Goal: Task Accomplishment & Management: Use online tool/utility

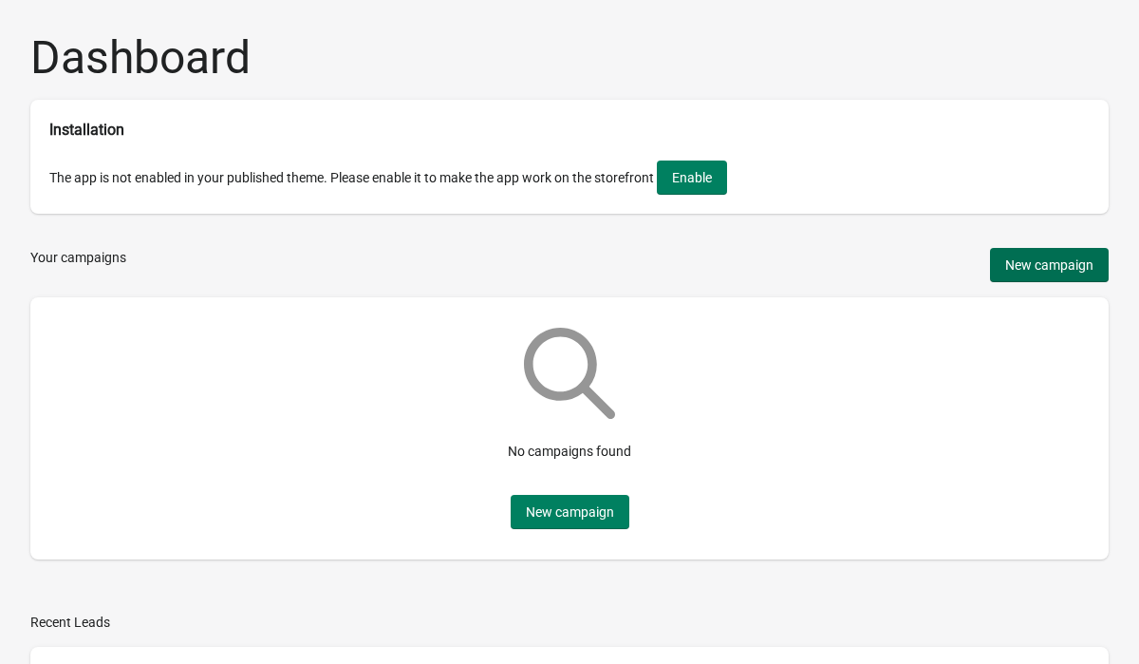
click at [1057, 265] on span "New campaign" at bounding box center [1049, 264] width 88 height 15
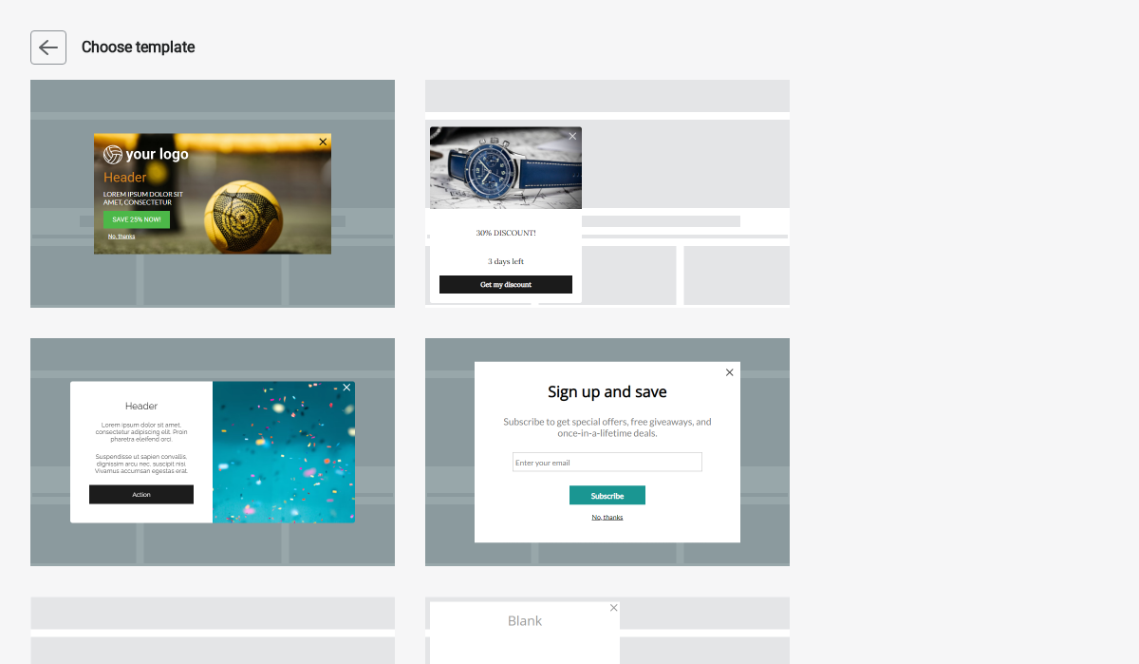
click at [315, 224] on div at bounding box center [212, 194] width 365 height 228
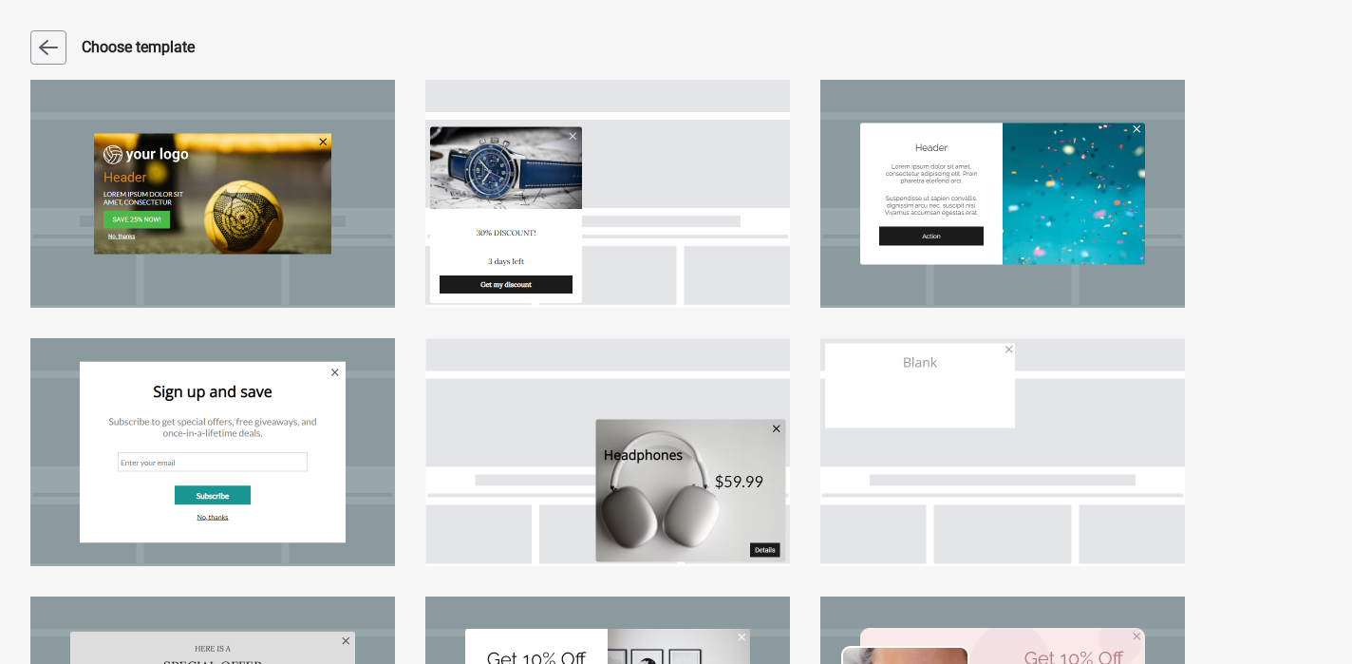
select select "center"
select select "dark"
select select "zoom"
select select "cover"
select select "center"
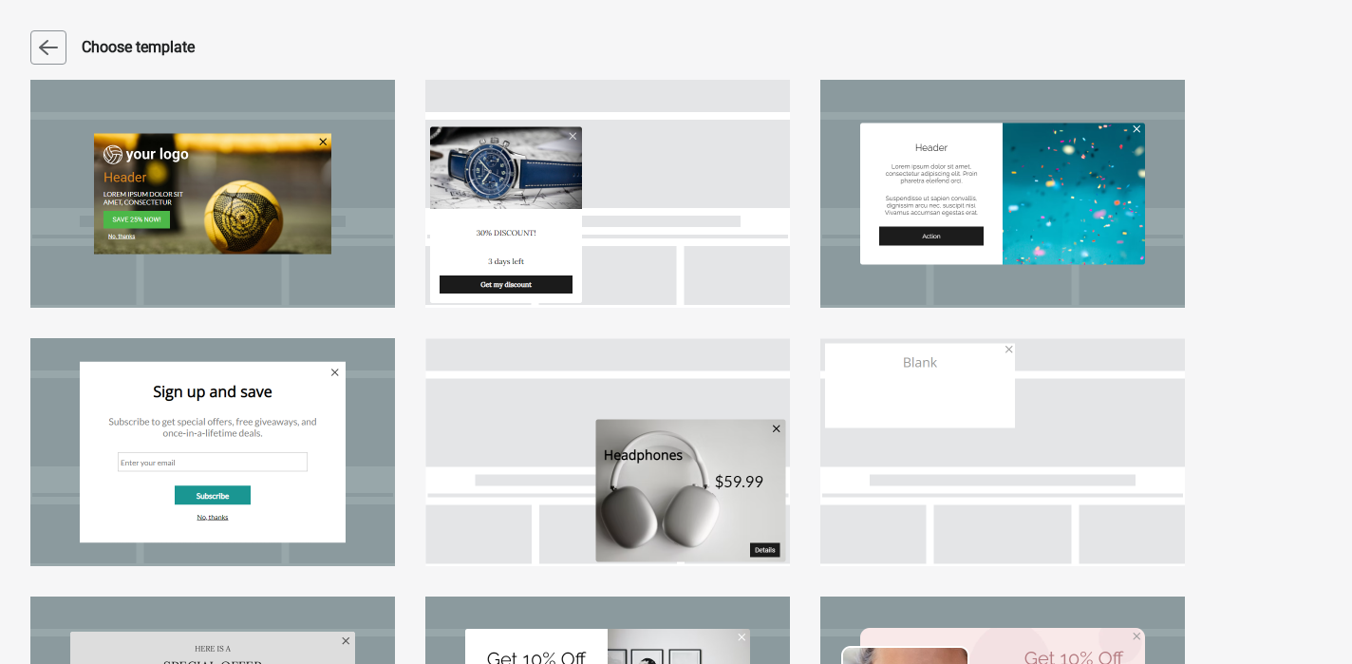
select select "center:vert"
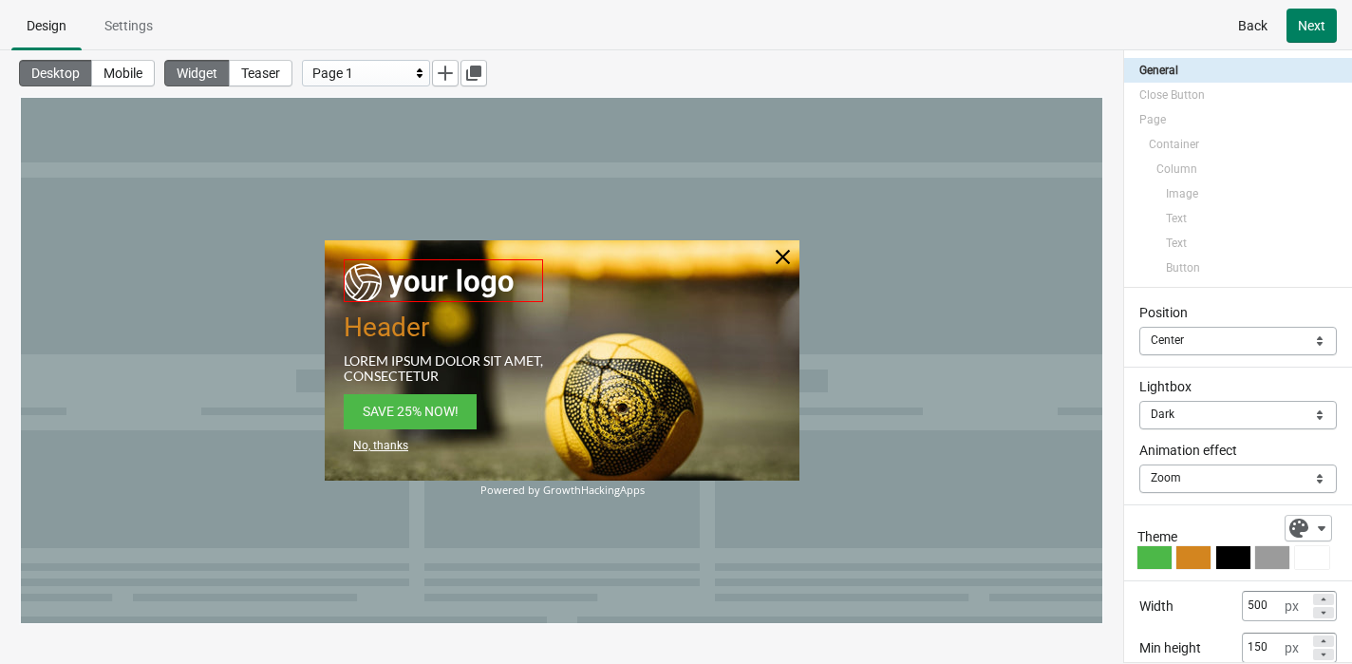
click at [463, 298] on img at bounding box center [429, 280] width 171 height 43
select select "both"
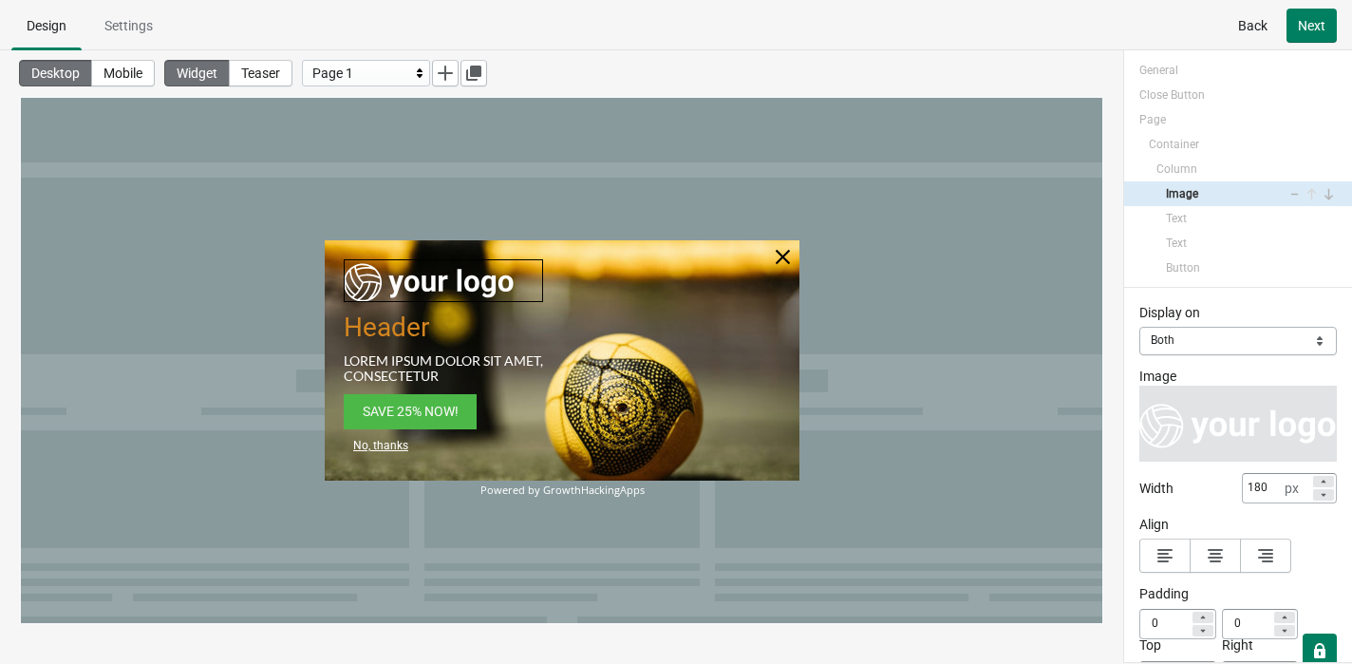
click at [434, 275] on img at bounding box center [429, 280] width 171 height 43
click at [444, 283] on img at bounding box center [429, 280] width 171 height 43
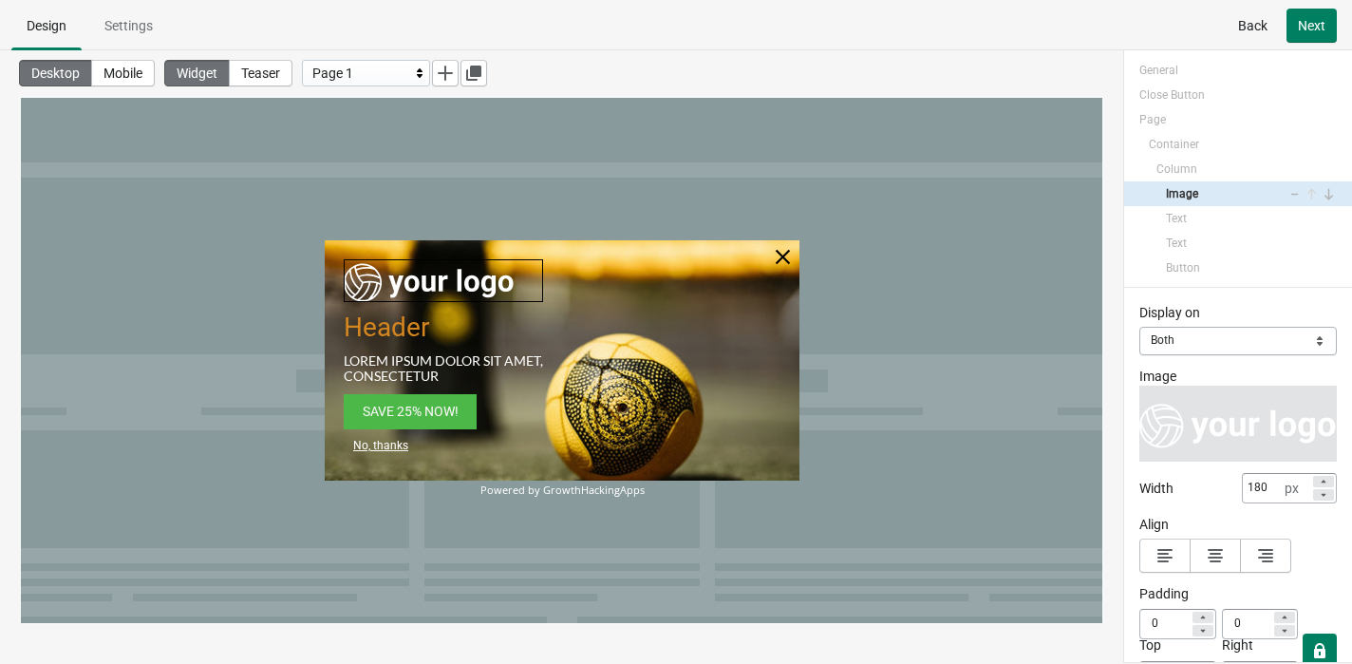
click at [444, 283] on img at bounding box center [429, 280] width 171 height 43
click at [518, 277] on div at bounding box center [443, 280] width 199 height 43
click at [118, 32] on span "Settings" at bounding box center [128, 25] width 48 height 15
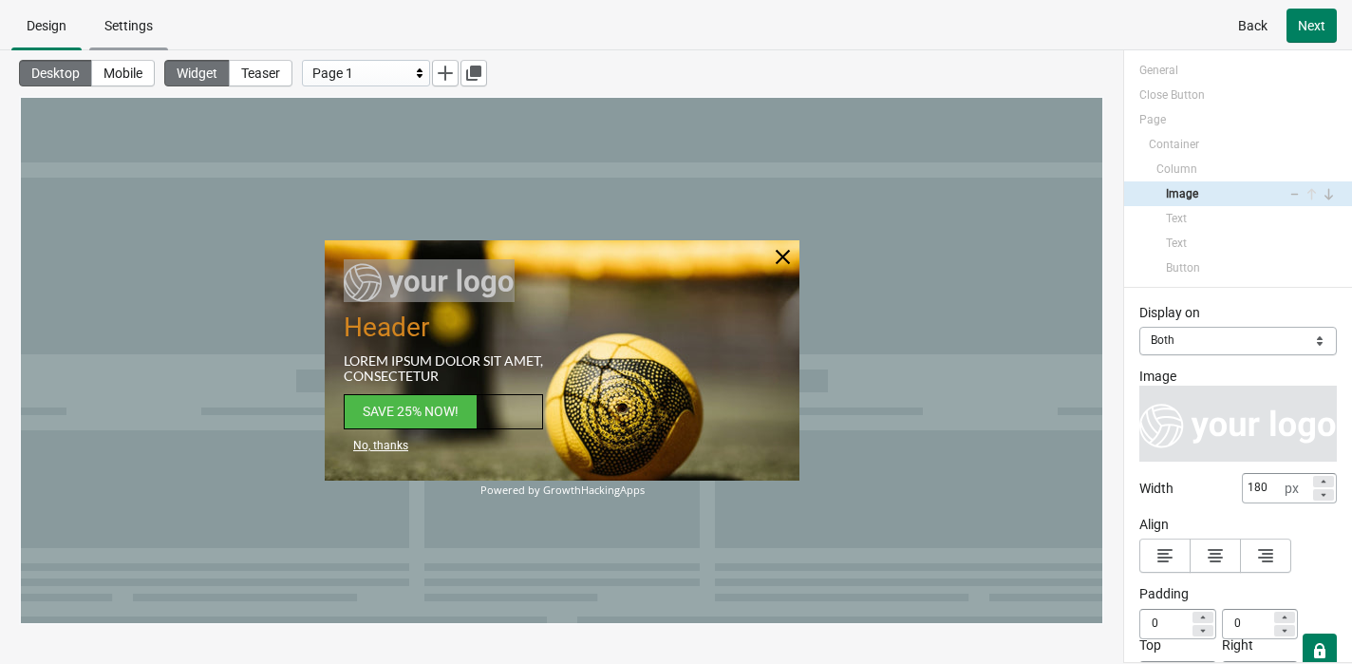
select select "both"
select select "open"
select select "manual"
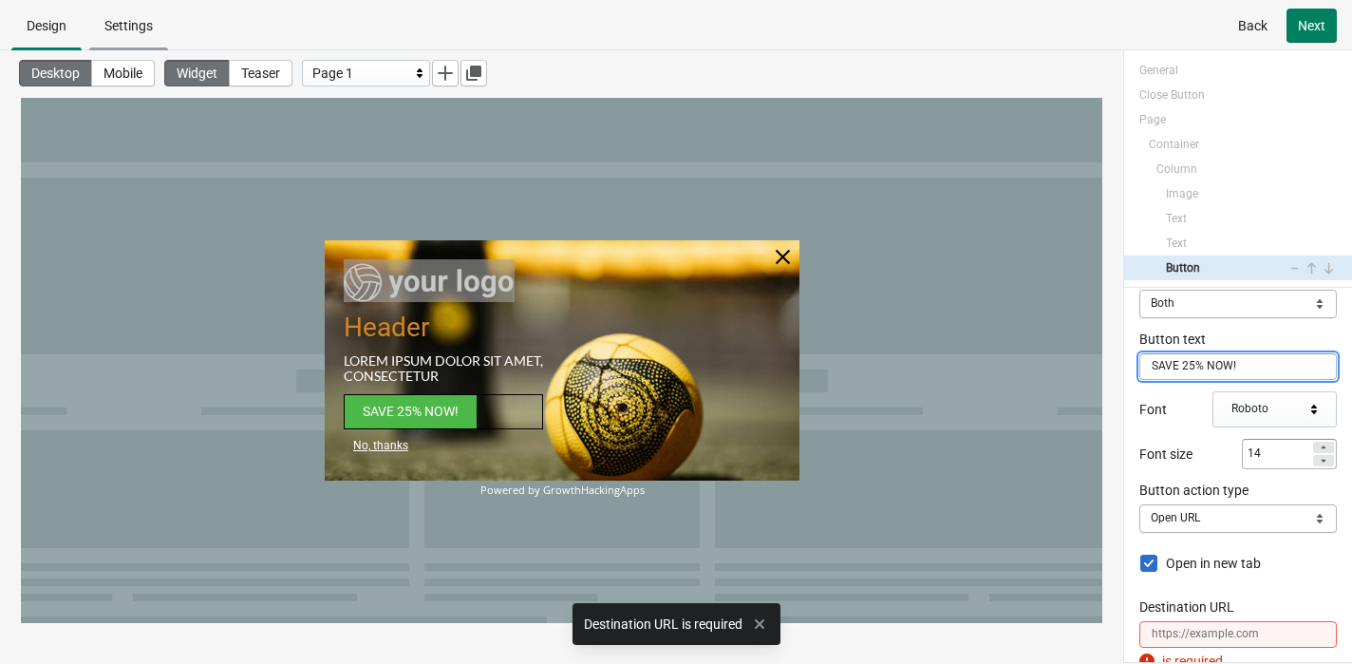
scroll to position [44, 0]
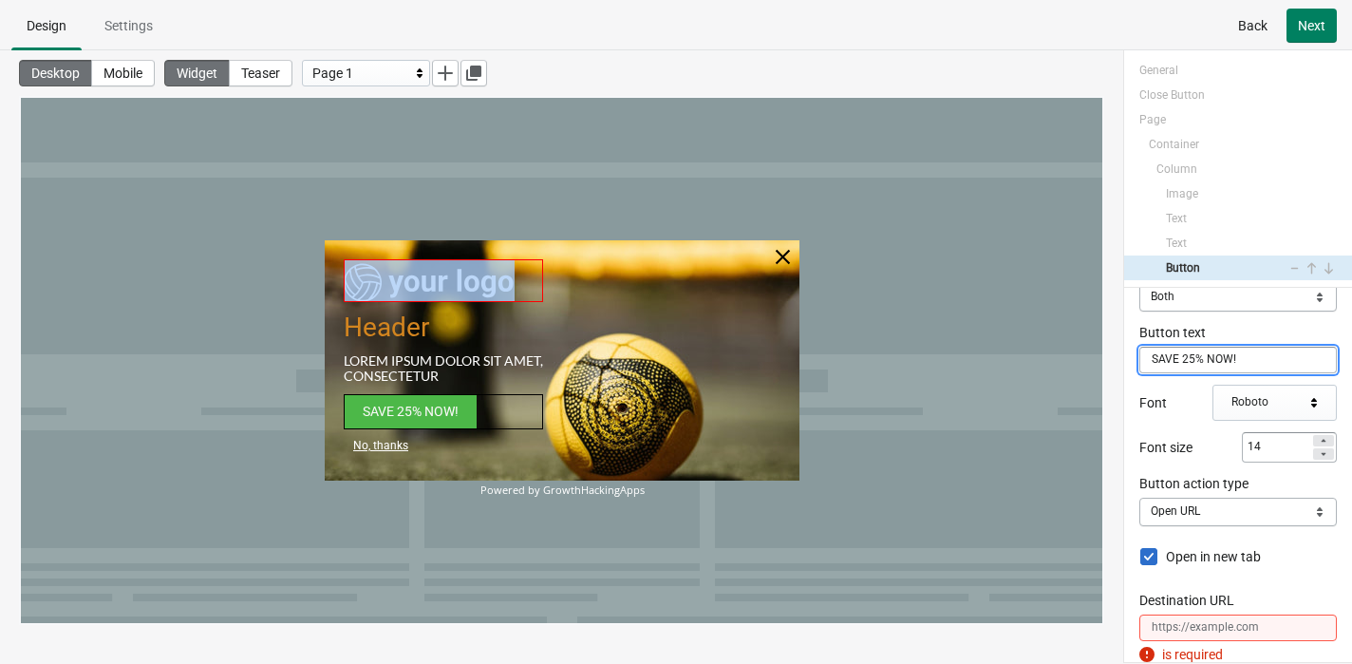
click at [464, 293] on img at bounding box center [429, 280] width 171 height 43
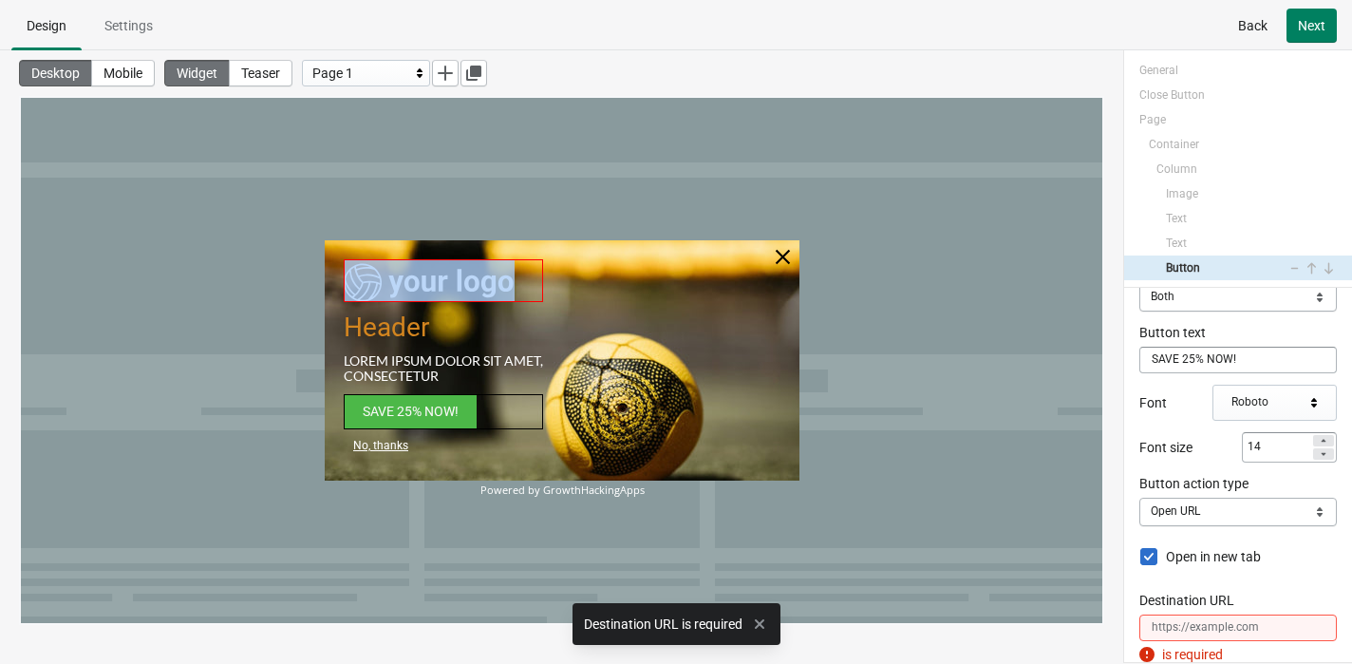
click at [464, 293] on img at bounding box center [429, 280] width 171 height 43
click at [602, 322] on div at bounding box center [680, 360] width 237 height 240
click at [418, 262] on img at bounding box center [429, 280] width 171 height 43
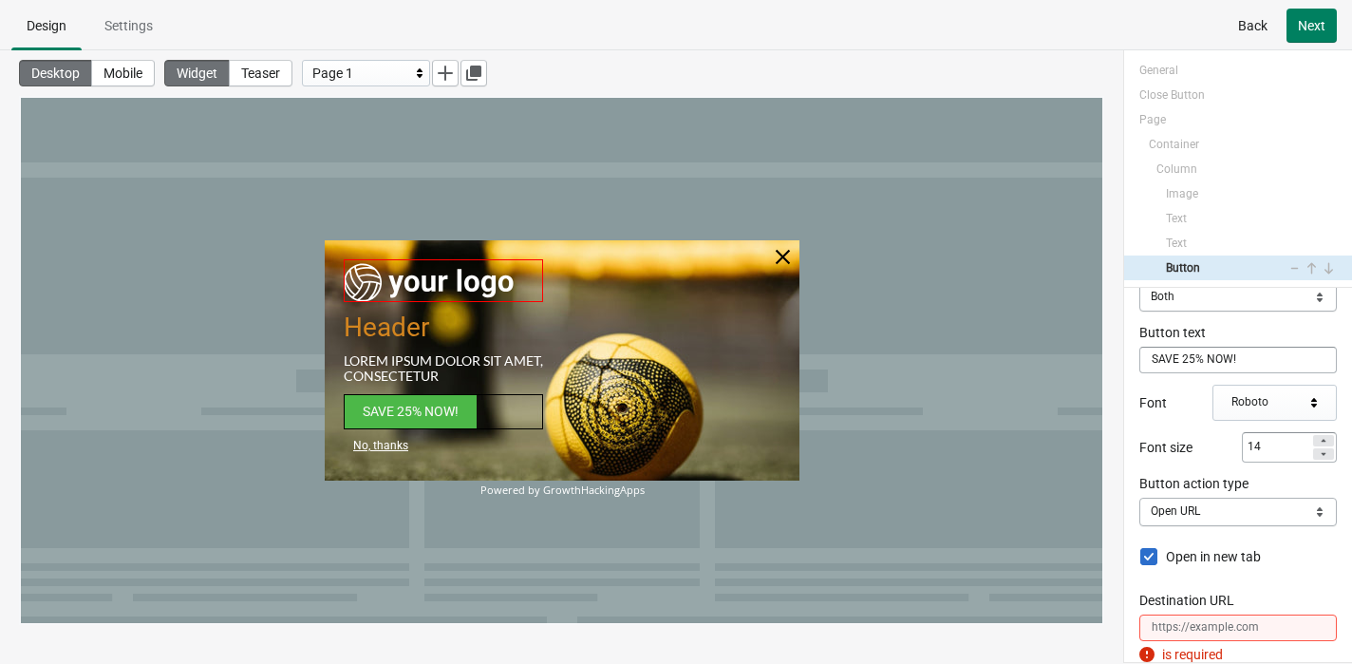
click at [368, 279] on img at bounding box center [429, 280] width 171 height 43
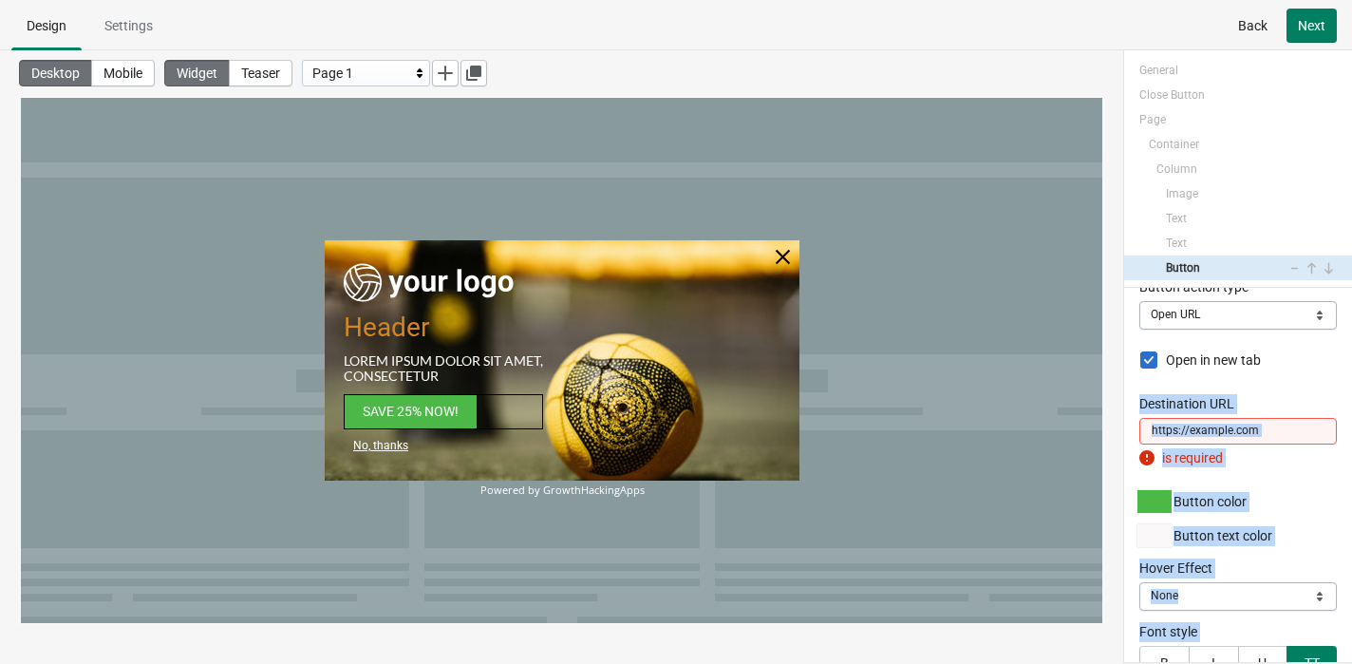
scroll to position [319, 0]
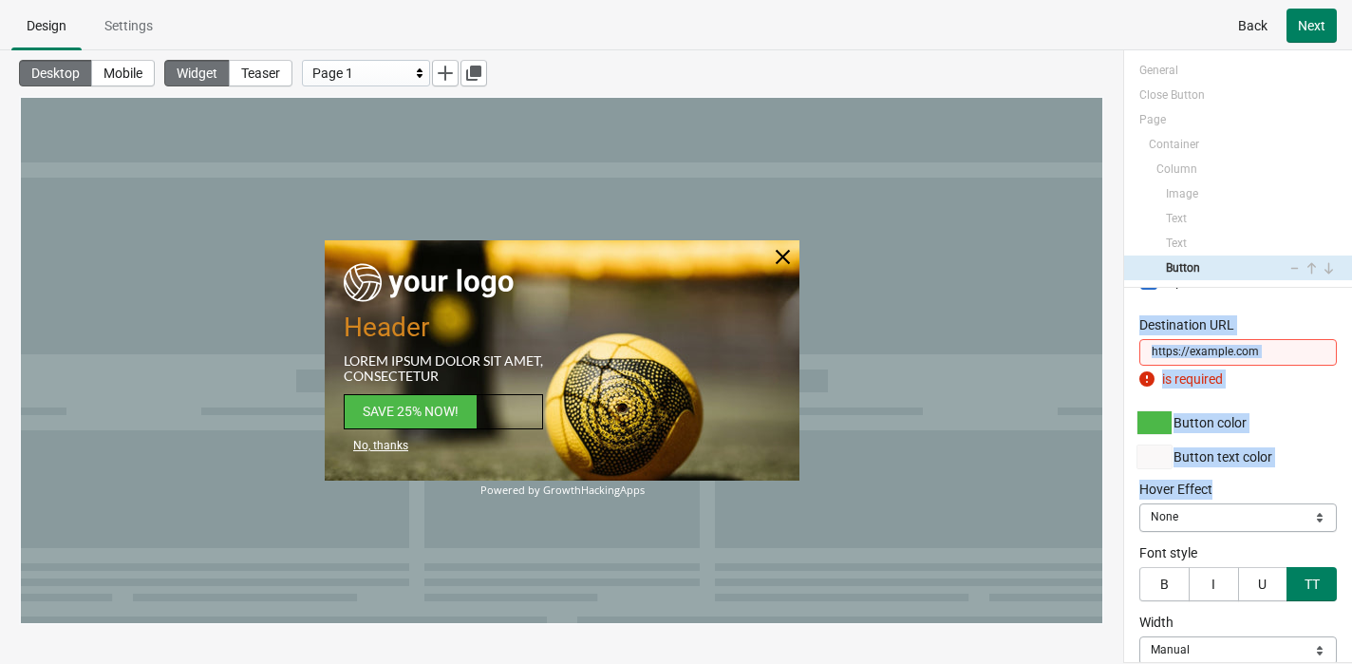
drag, startPoint x: 1316, startPoint y: 570, endPoint x: 1302, endPoint y: 477, distance: 94.0
click at [1138, 481] on div "Display on Mobile Desktop Both Both Button text SAVE 25% NOW! Font Roboto Font …" at bounding box center [1238, 475] width 228 height 374
click at [1138, 354] on input "Destination URL" at bounding box center [1237, 352] width 197 height 27
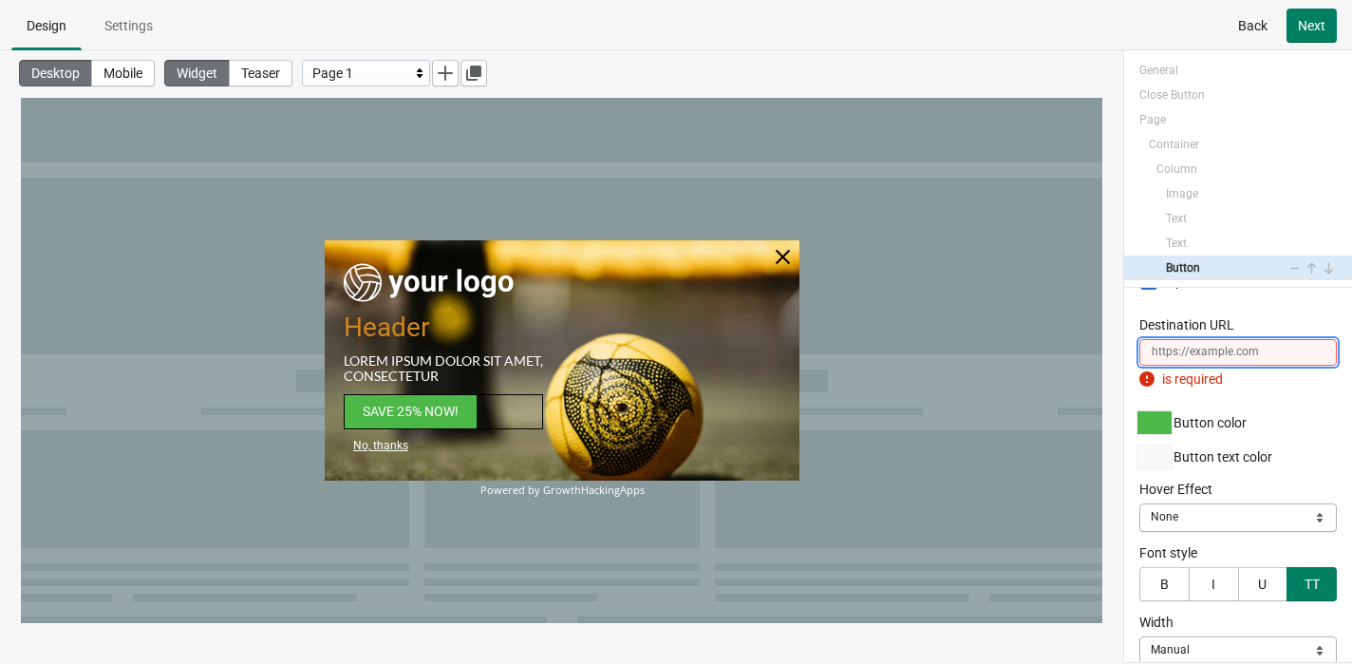
paste input "[URL][DOMAIN_NAME]"
type input "[URL][DOMAIN_NAME]"
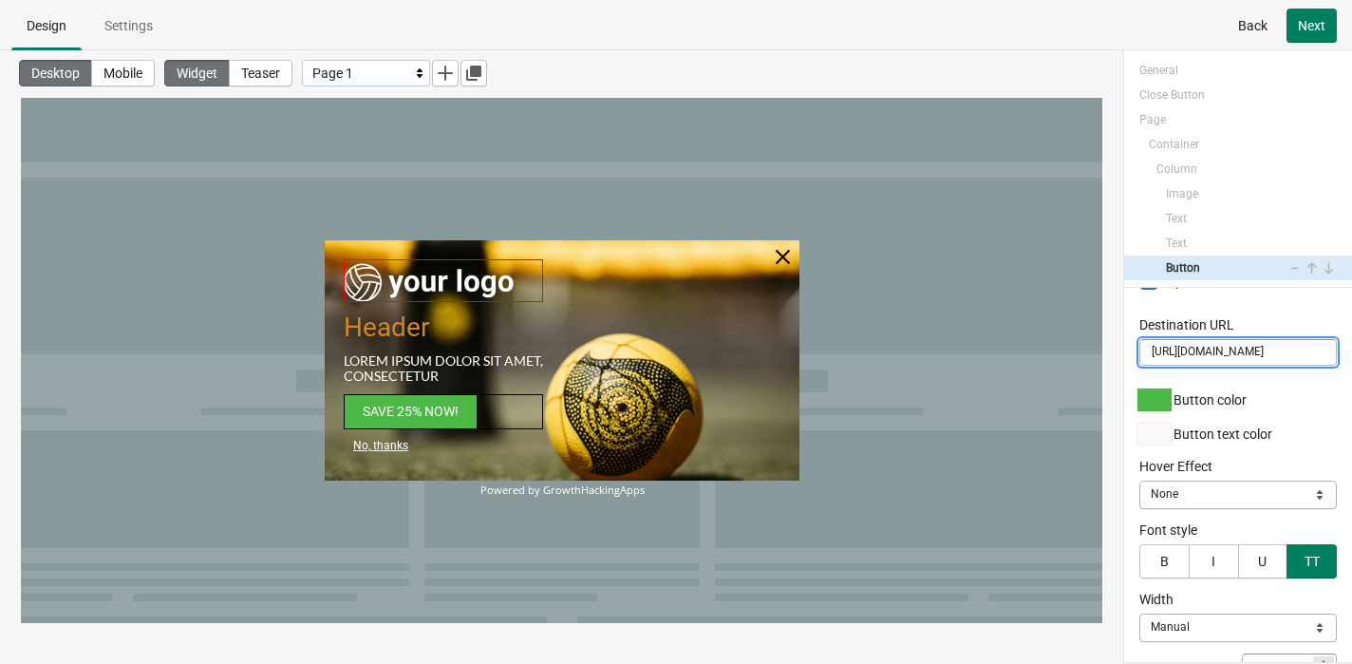
click at [489, 282] on img at bounding box center [429, 280] width 171 height 43
select select "both"
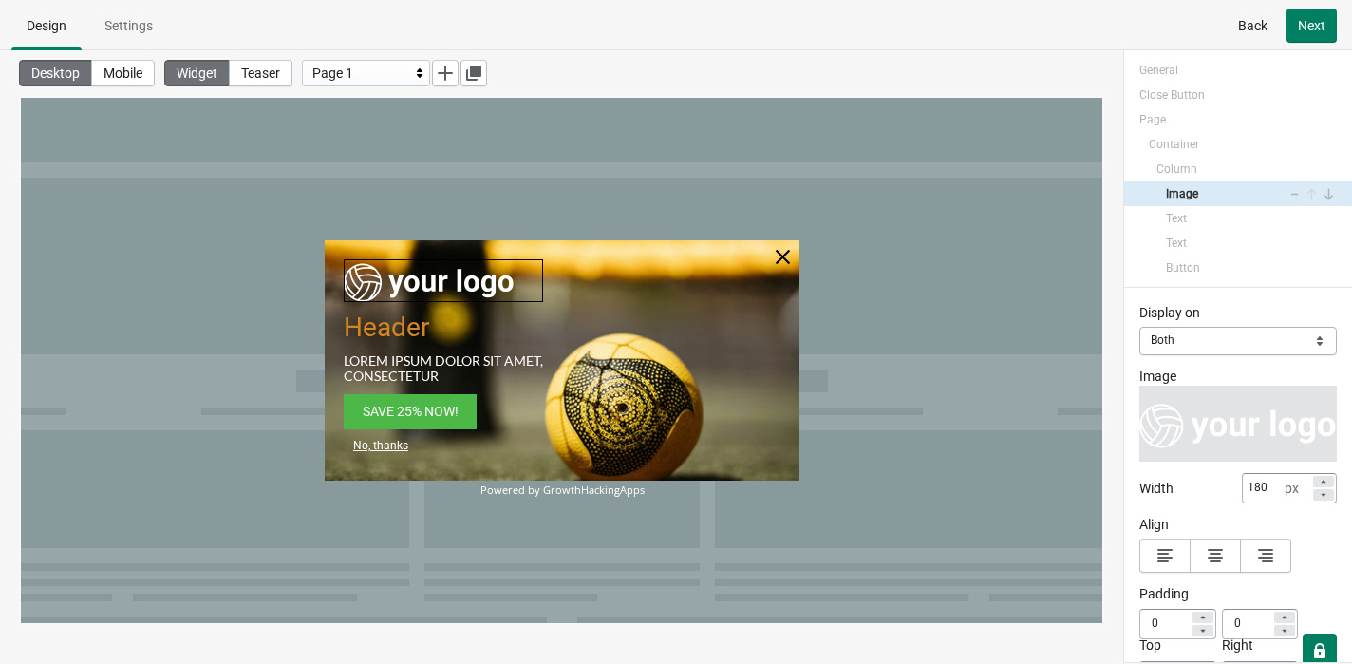
click at [489, 282] on img at bounding box center [429, 280] width 171 height 43
click at [1138, 408] on div "Change" at bounding box center [1237, 423] width 197 height 76
click at [1138, 422] on span "Change" at bounding box center [1238, 423] width 46 height 15
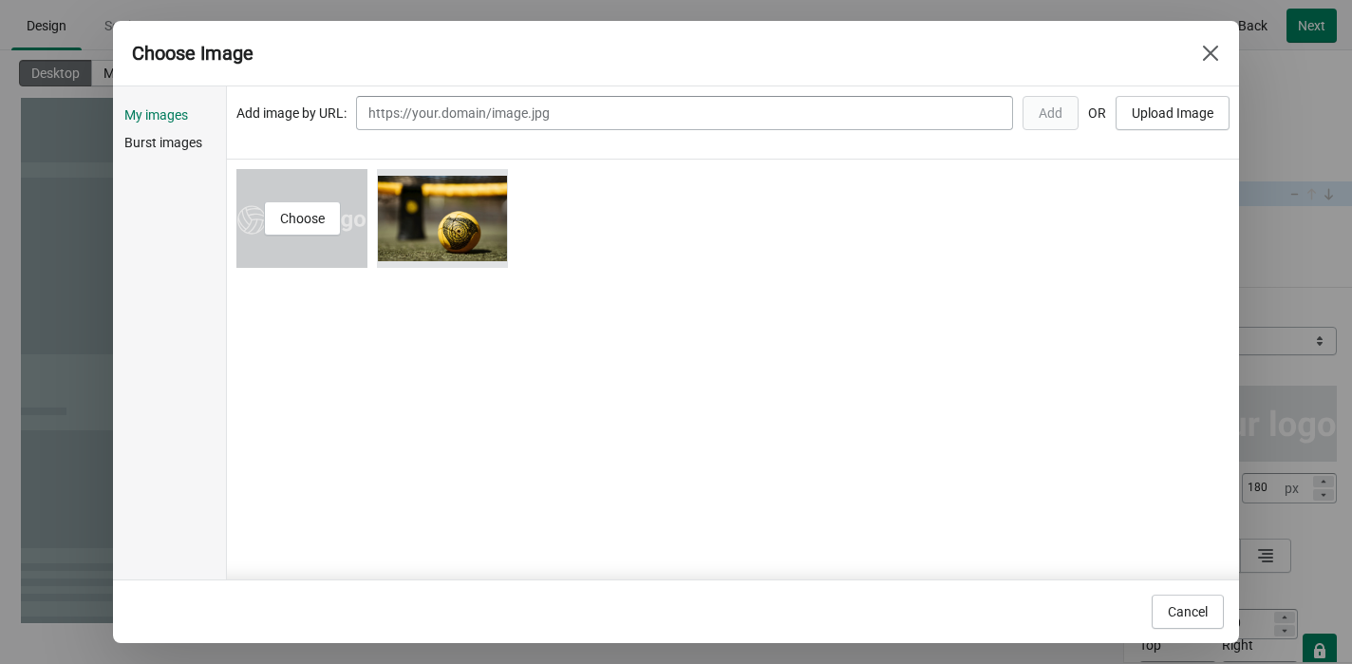
click at [286, 244] on div "Choose" at bounding box center [301, 218] width 131 height 99
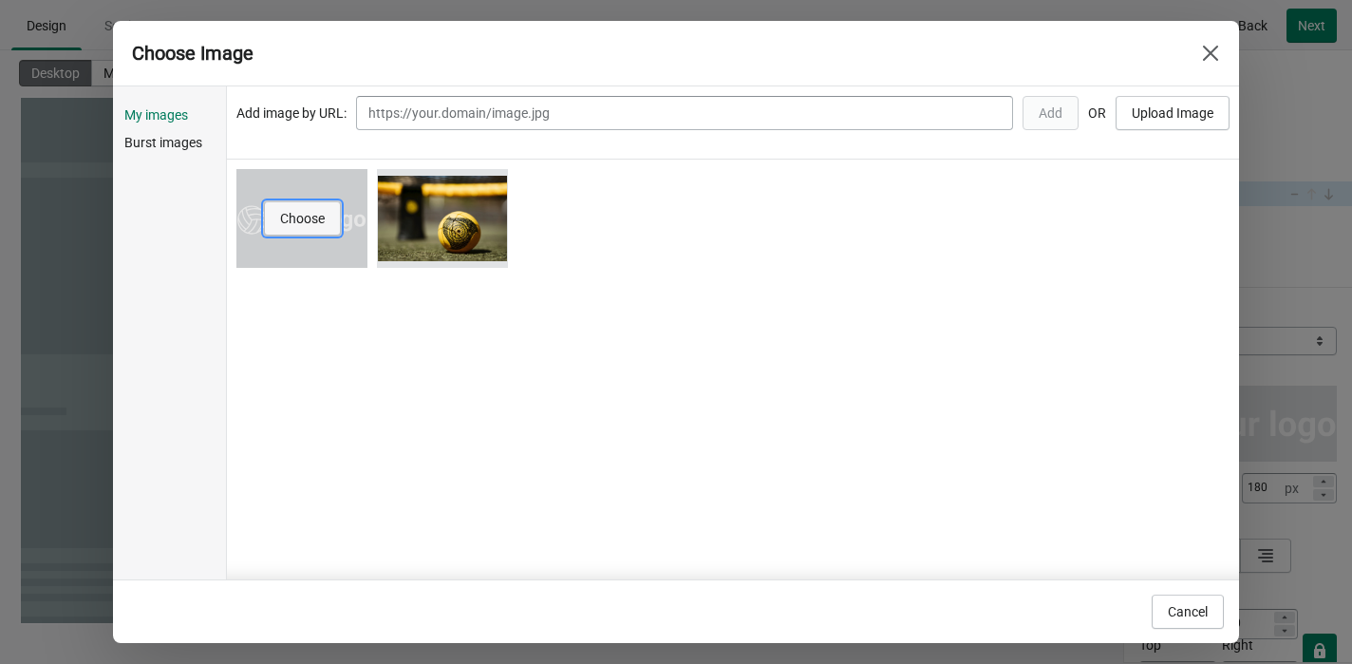
click at [292, 208] on button "Choose" at bounding box center [302, 218] width 77 height 34
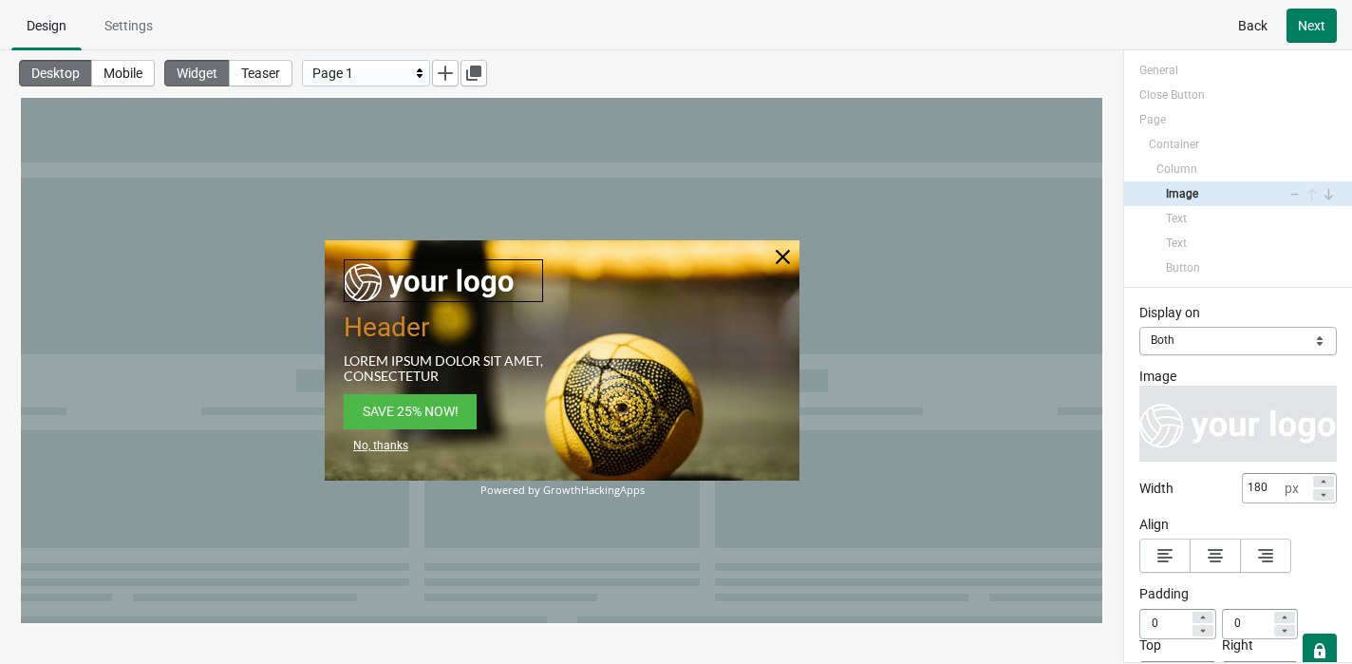
click at [476, 283] on img at bounding box center [429, 280] width 171 height 43
click at [501, 289] on img at bounding box center [429, 280] width 171 height 43
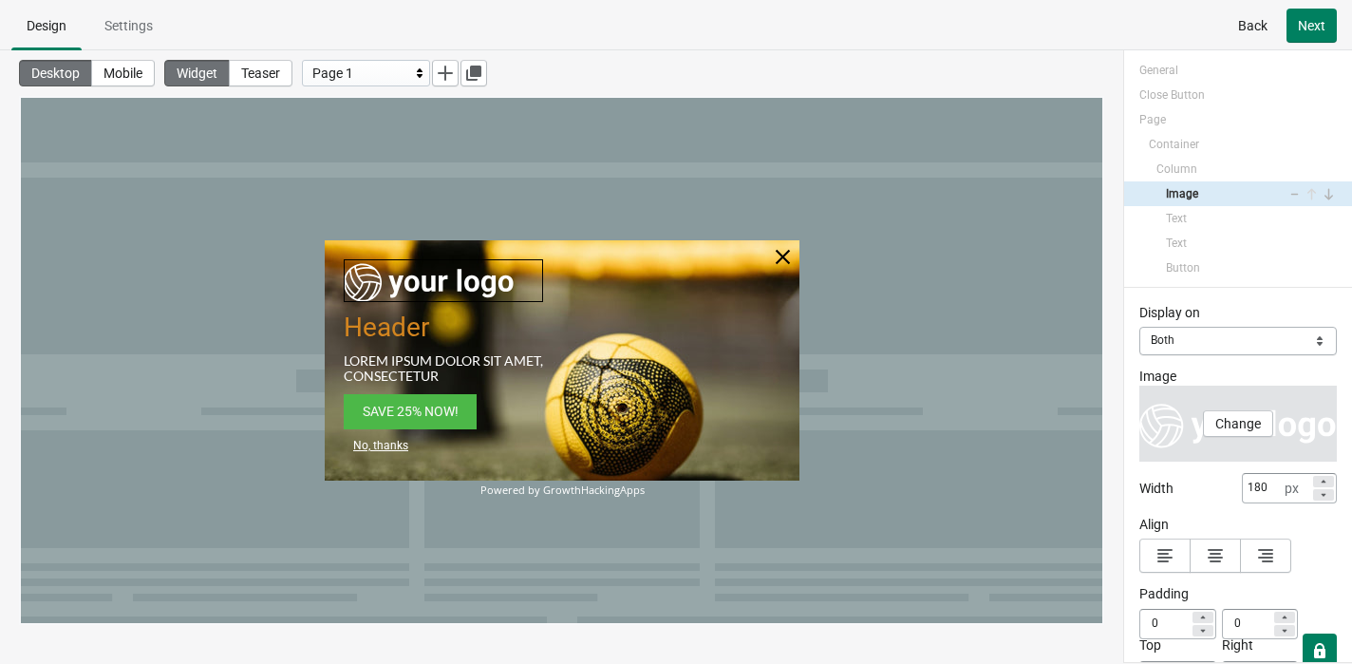
click at [1138, 438] on div "Change" at bounding box center [1237, 423] width 197 height 76
click at [1138, 426] on span "Change" at bounding box center [1238, 423] width 46 height 15
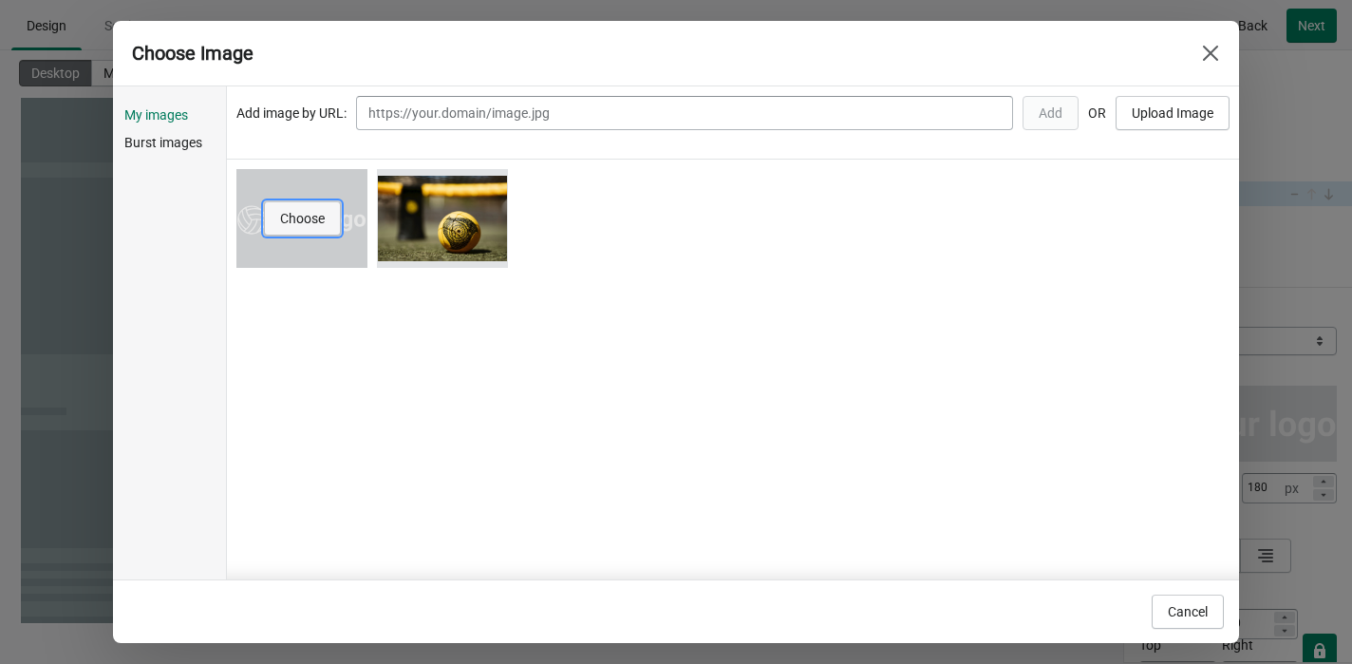
click at [322, 221] on span "Choose" at bounding box center [302, 218] width 45 height 15
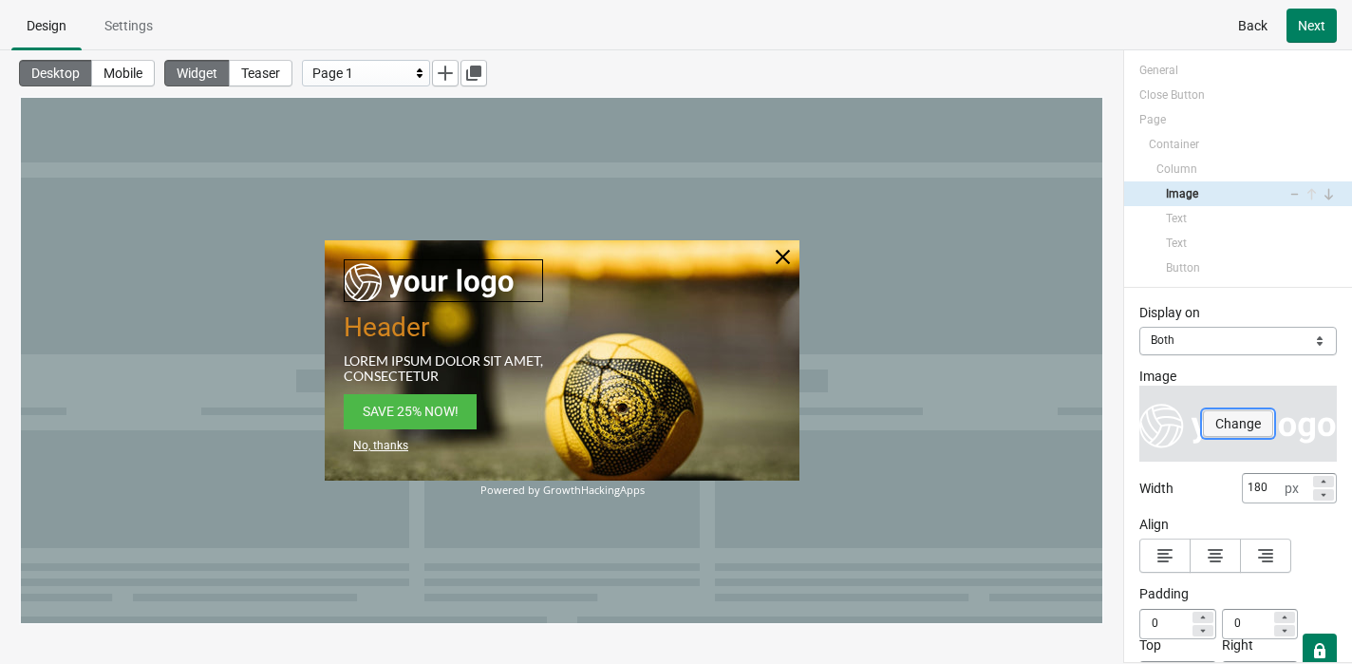
click at [1138, 422] on button "Change" at bounding box center [1238, 423] width 70 height 27
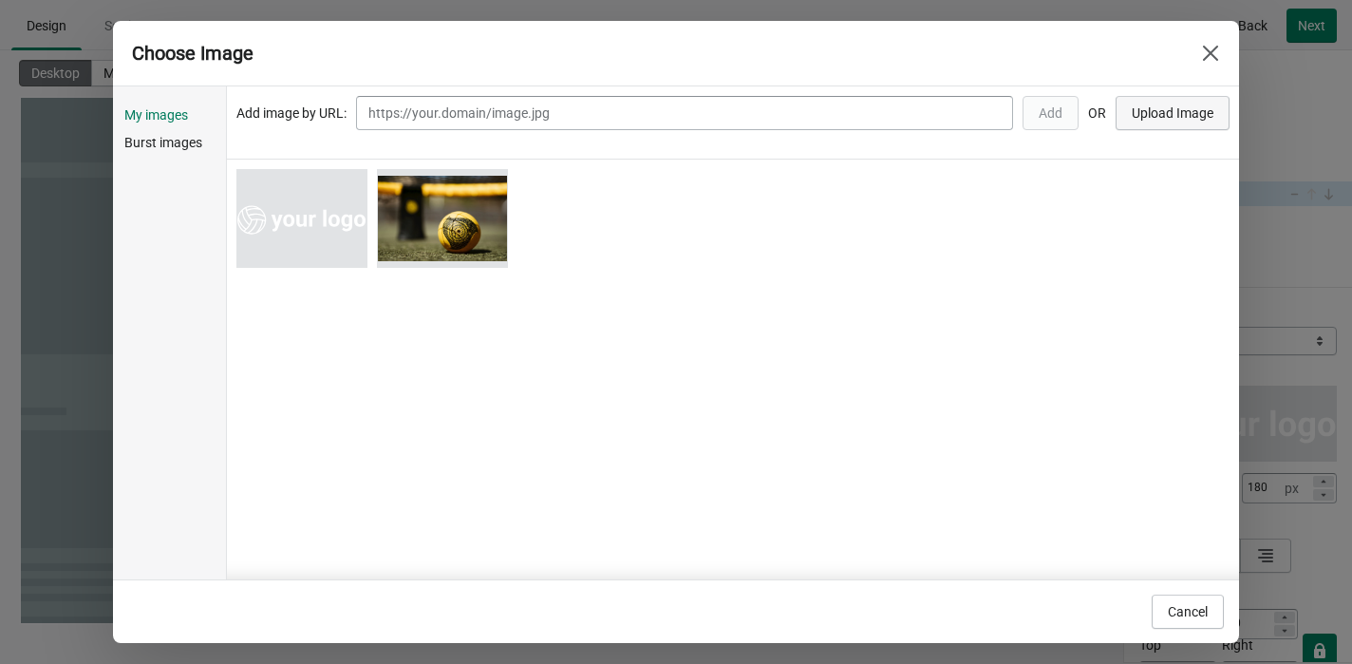
click at [1138, 122] on button "Upload Image" at bounding box center [1172, 113] width 114 height 34
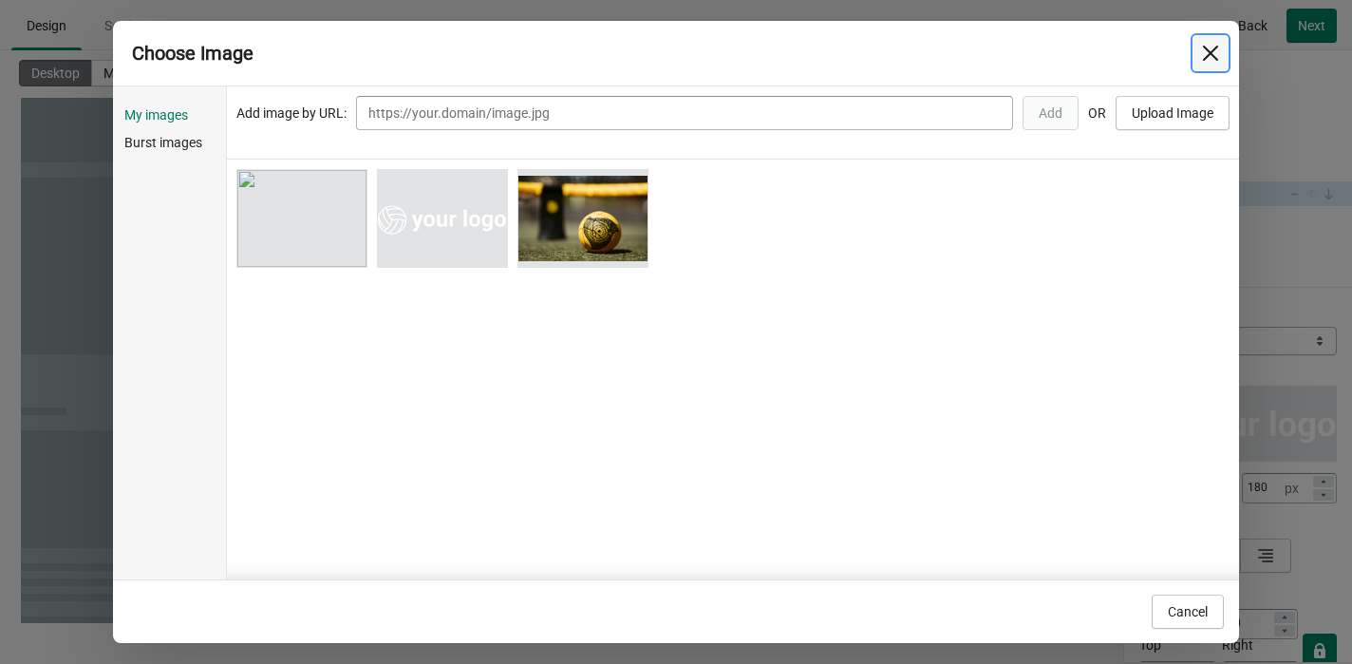
click at [1138, 54] on icon "Close" at bounding box center [1210, 53] width 19 height 19
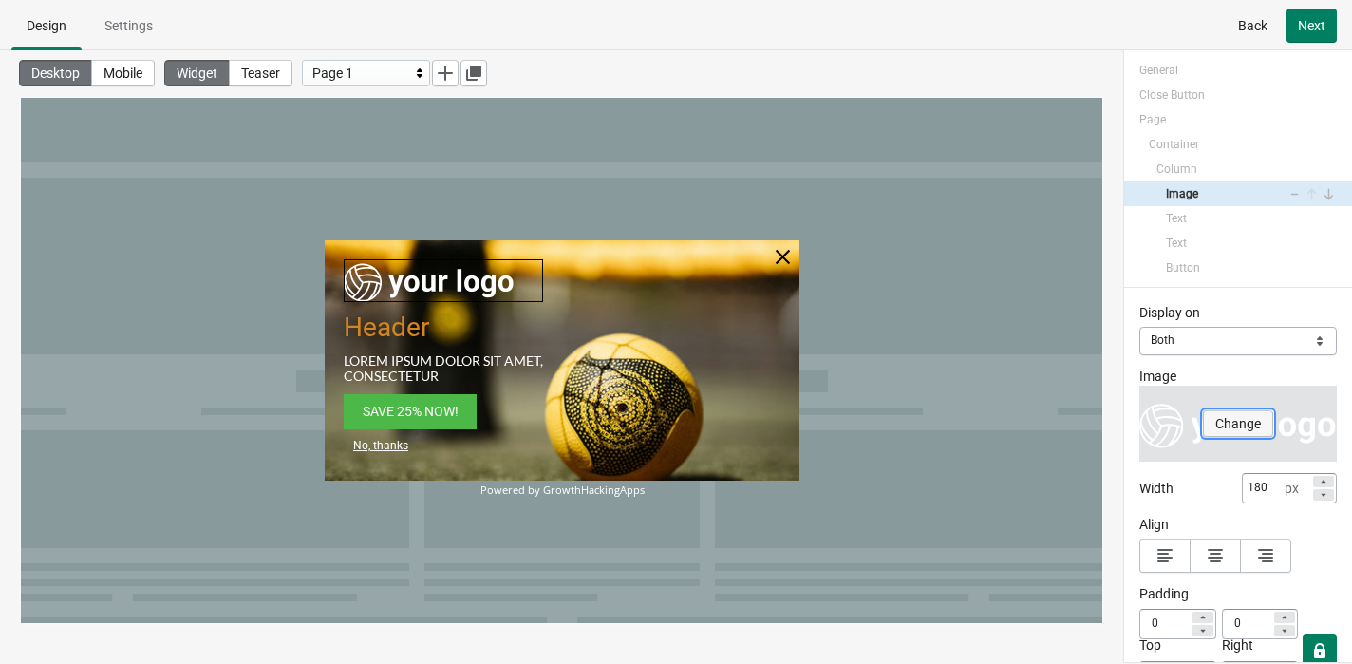
click at [1138, 421] on span "Change" at bounding box center [1238, 423] width 46 height 15
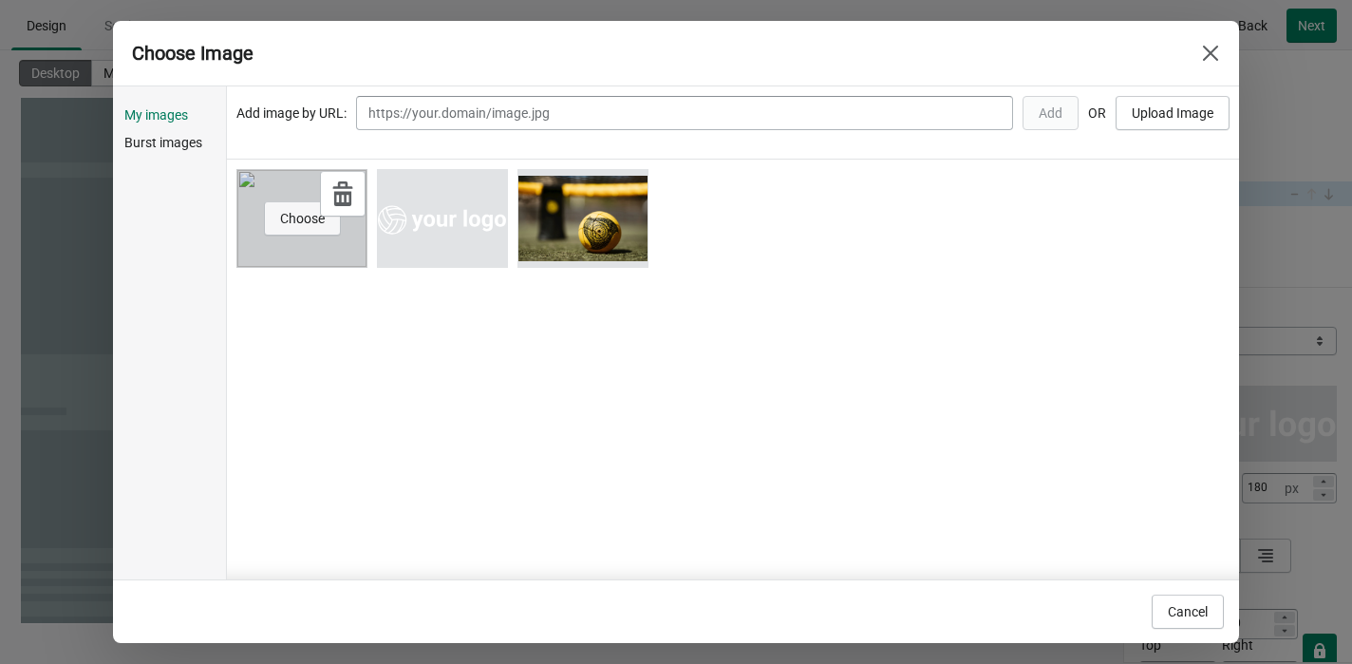
click at [316, 223] on span "Choose" at bounding box center [302, 218] width 45 height 15
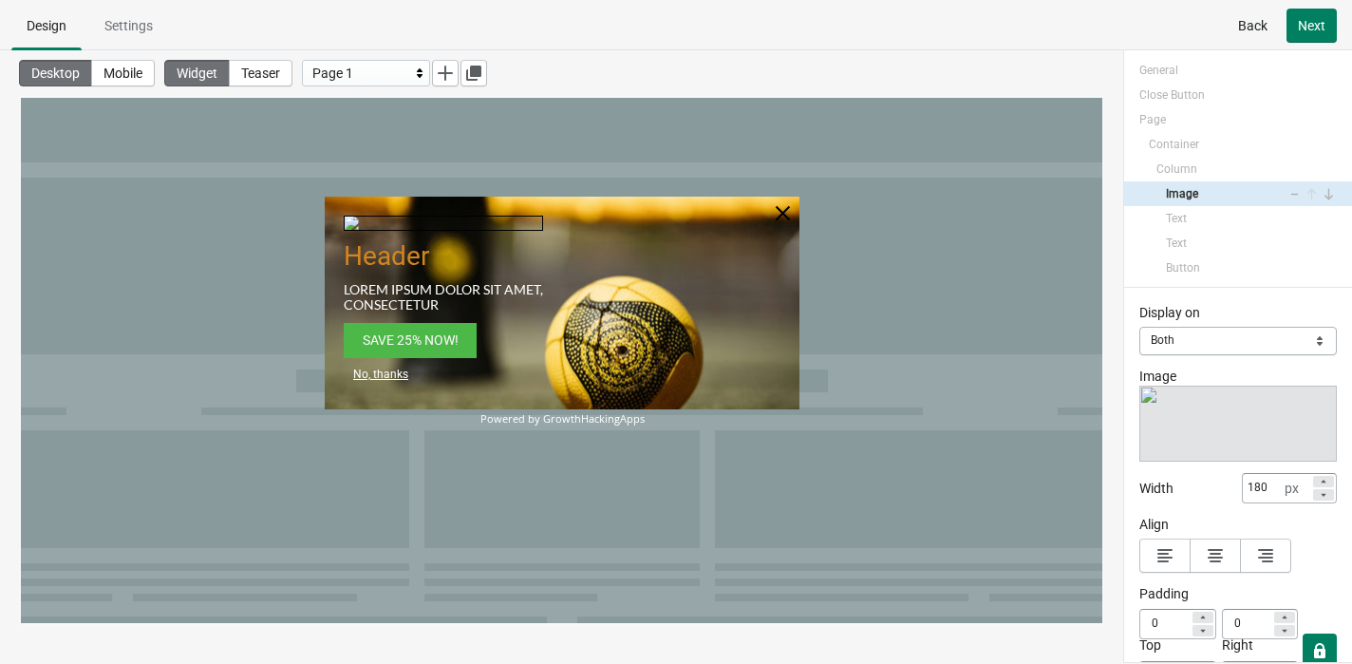
click at [476, 231] on img at bounding box center [429, 222] width 171 height 15
click at [860, 257] on div at bounding box center [561, 360] width 1081 height 525
click at [1138, 480] on div at bounding box center [1323, 481] width 21 height 11
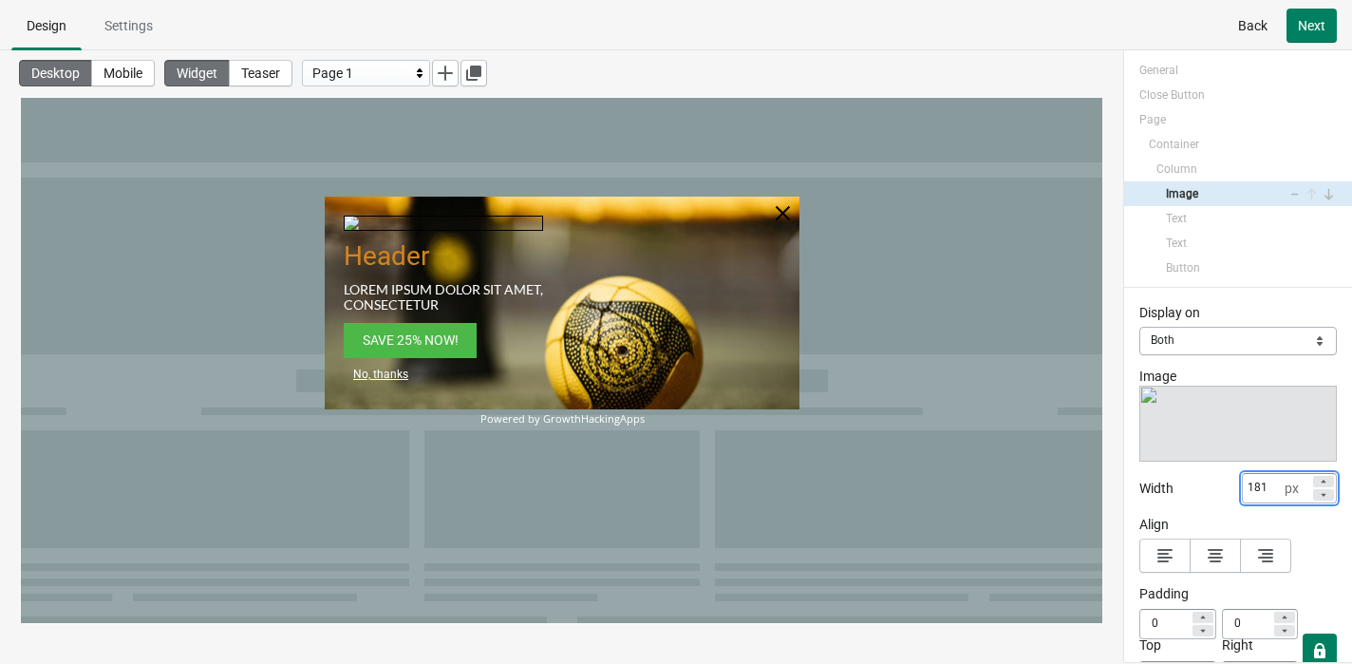
click at [1138, 480] on div at bounding box center [1323, 481] width 21 height 11
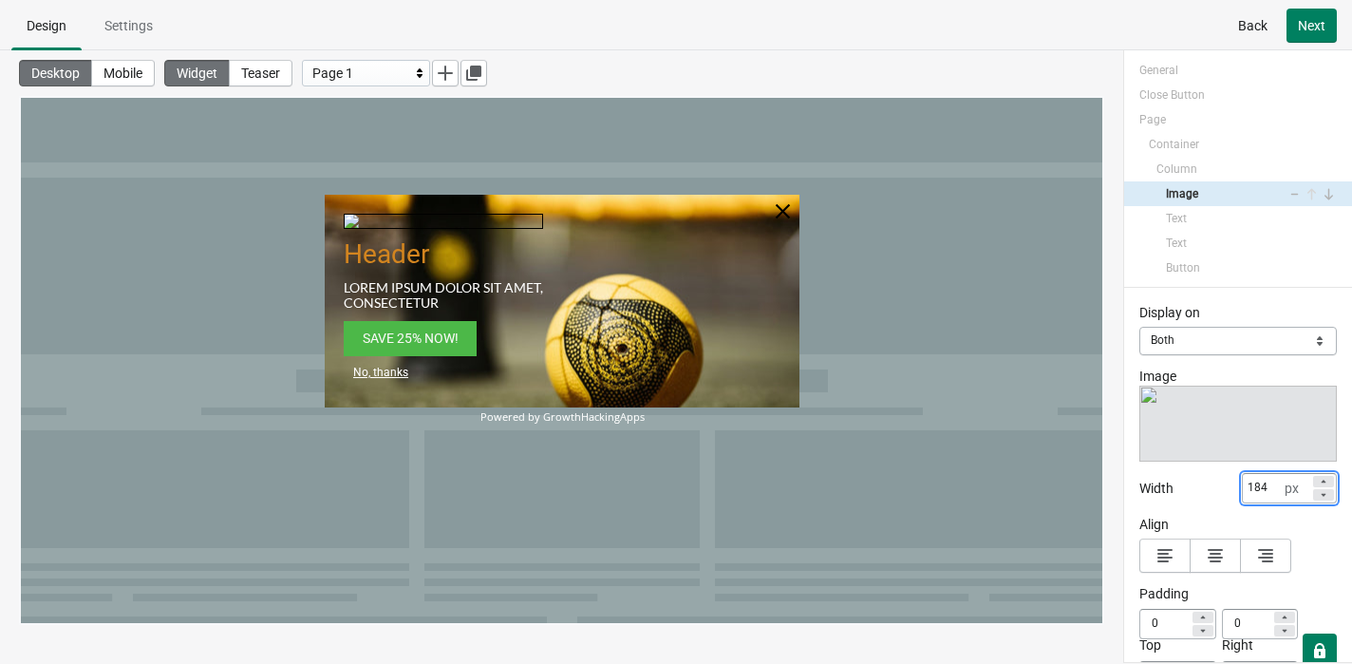
click at [1138, 489] on icon at bounding box center [1323, 494] width 11 height 11
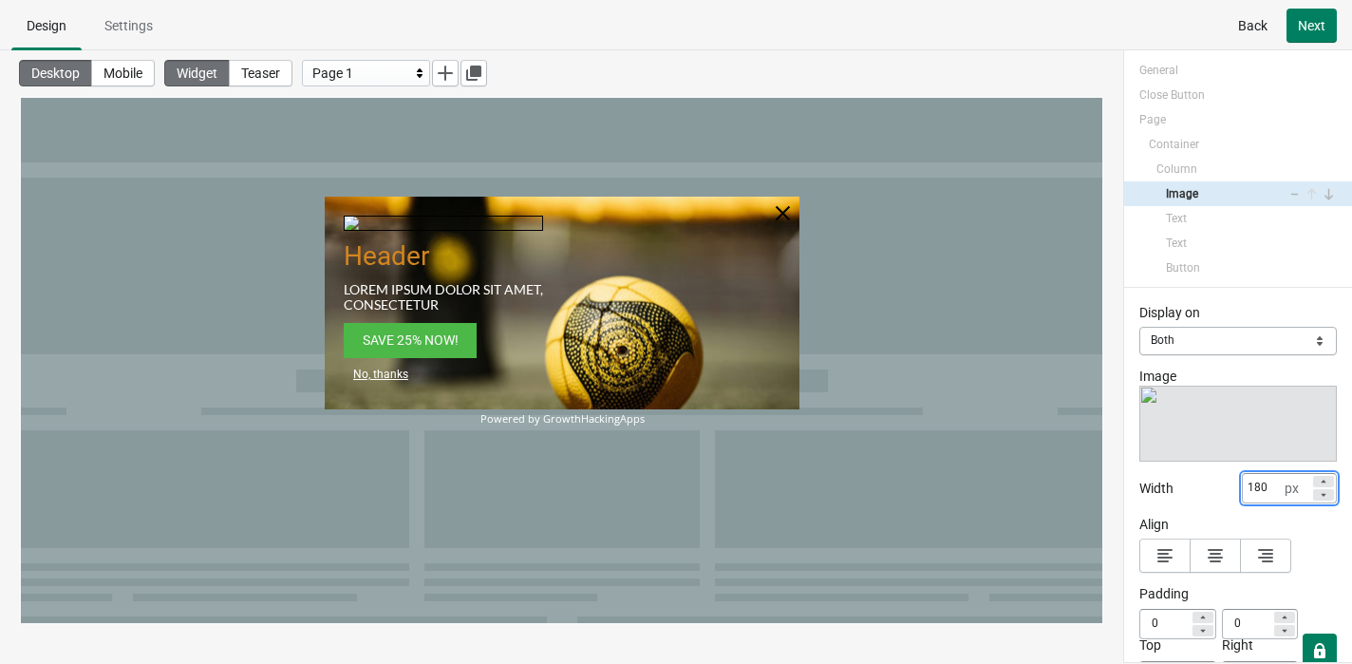
click at [1138, 489] on icon at bounding box center [1323, 494] width 11 height 11
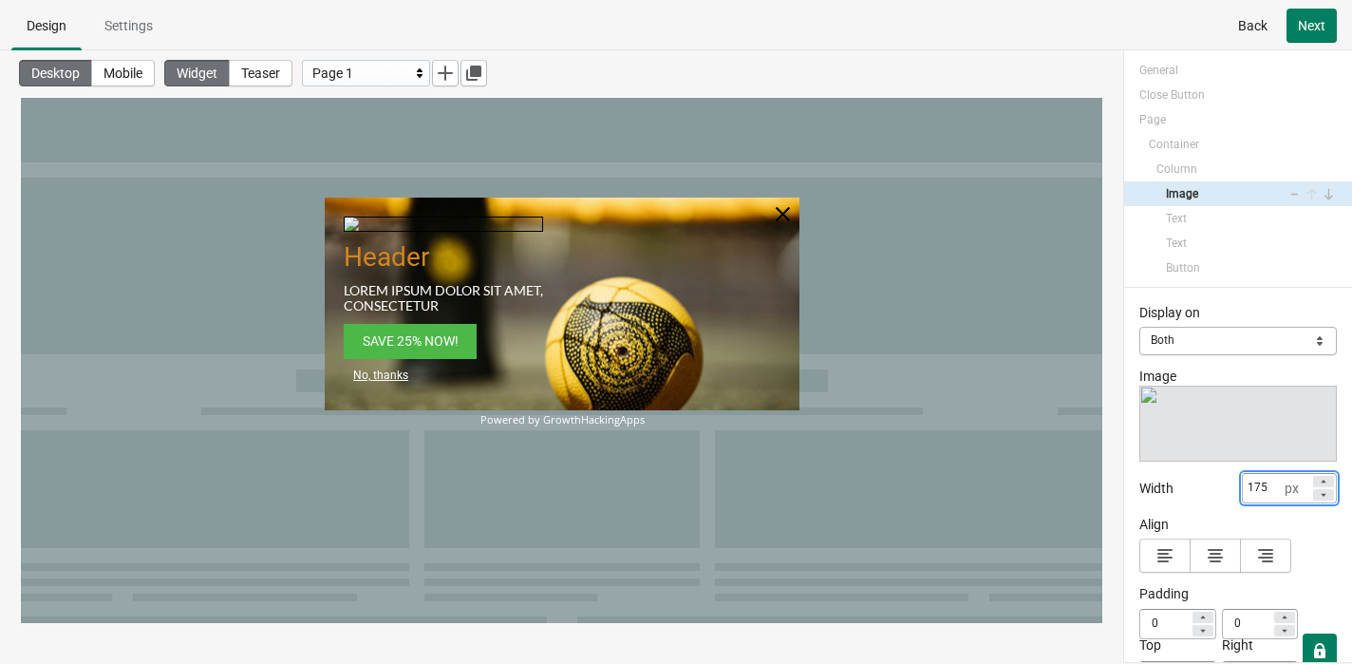
click at [1138, 489] on icon at bounding box center [1323, 494] width 11 height 11
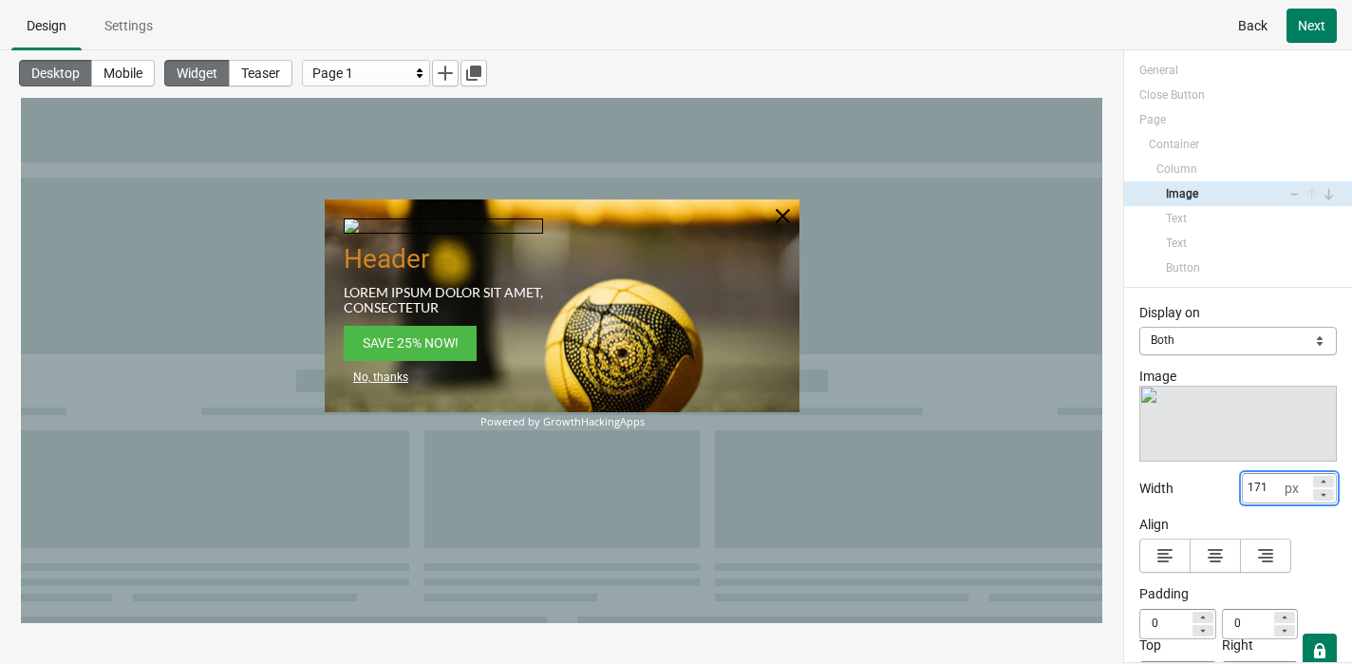
click at [1138, 489] on icon at bounding box center [1323, 494] width 11 height 11
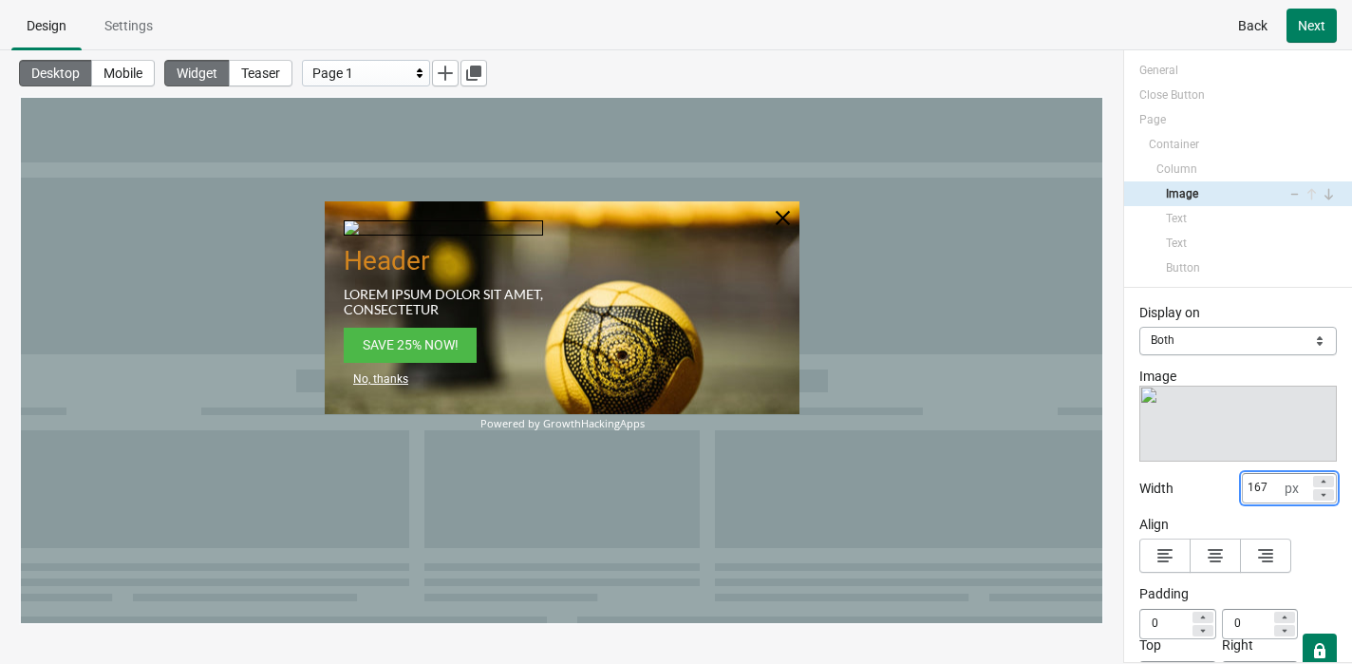
click at [1138, 489] on icon at bounding box center [1323, 494] width 11 height 11
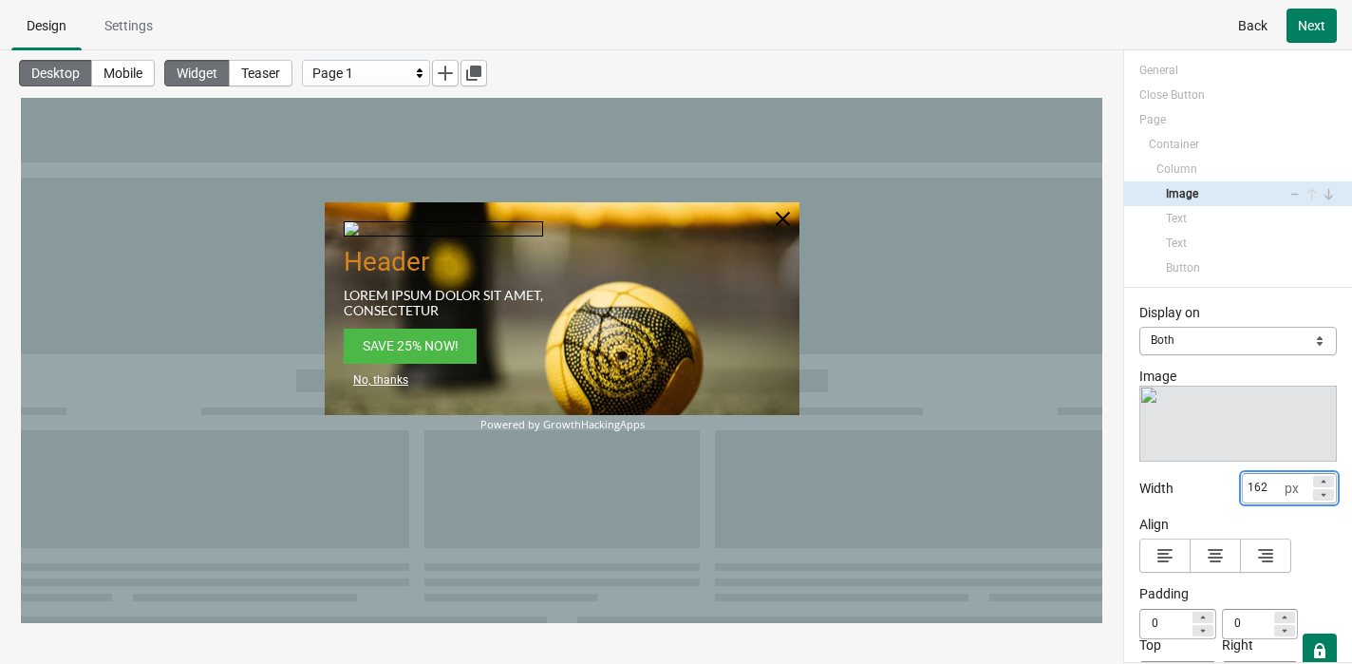
click at [1138, 489] on icon at bounding box center [1323, 494] width 11 height 11
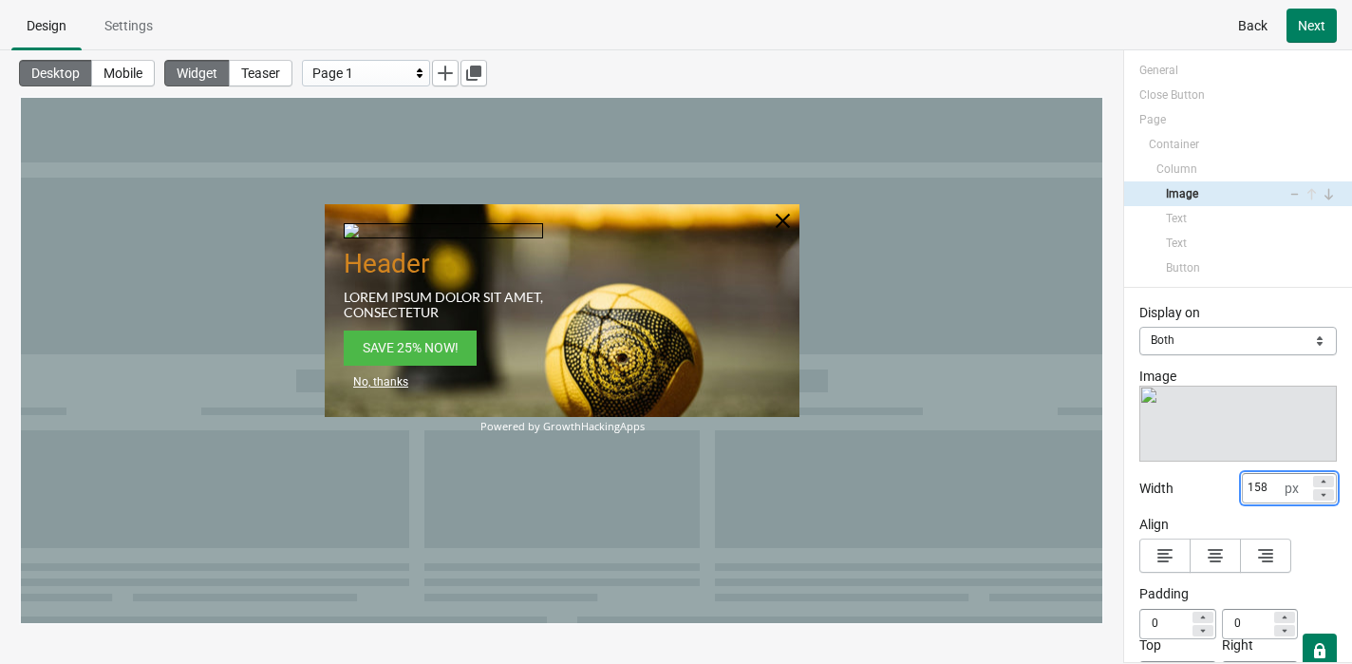
click at [1138, 489] on icon at bounding box center [1323, 494] width 11 height 11
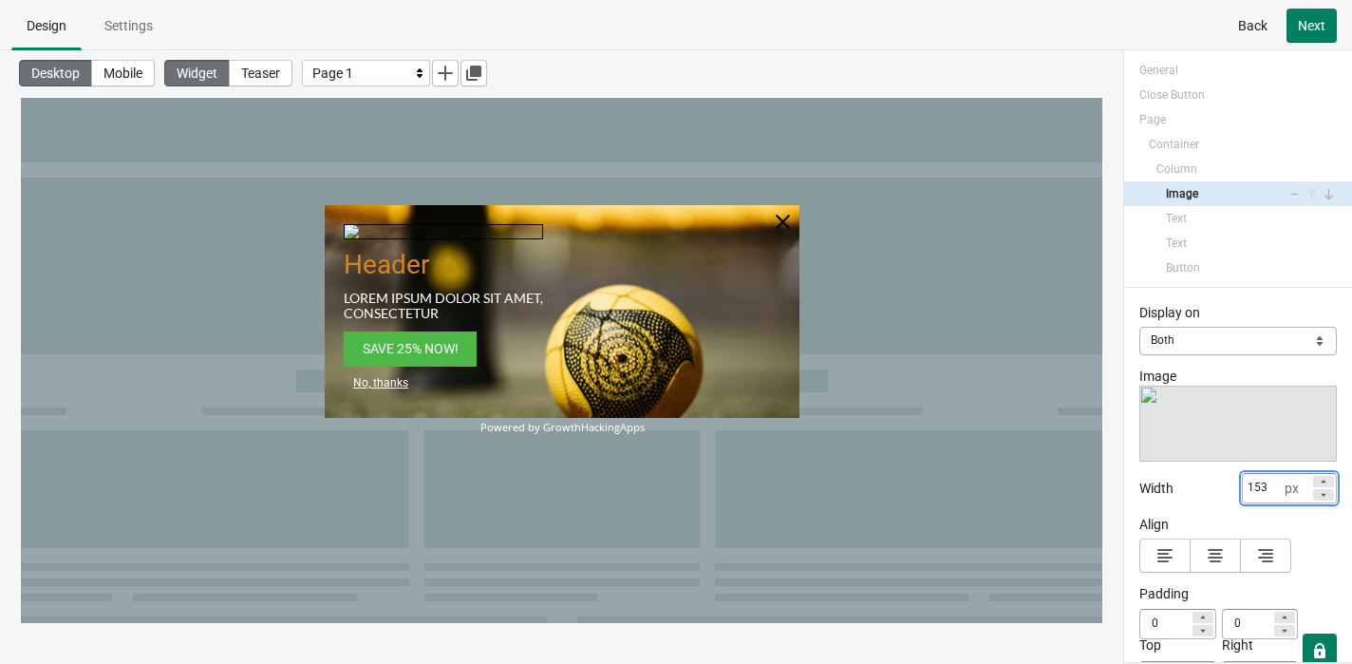
click at [1138, 489] on icon at bounding box center [1323, 494] width 11 height 11
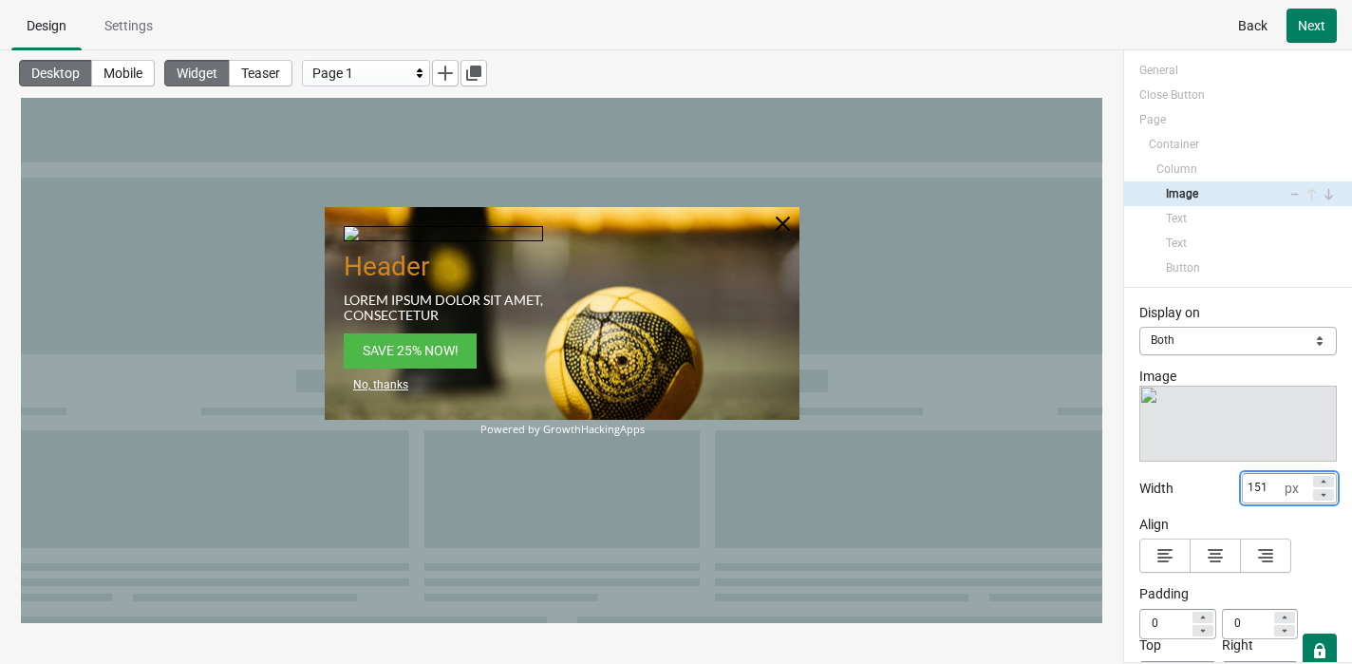
click at [1138, 489] on icon at bounding box center [1323, 494] width 11 height 11
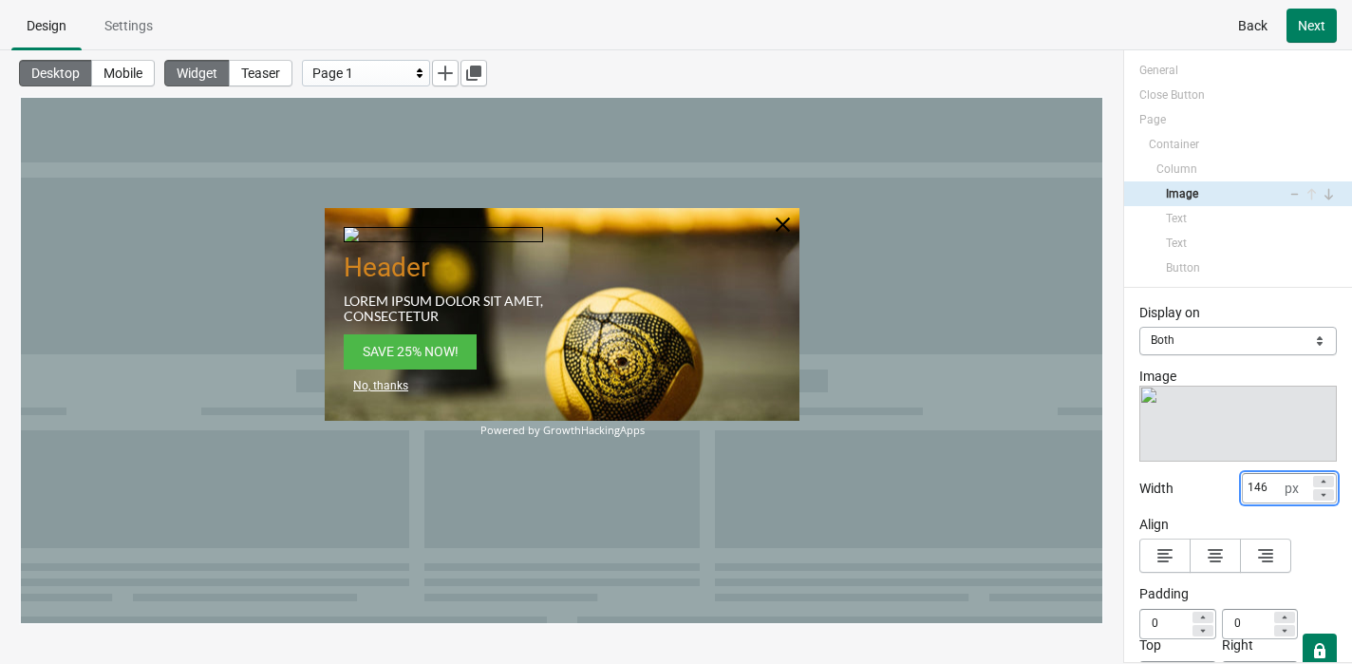
click at [1138, 489] on icon at bounding box center [1323, 494] width 11 height 11
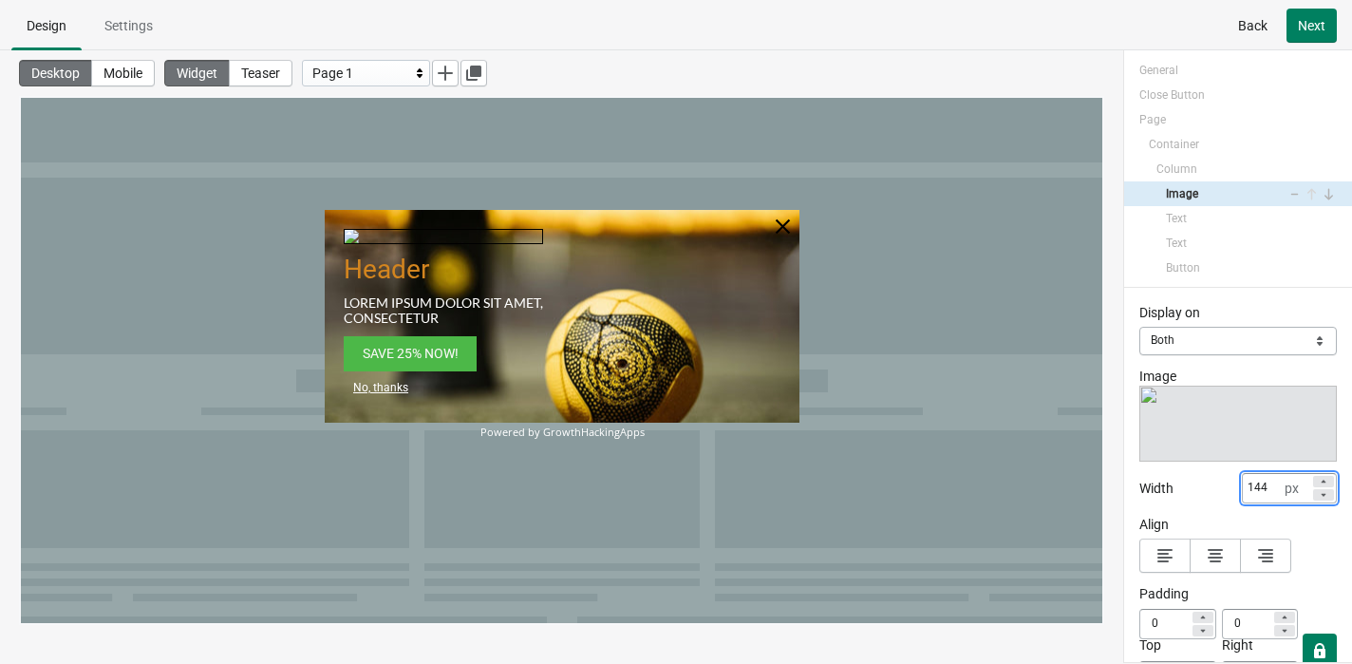
click at [1138, 489] on icon at bounding box center [1323, 494] width 11 height 11
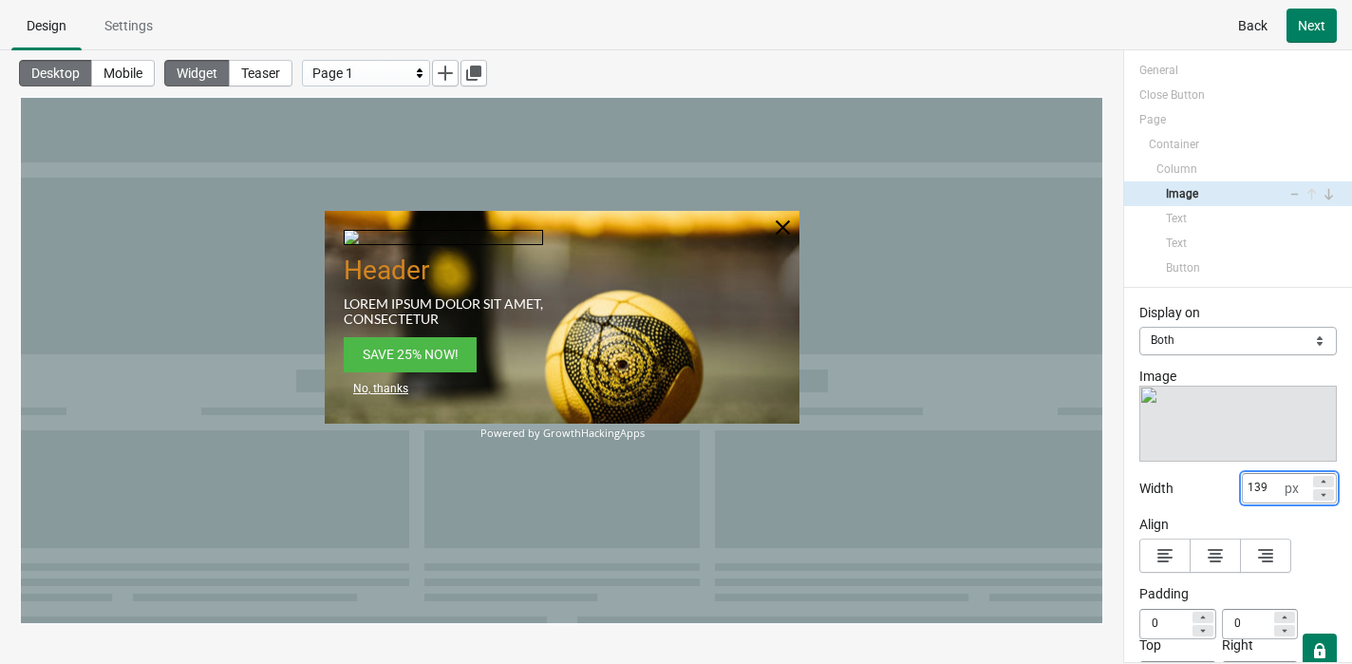
click at [1138, 489] on icon at bounding box center [1323, 494] width 11 height 11
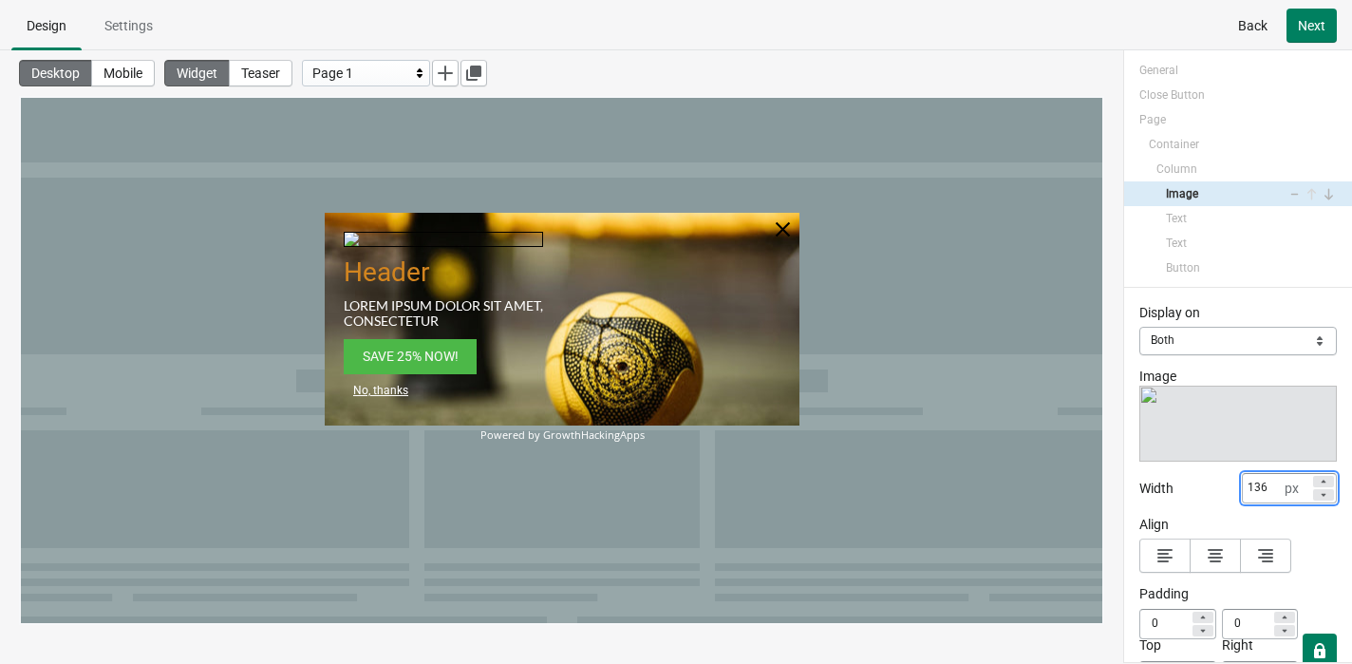
click at [1138, 489] on icon at bounding box center [1323, 494] width 11 height 11
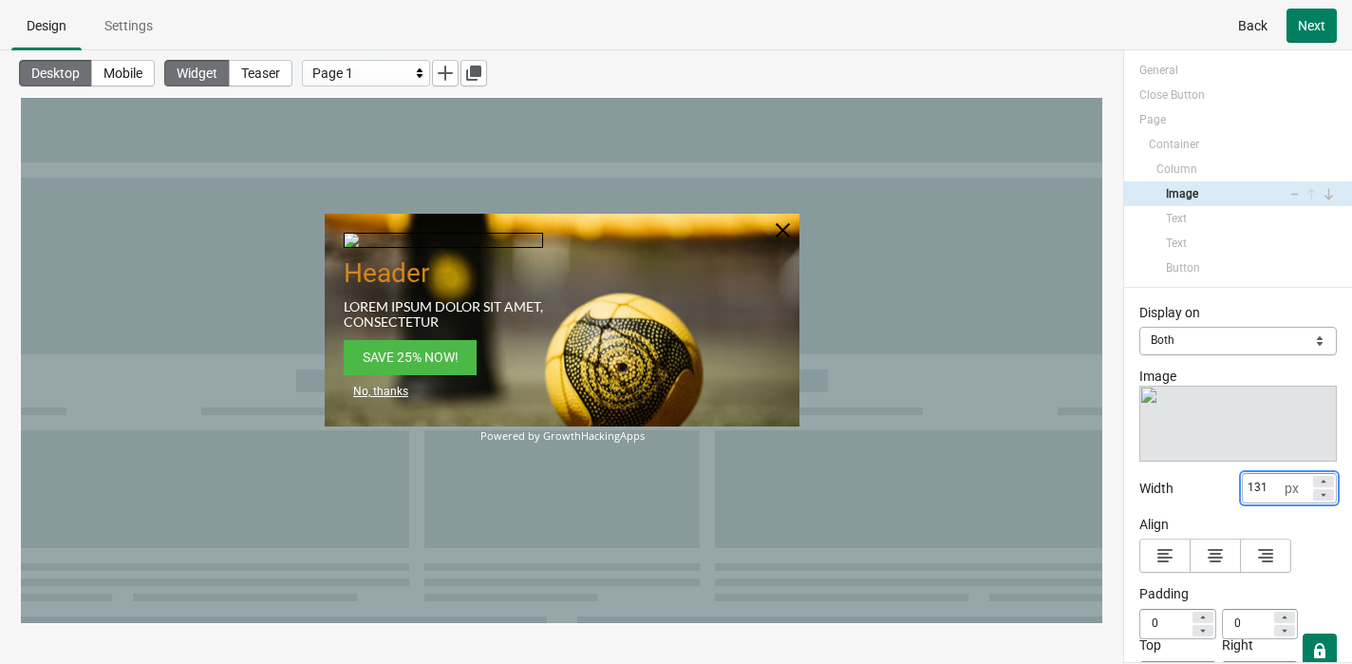
click at [1138, 489] on icon at bounding box center [1323, 494] width 11 height 11
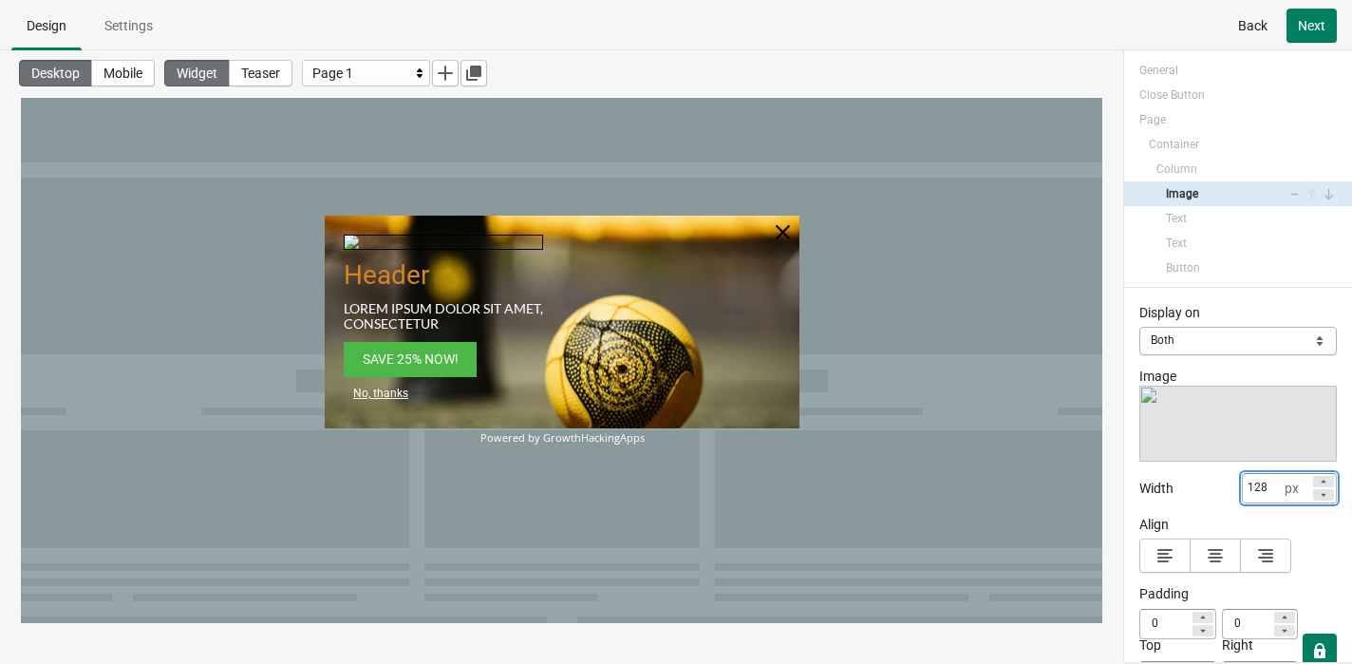
click at [1138, 489] on icon at bounding box center [1323, 494] width 11 height 11
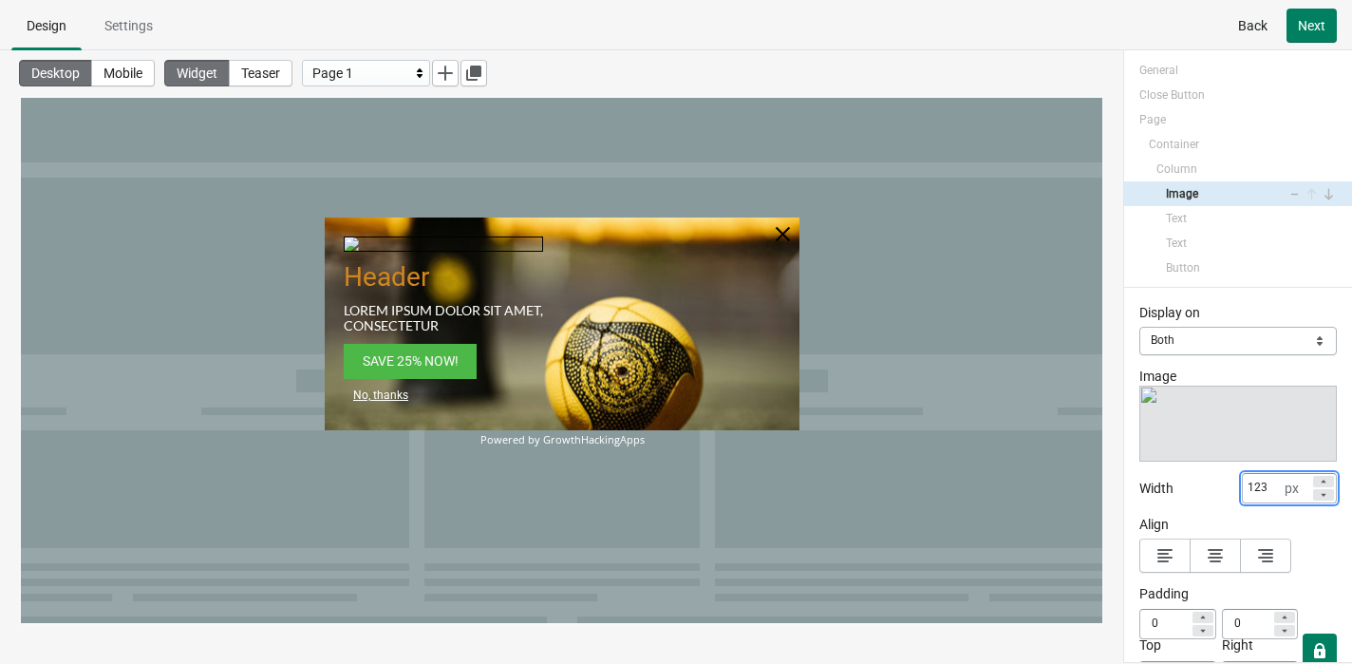
click at [1138, 489] on icon at bounding box center [1323, 494] width 11 height 11
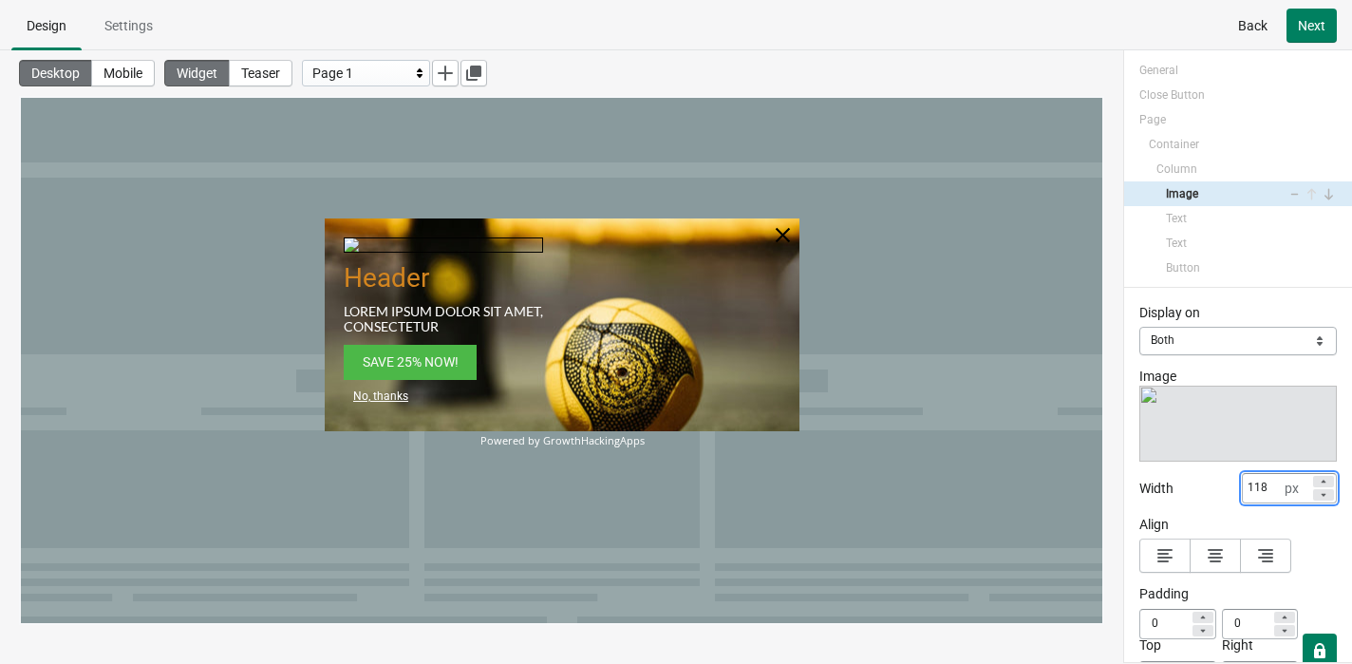
click at [1138, 489] on icon at bounding box center [1323, 494] width 11 height 11
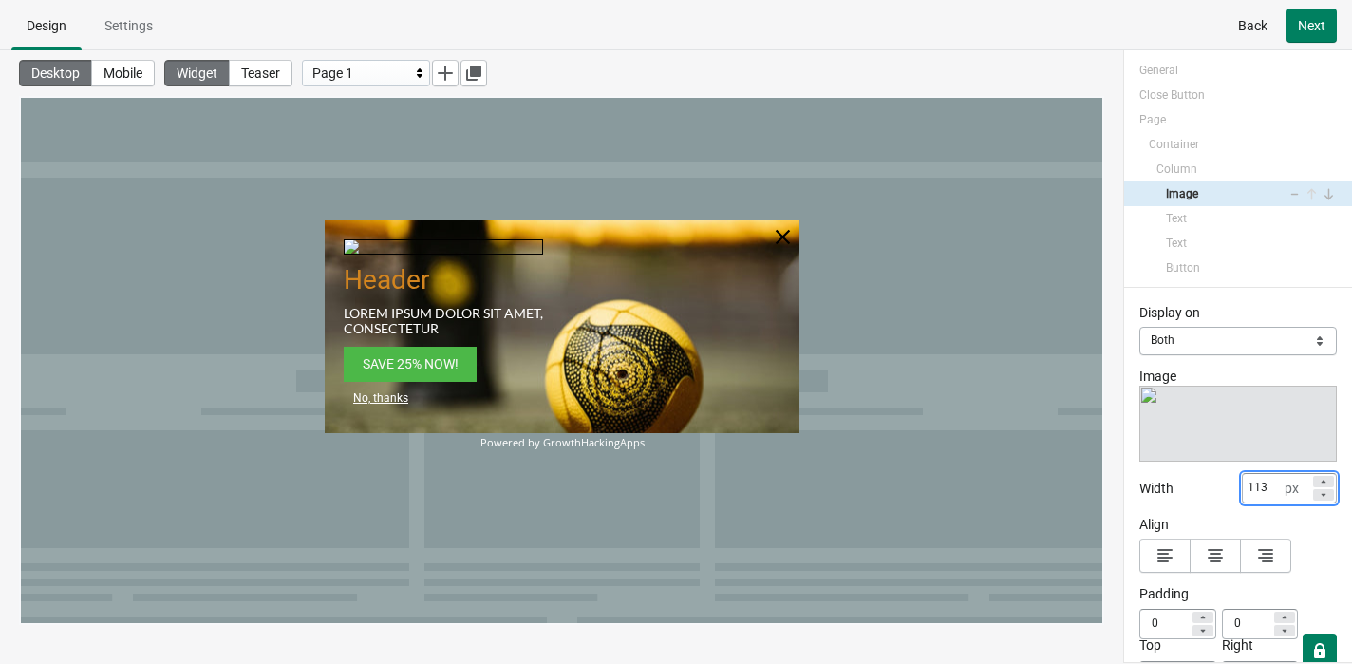
click at [1138, 489] on icon at bounding box center [1323, 494] width 11 height 11
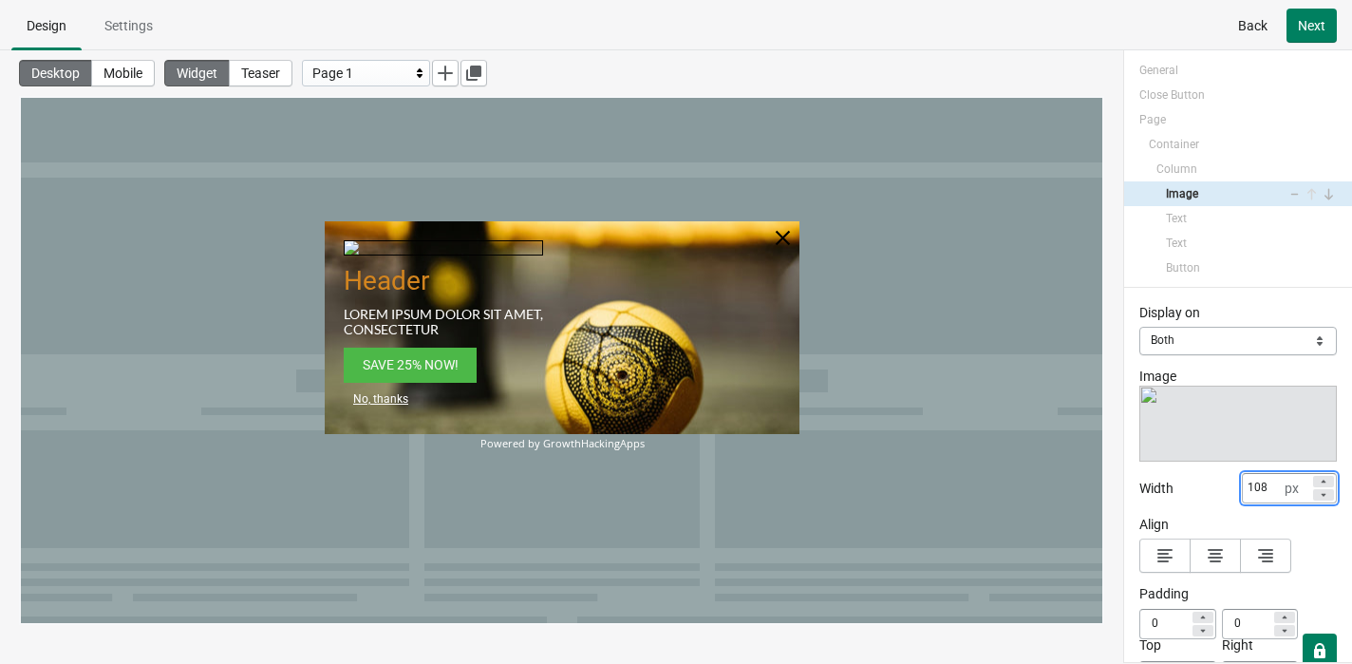
click at [1138, 489] on icon at bounding box center [1323, 494] width 11 height 11
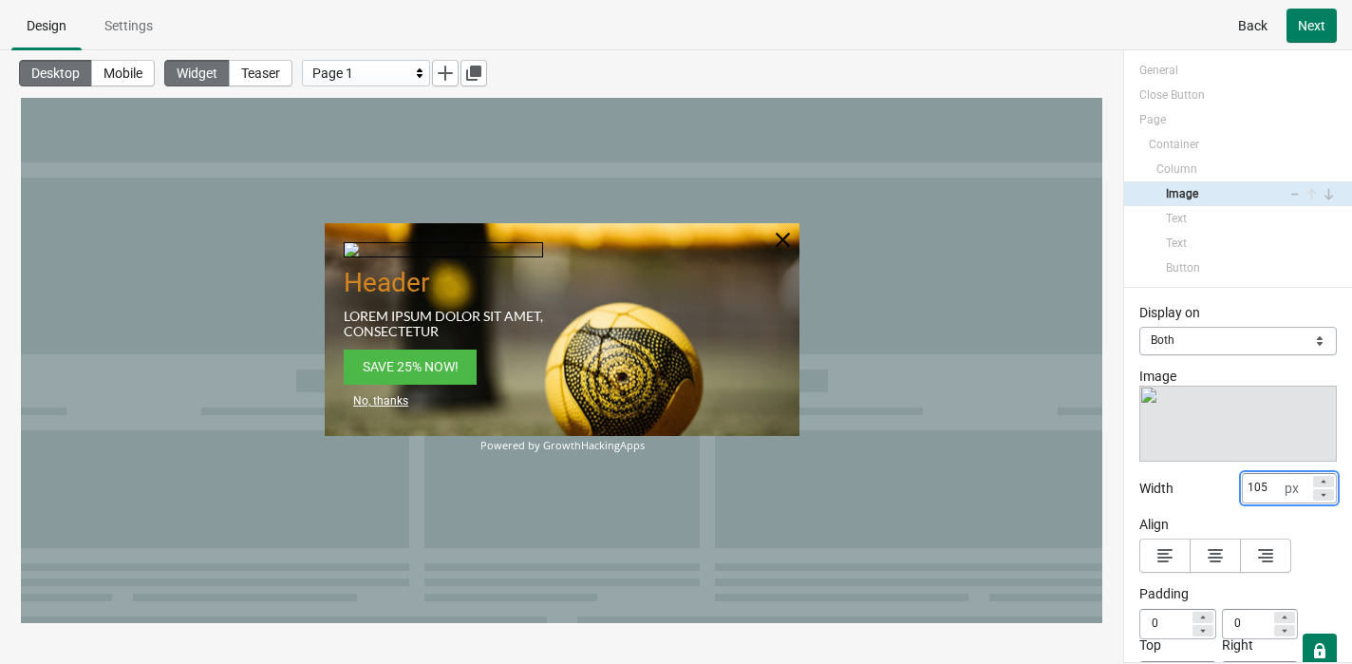
click at [1138, 489] on icon at bounding box center [1323, 494] width 11 height 11
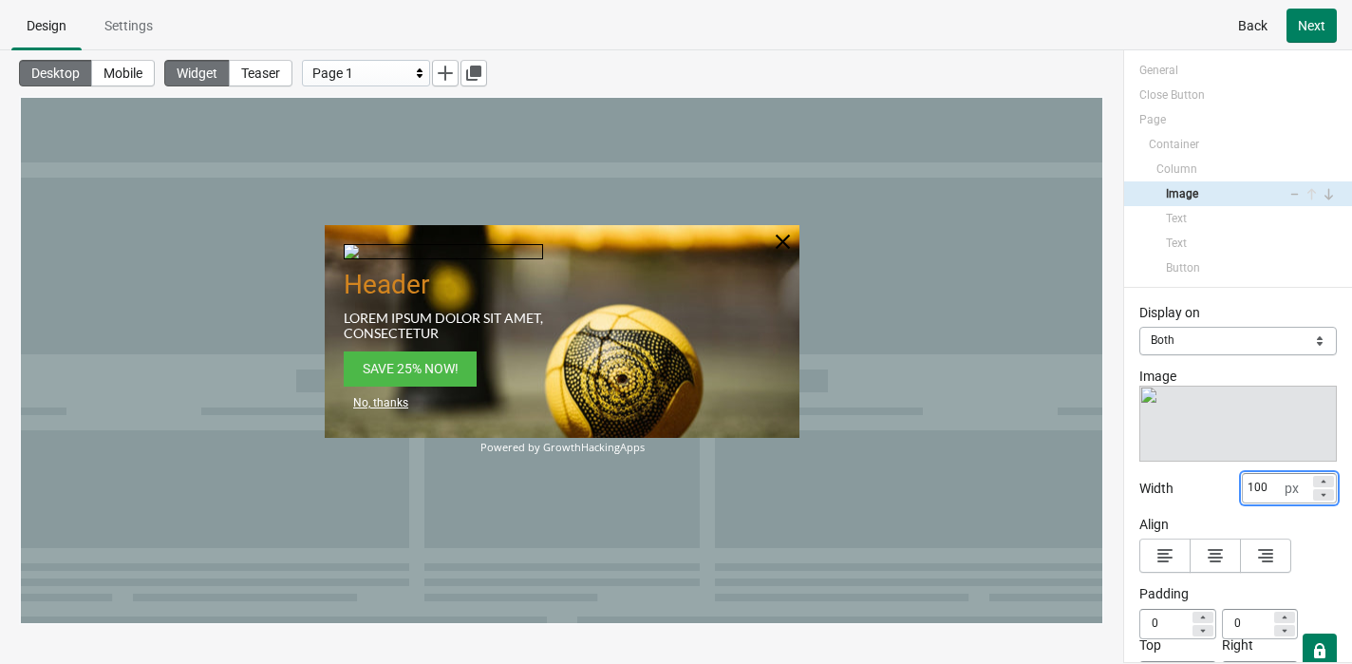
click at [1138, 489] on icon at bounding box center [1323, 494] width 11 height 11
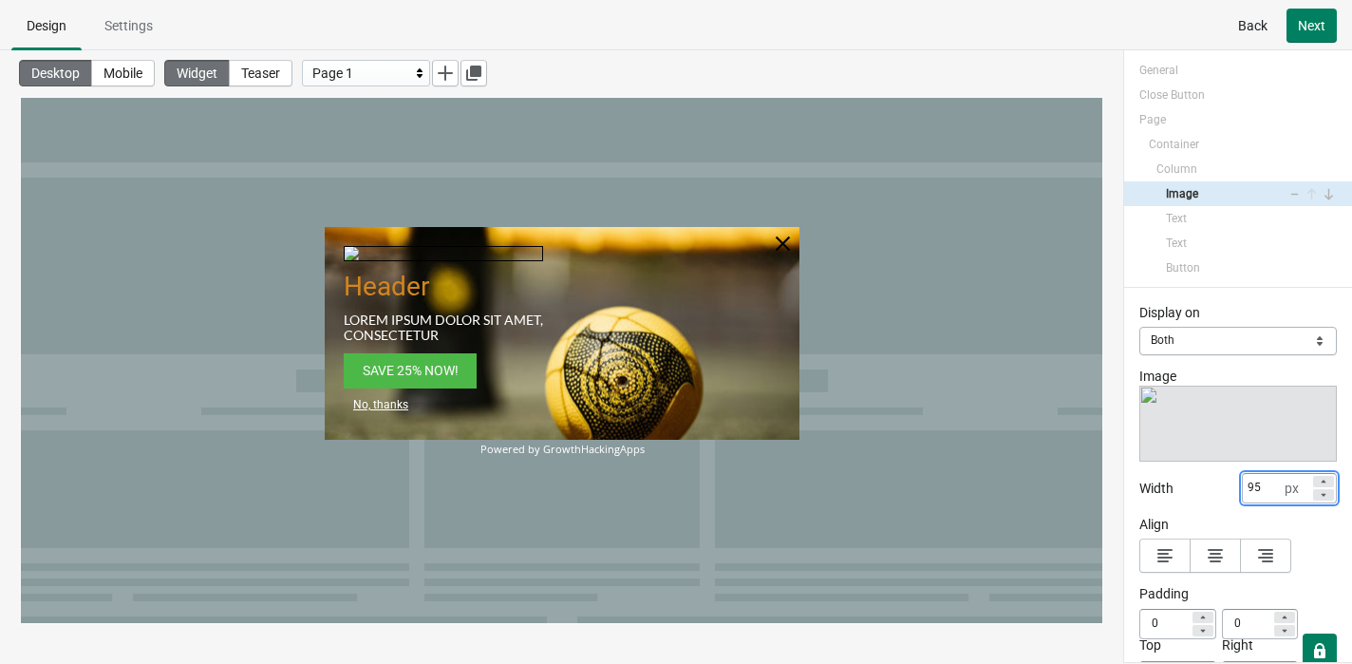
click at [1138, 489] on icon at bounding box center [1323, 494] width 11 height 11
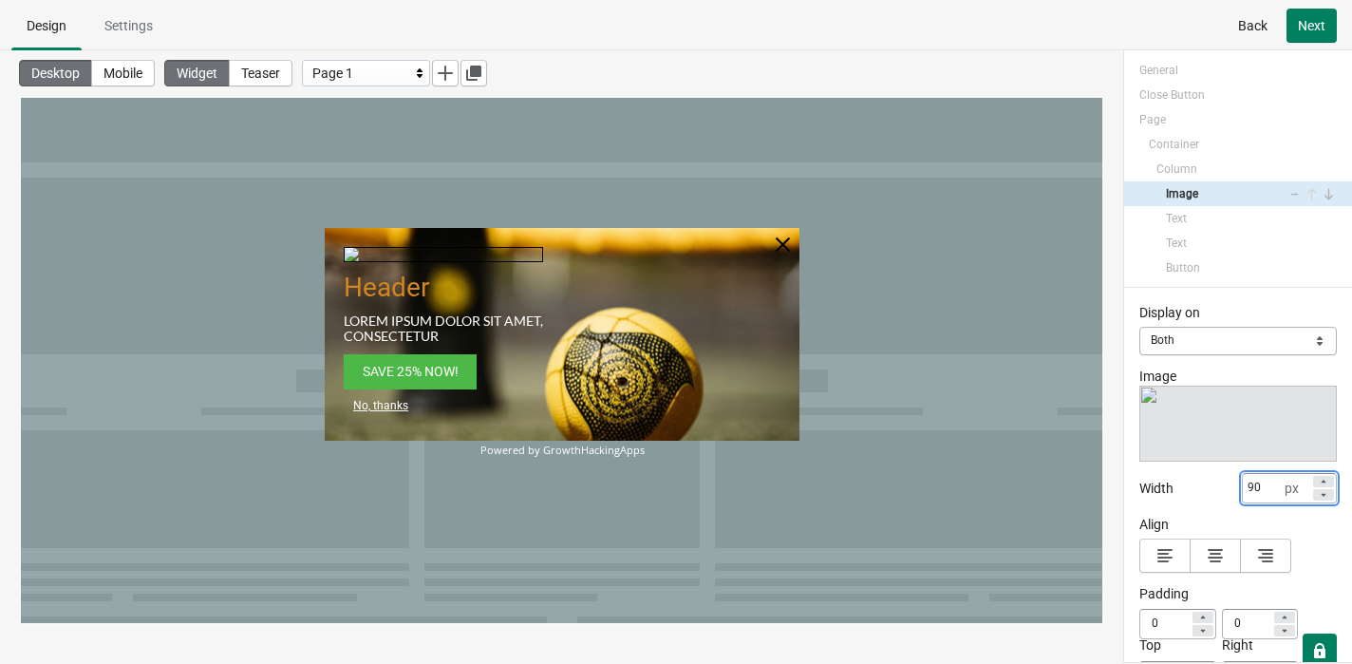
click at [1138, 489] on icon at bounding box center [1323, 494] width 11 height 11
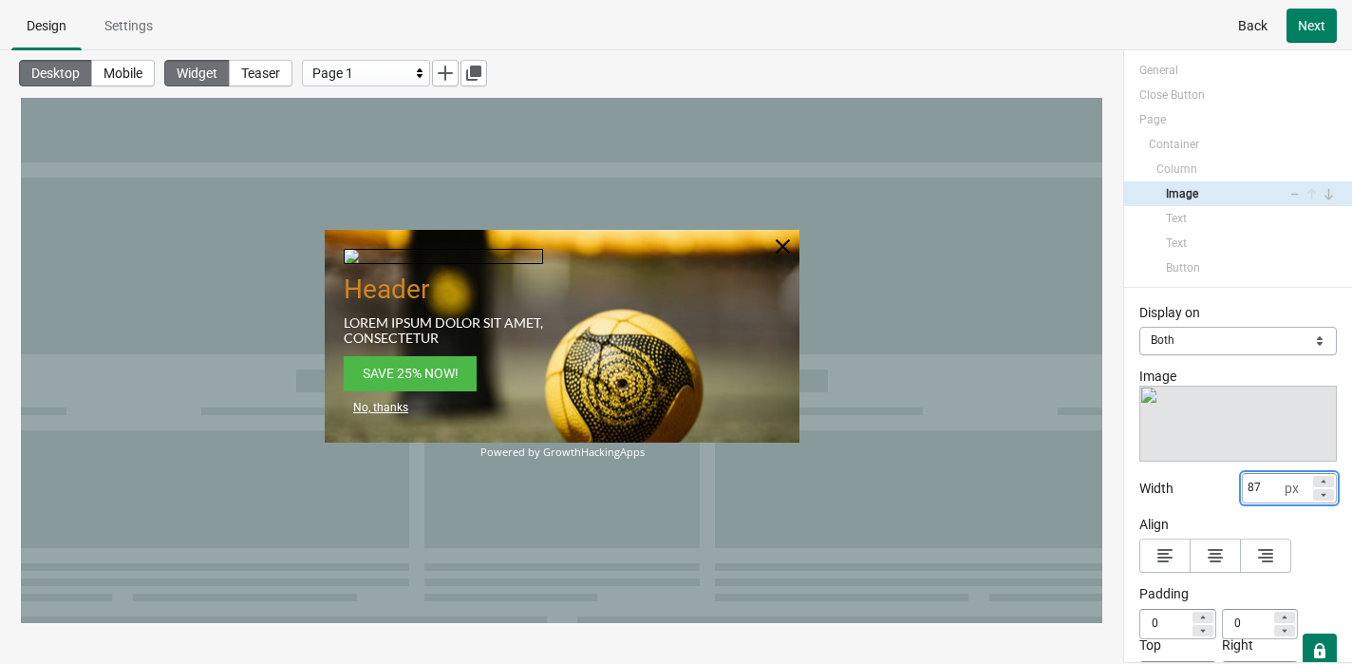
click at [1138, 489] on icon at bounding box center [1323, 494] width 11 height 11
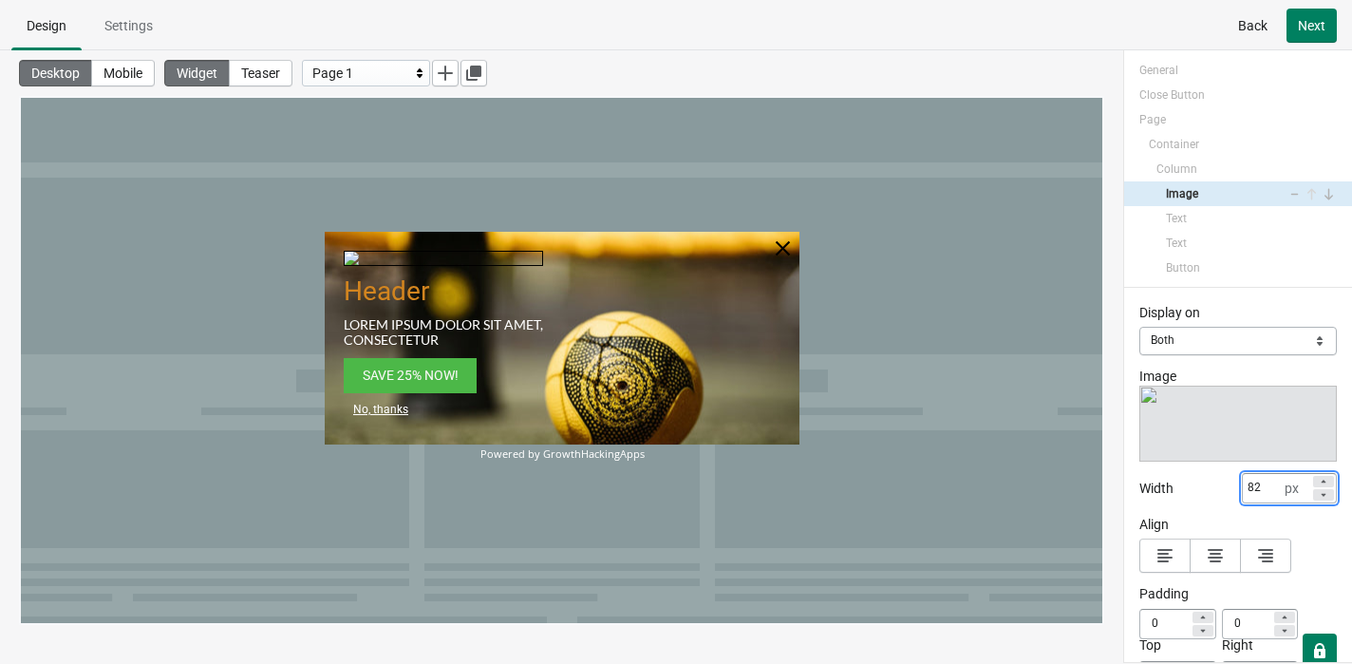
click at [1138, 489] on icon at bounding box center [1323, 494] width 11 height 11
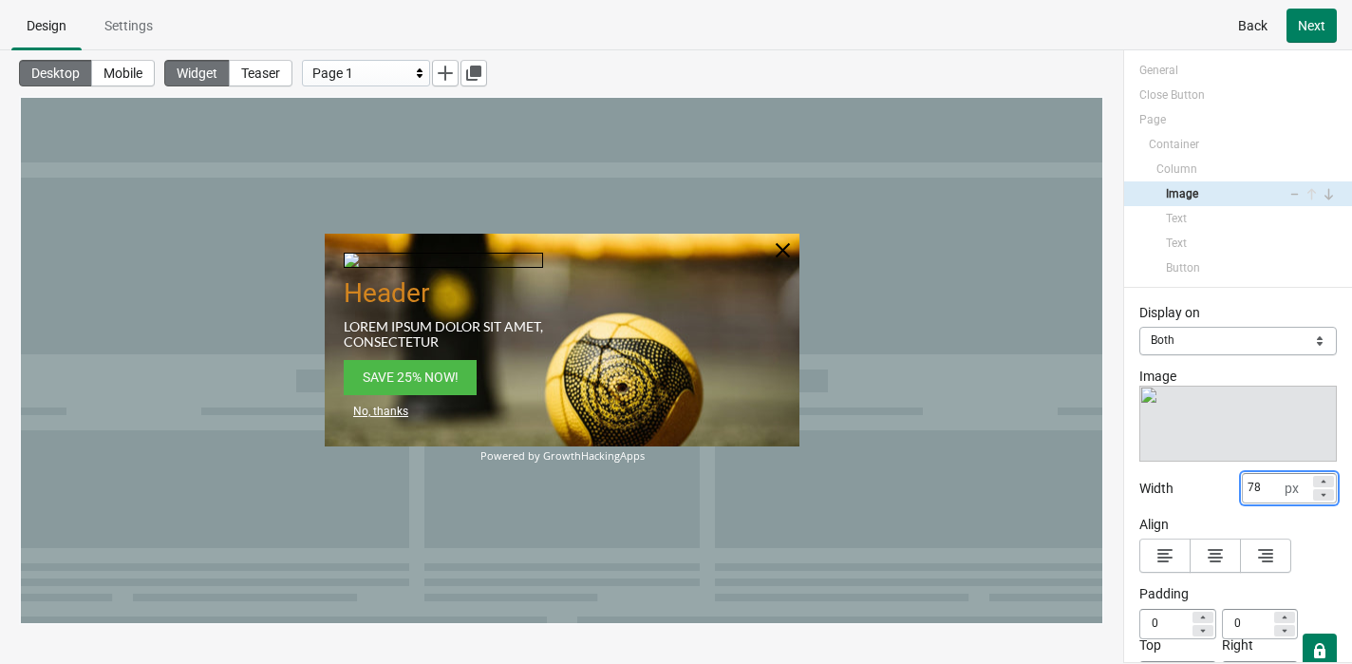
click at [1138, 489] on icon at bounding box center [1323, 494] width 11 height 11
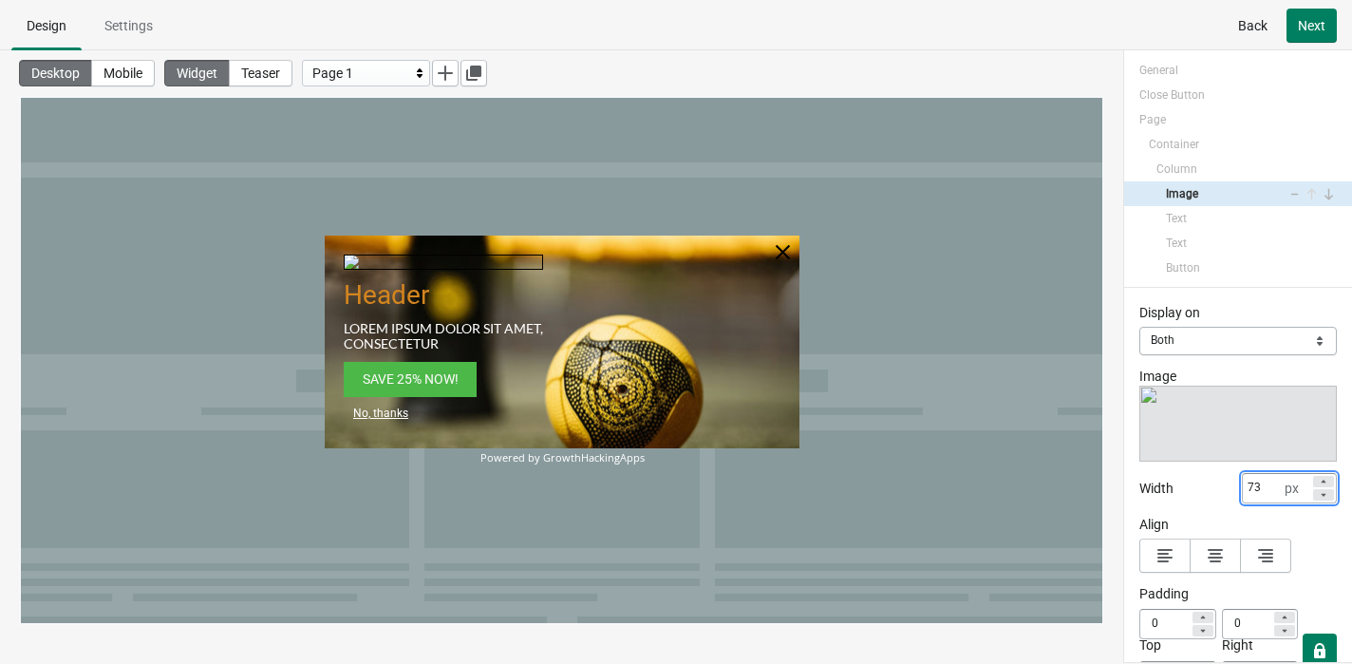
click at [1138, 489] on icon at bounding box center [1323, 494] width 11 height 11
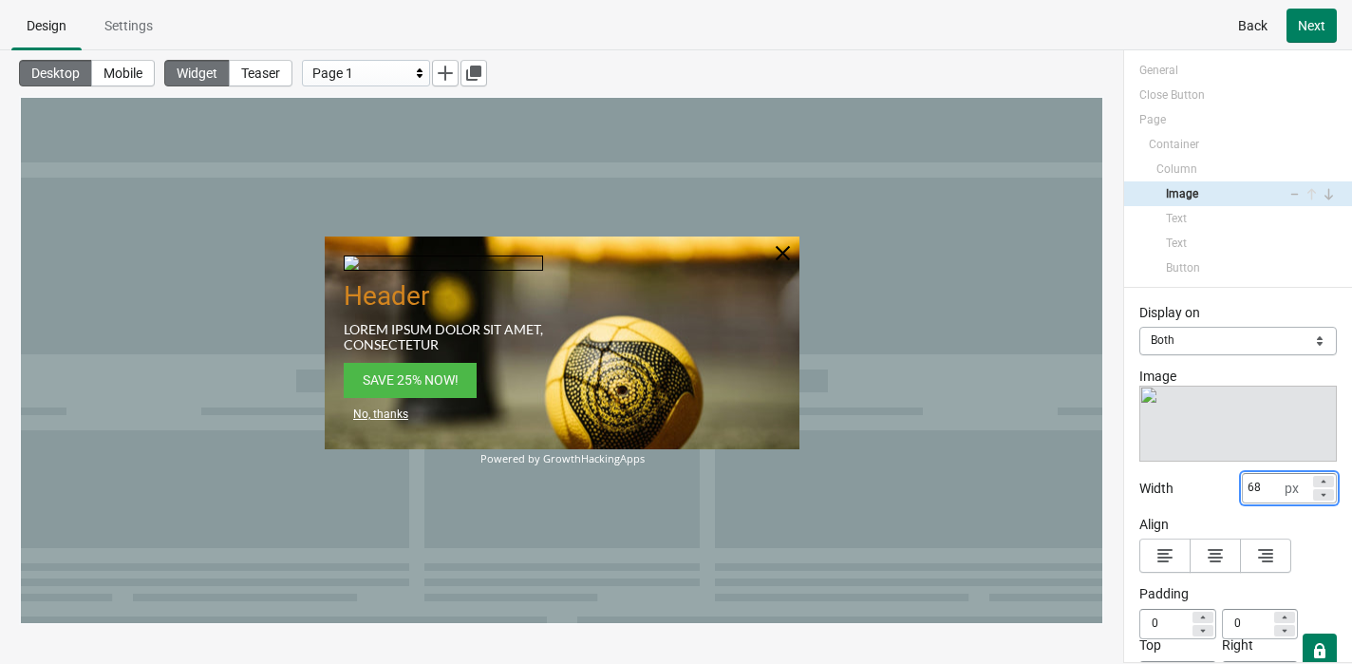
click at [1138, 489] on icon at bounding box center [1323, 494] width 11 height 11
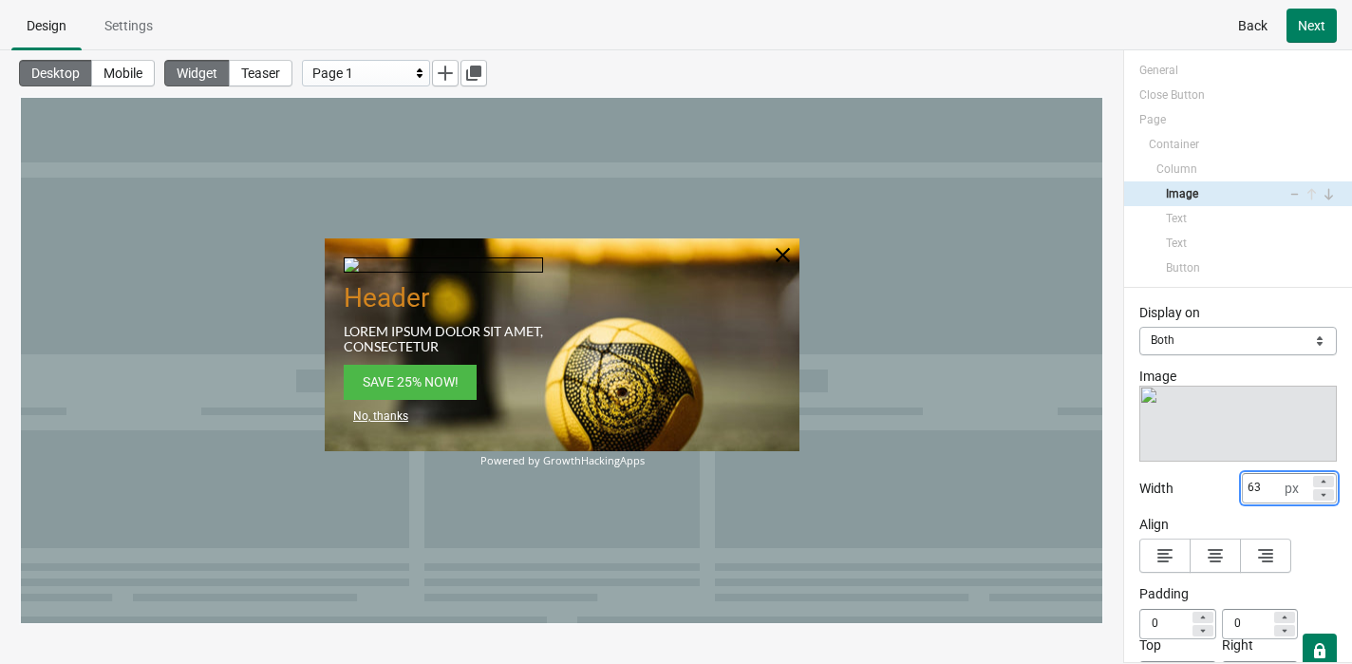
click at [1138, 489] on icon at bounding box center [1323, 494] width 11 height 11
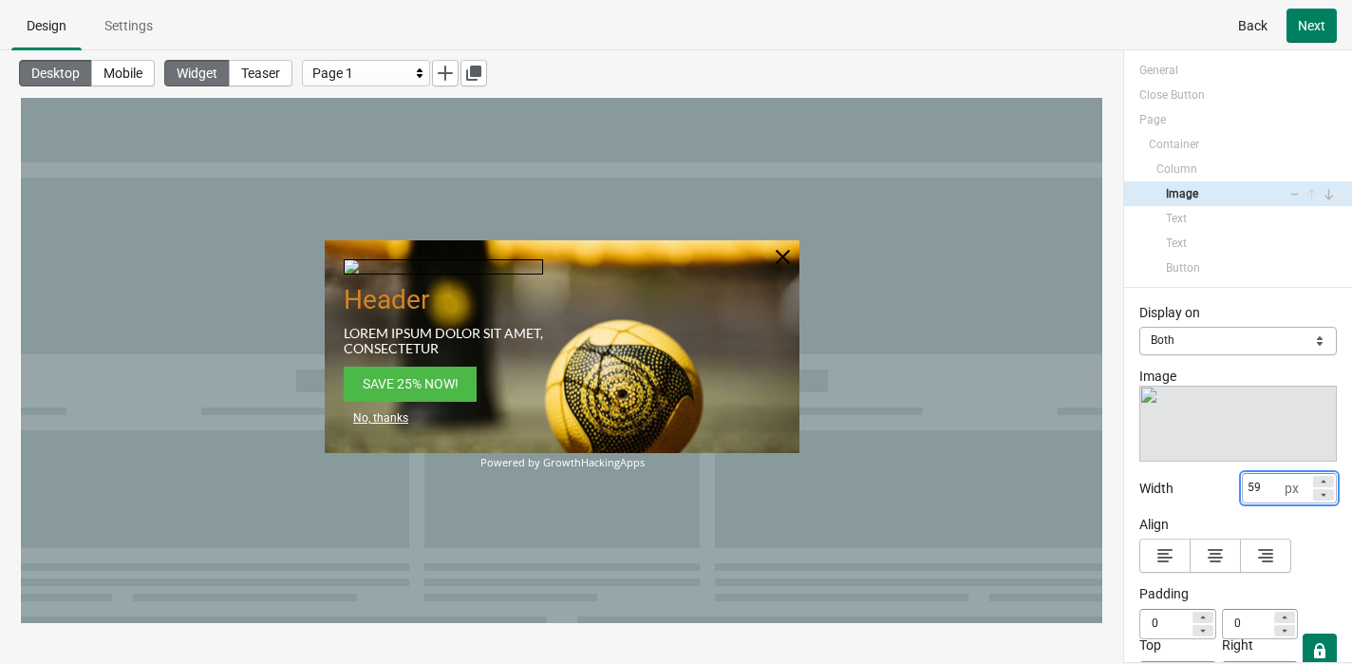
click at [1138, 489] on icon at bounding box center [1323, 494] width 11 height 11
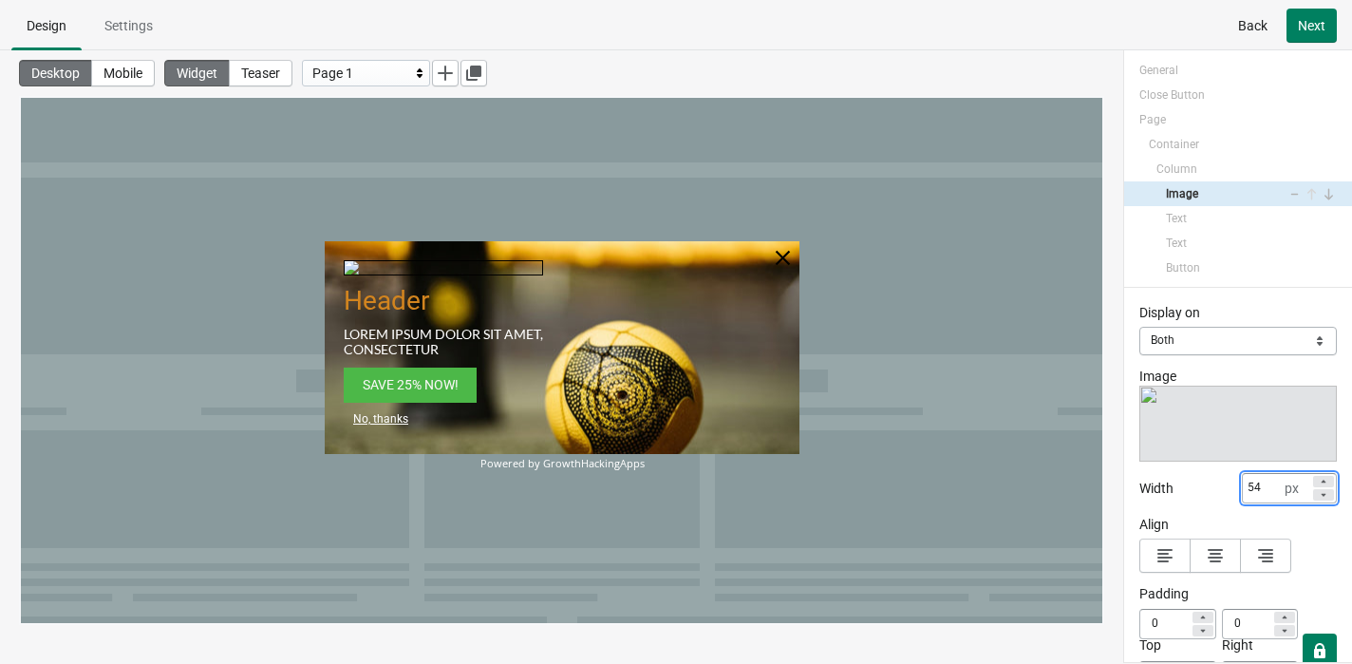
click at [1138, 489] on icon at bounding box center [1323, 494] width 11 height 11
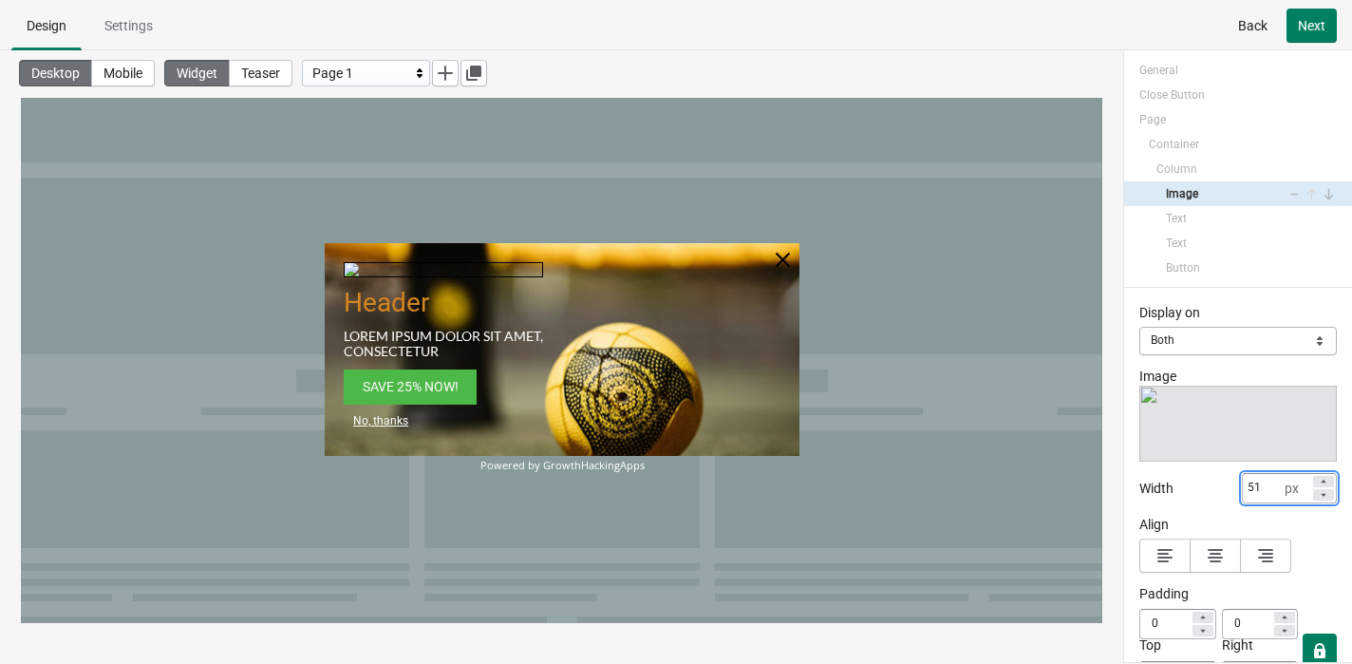
click at [1138, 489] on icon at bounding box center [1323, 494] width 11 height 11
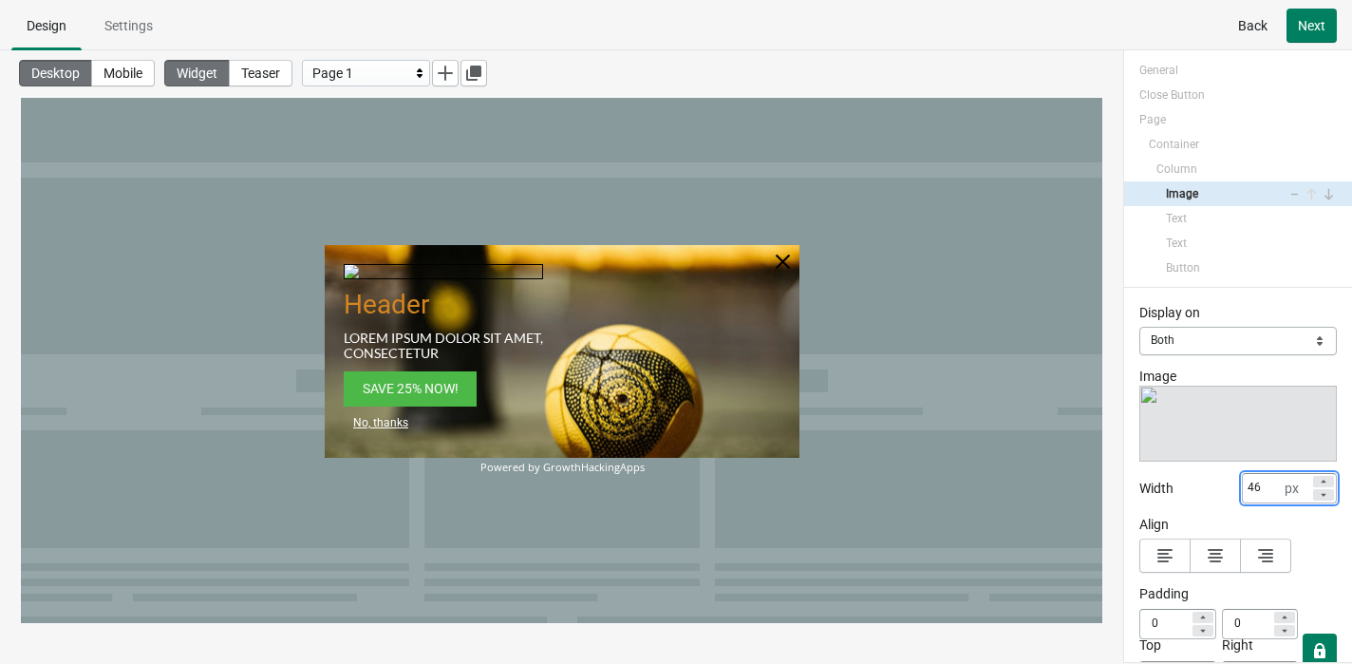
click at [1138, 489] on icon at bounding box center [1323, 494] width 11 height 11
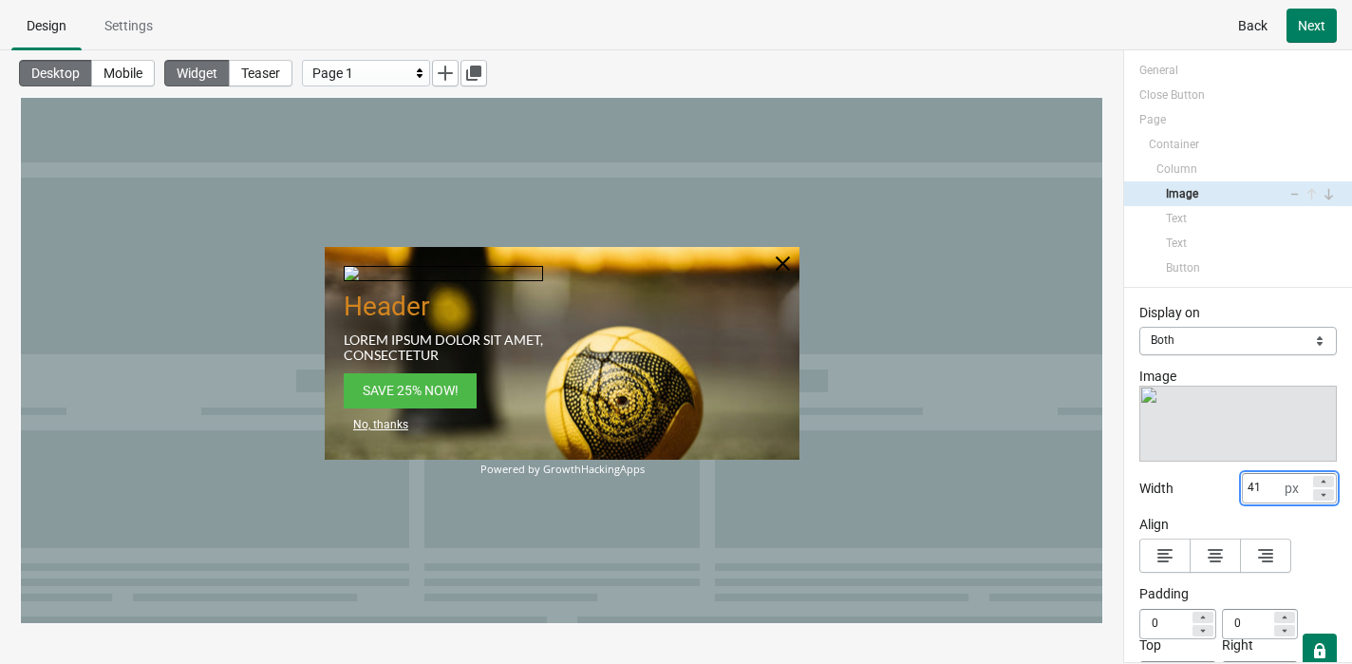
click at [1138, 478] on div "41 px" at bounding box center [1289, 488] width 95 height 30
click at [1138, 478] on icon at bounding box center [1323, 481] width 11 height 11
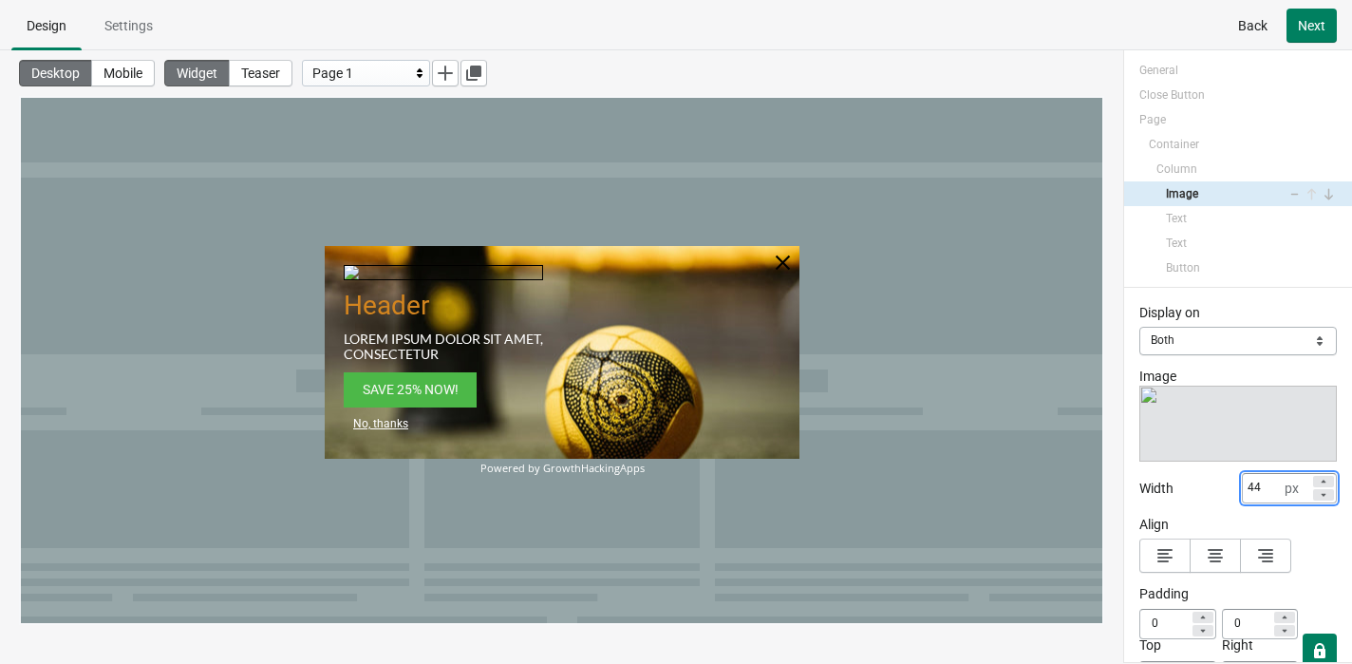
click at [1138, 478] on icon at bounding box center [1323, 481] width 11 height 11
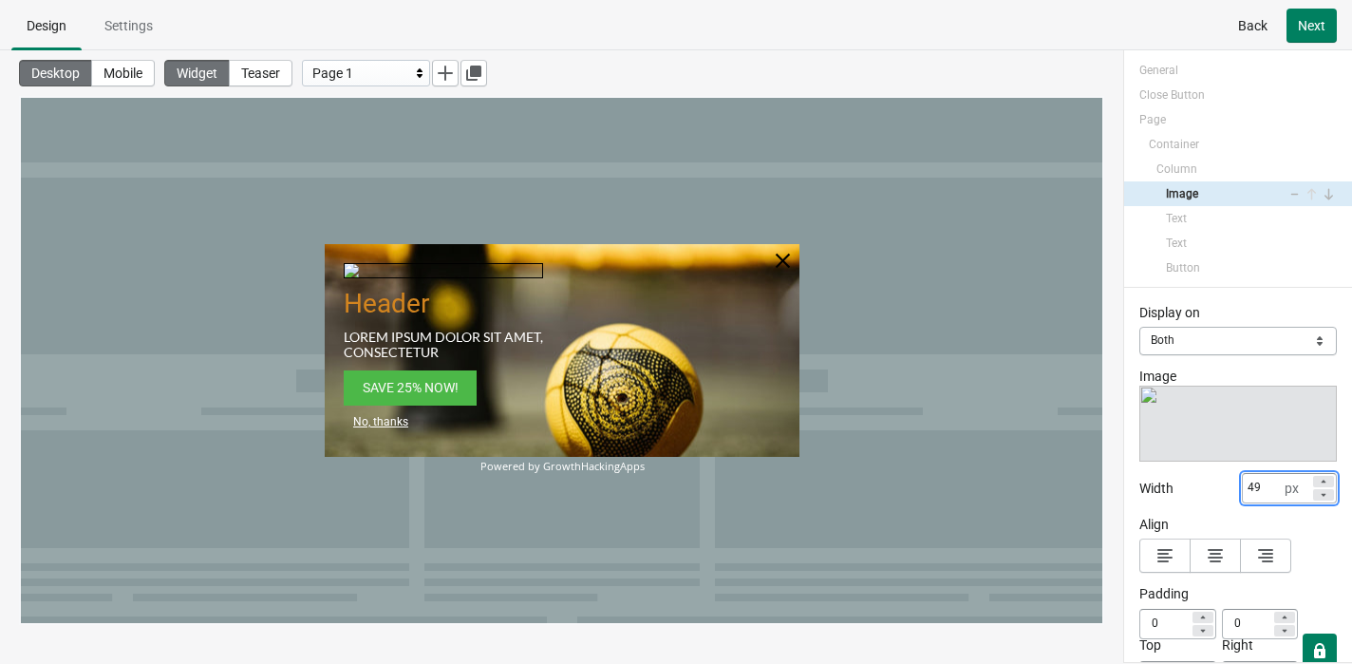
click at [1138, 478] on icon at bounding box center [1323, 481] width 11 height 11
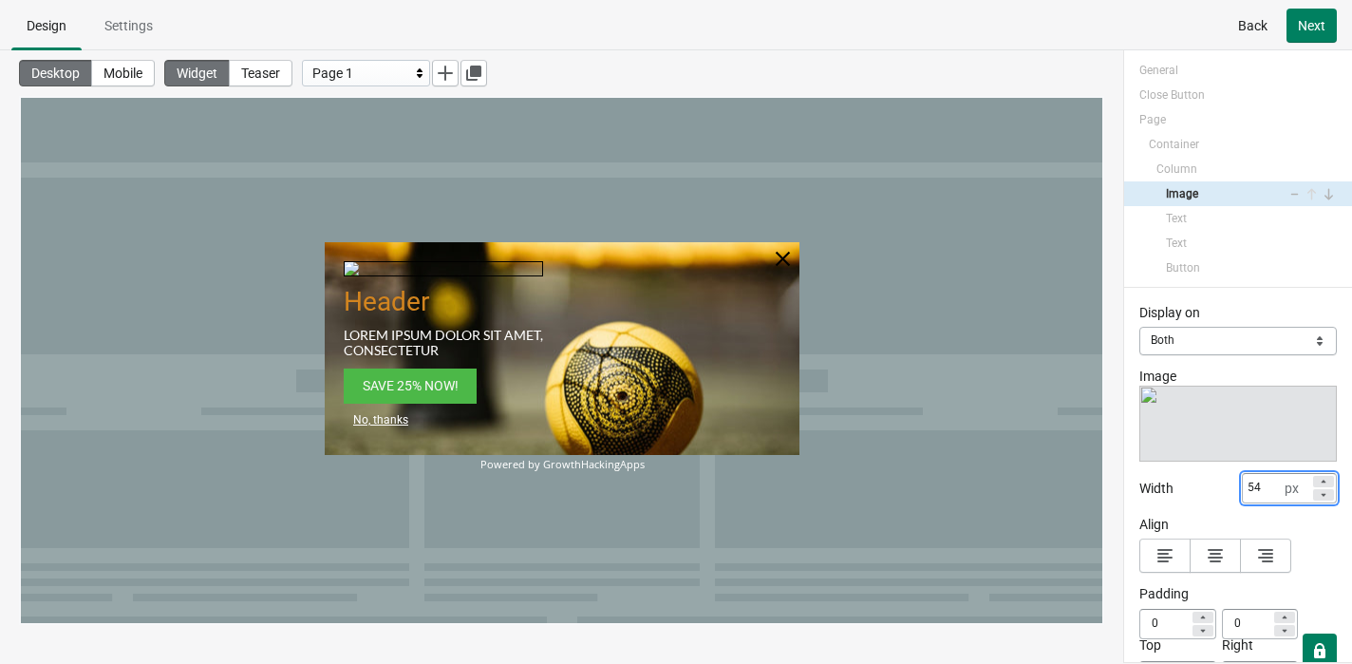
click at [1138, 478] on icon at bounding box center [1323, 481] width 11 height 11
type input "56"
click at [685, 431] on div at bounding box center [680, 347] width 237 height 213
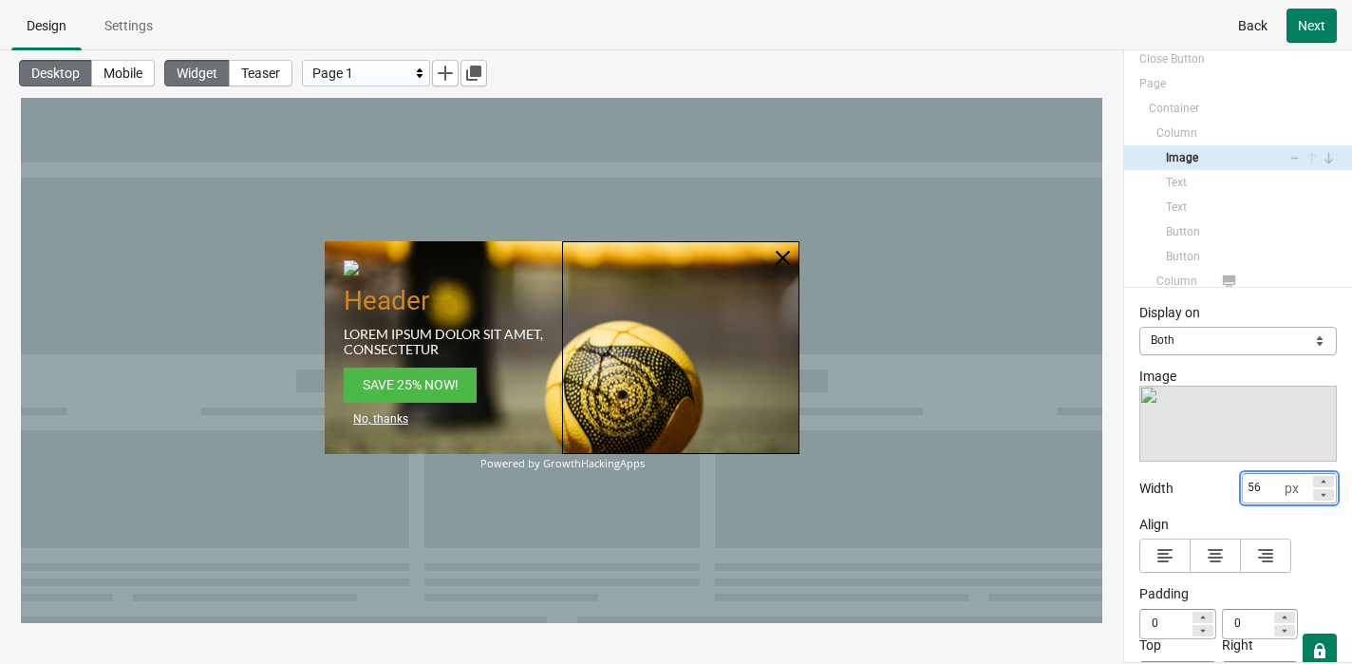
select select "desktop"
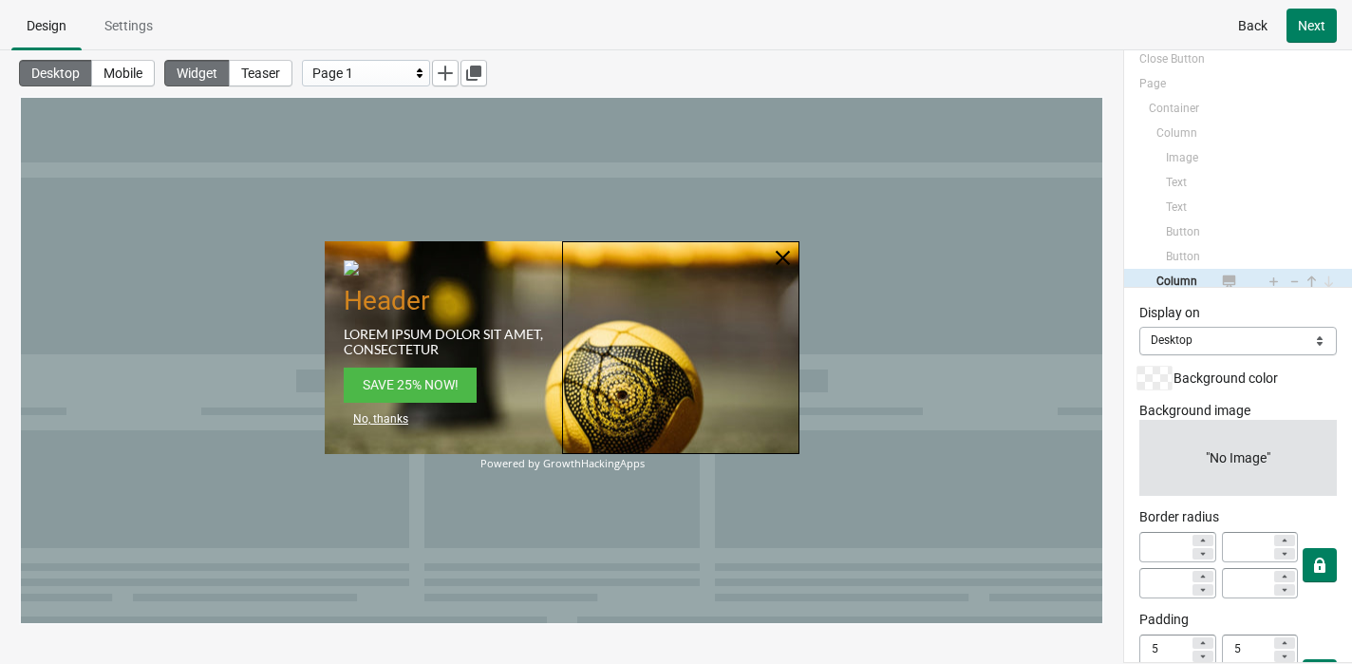
scroll to position [43, 0]
click at [602, 469] on div "Powered by GrowthHackingApps" at bounding box center [562, 463] width 475 height 12
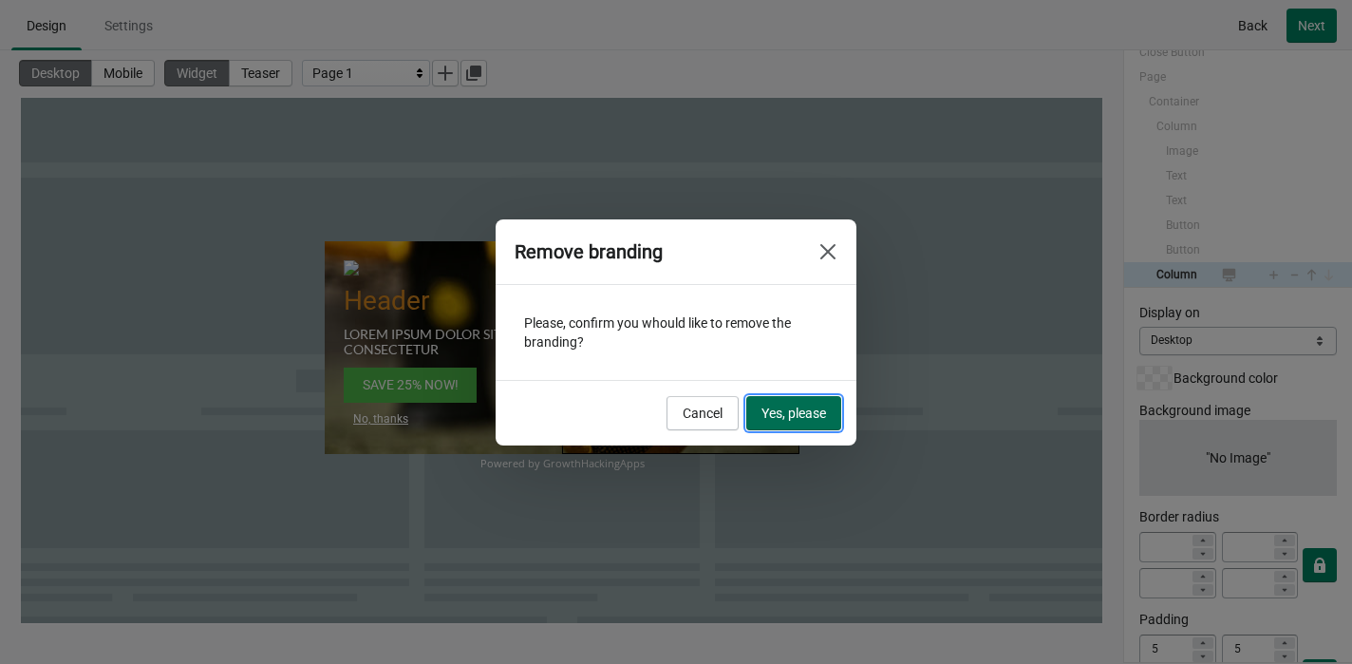
click at [788, 411] on span "Yes, please" at bounding box center [793, 412] width 65 height 15
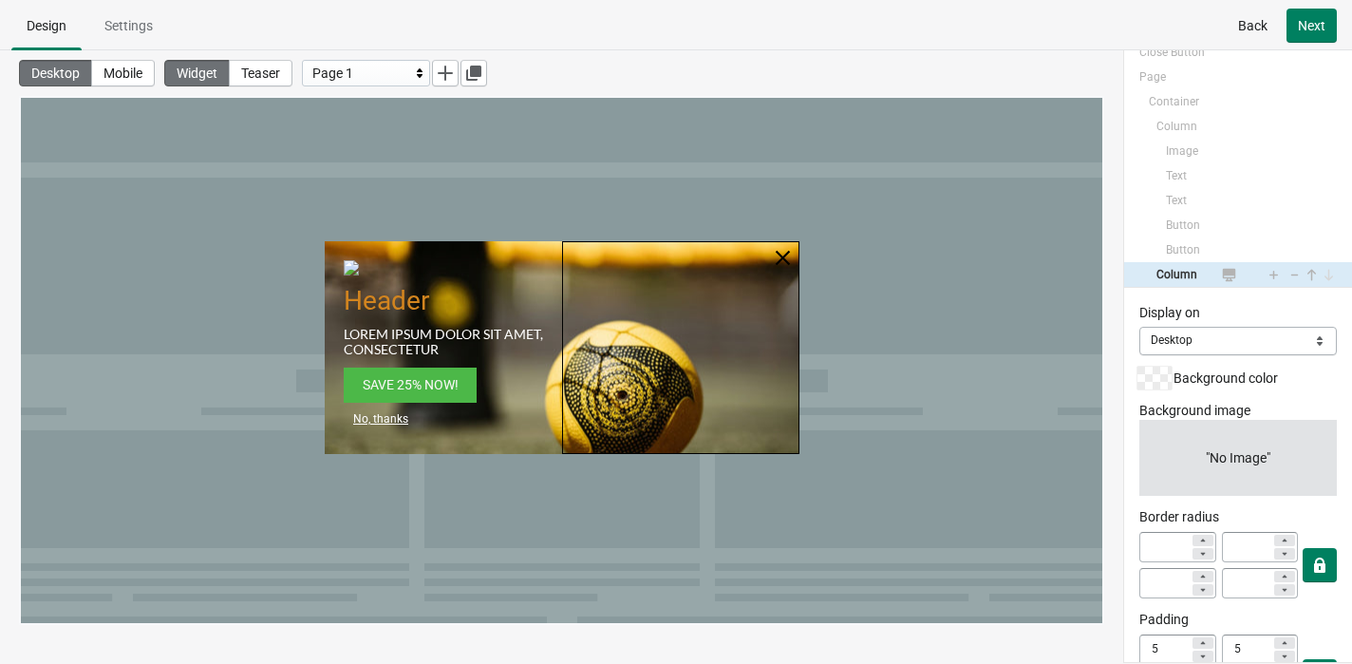
click at [732, 393] on div at bounding box center [680, 347] width 237 height 213
click at [1138, 383] on div at bounding box center [1154, 377] width 34 height 23
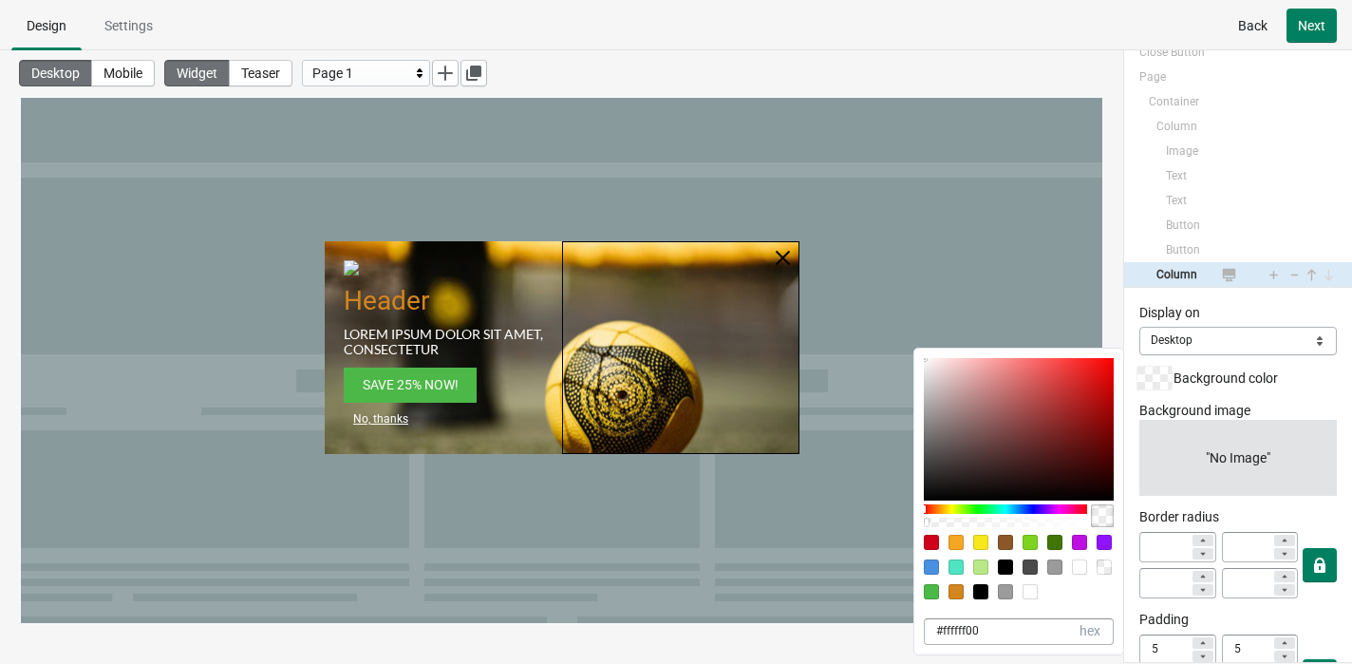
click at [1041, 403] on div at bounding box center [1019, 429] width 190 height 142
type input "AD4242"
type input "173"
type input "66"
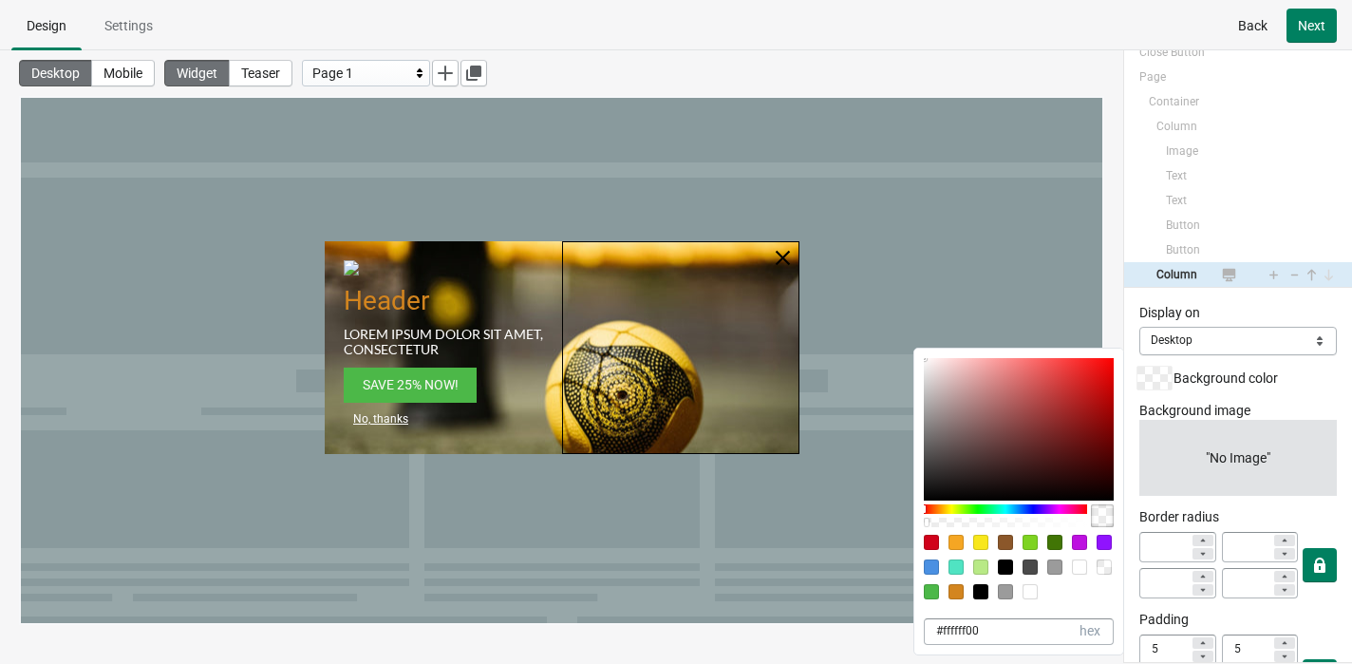
type input "#ad424200"
click at [971, 409] on div at bounding box center [1019, 429] width 190 height 142
type input "A37A7A"
type input "163"
type input "122"
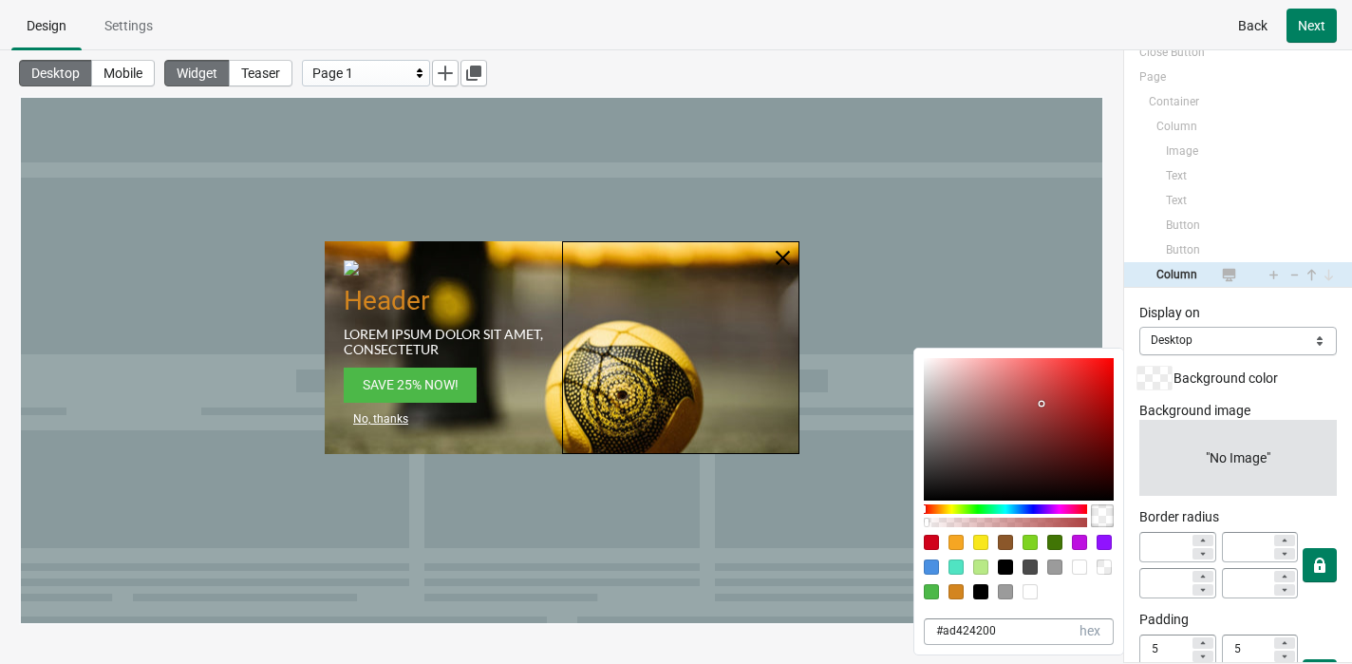
type input "122"
type input "#a37a7a00"
click at [986, 448] on div at bounding box center [1019, 429] width 190 height 142
type input "5D3F3F"
type input "93"
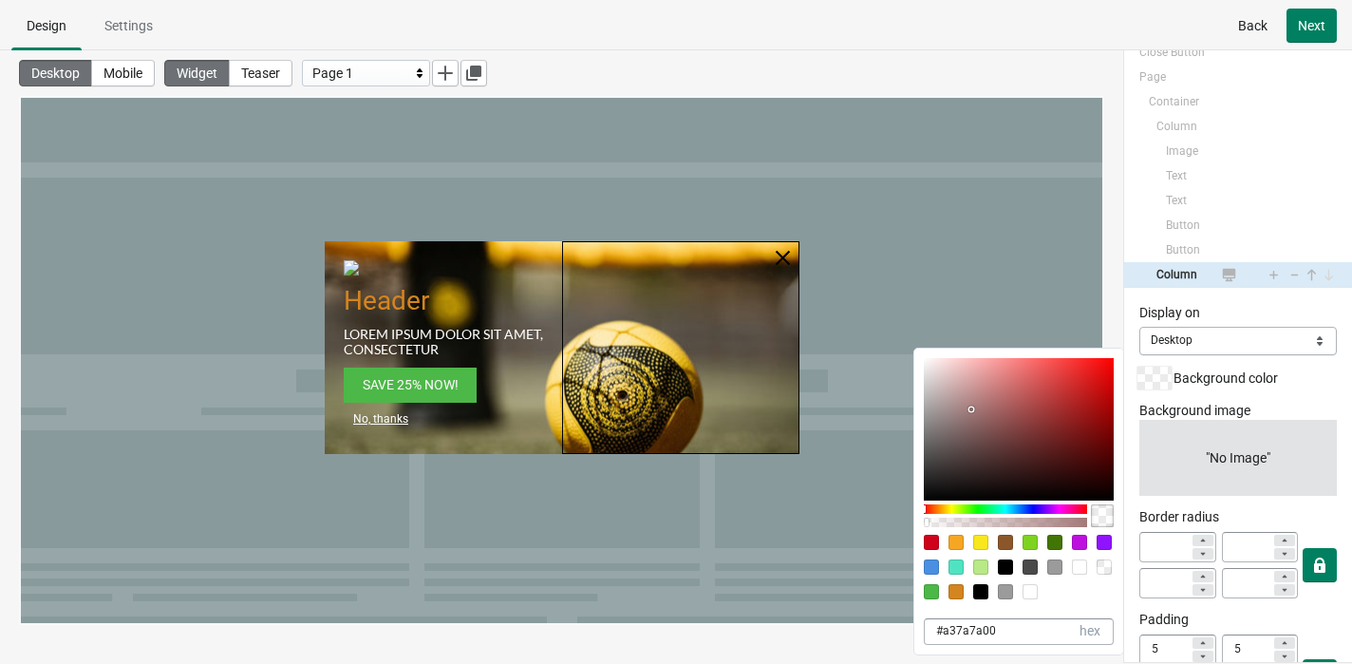
type input "63"
type input "#5d3f3f00"
click at [1017, 501] on div at bounding box center [1005, 515] width 163 height 30
type input "3F5D4D"
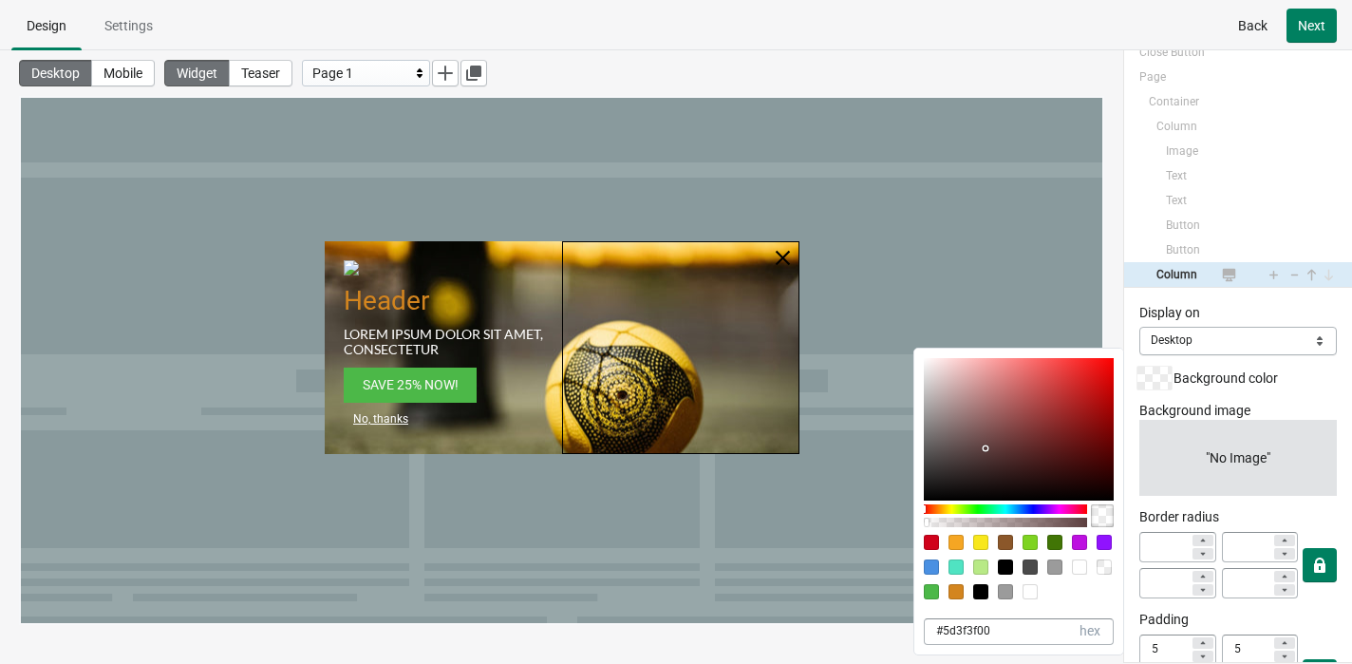
type input "63"
type input "93"
type input "77"
type input "#3f5d4d00"
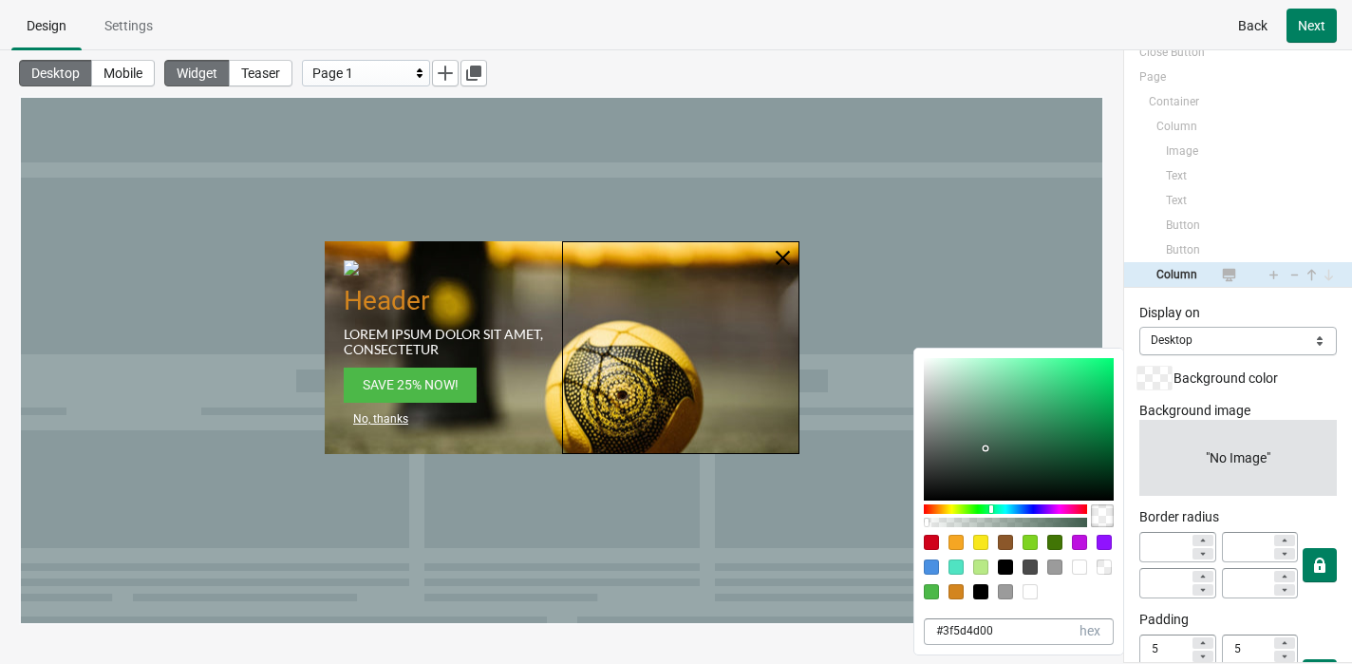
type input "413F5D"
type input "65"
type input "63"
type input "93"
type input "#413f5d00"
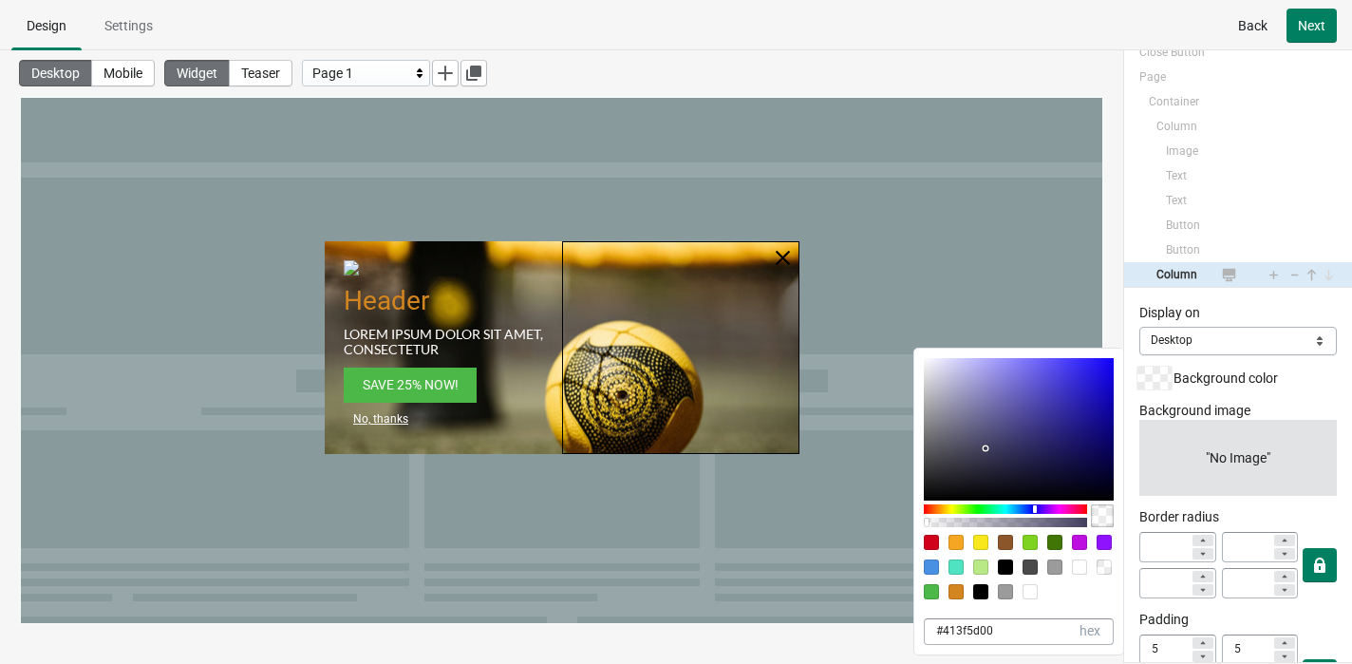
drag, startPoint x: 991, startPoint y: 507, endPoint x: 1014, endPoint y: 466, distance: 46.7
click at [1014, 466] on div "413F5D hex 65 r 63 g 93 b 0 a" at bounding box center [1018, 441] width 209 height 186
type input "3F545D"
type input "63"
type input "84"
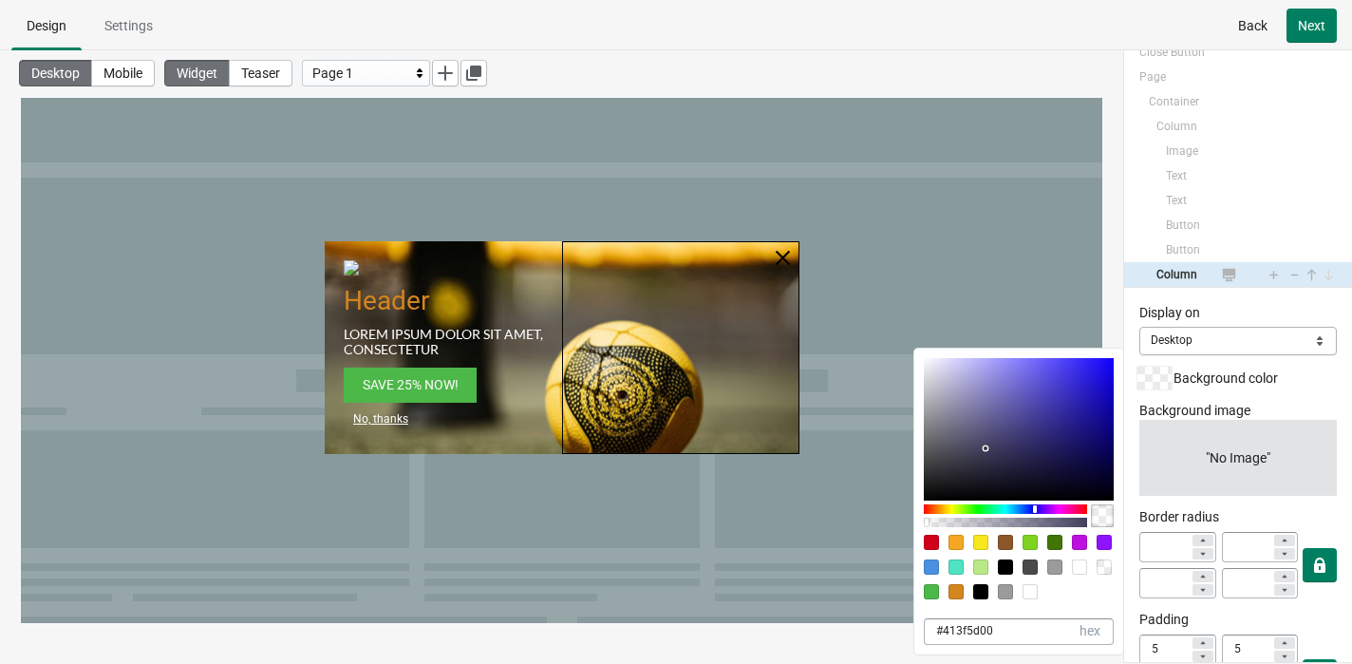
type input "#3f545d00"
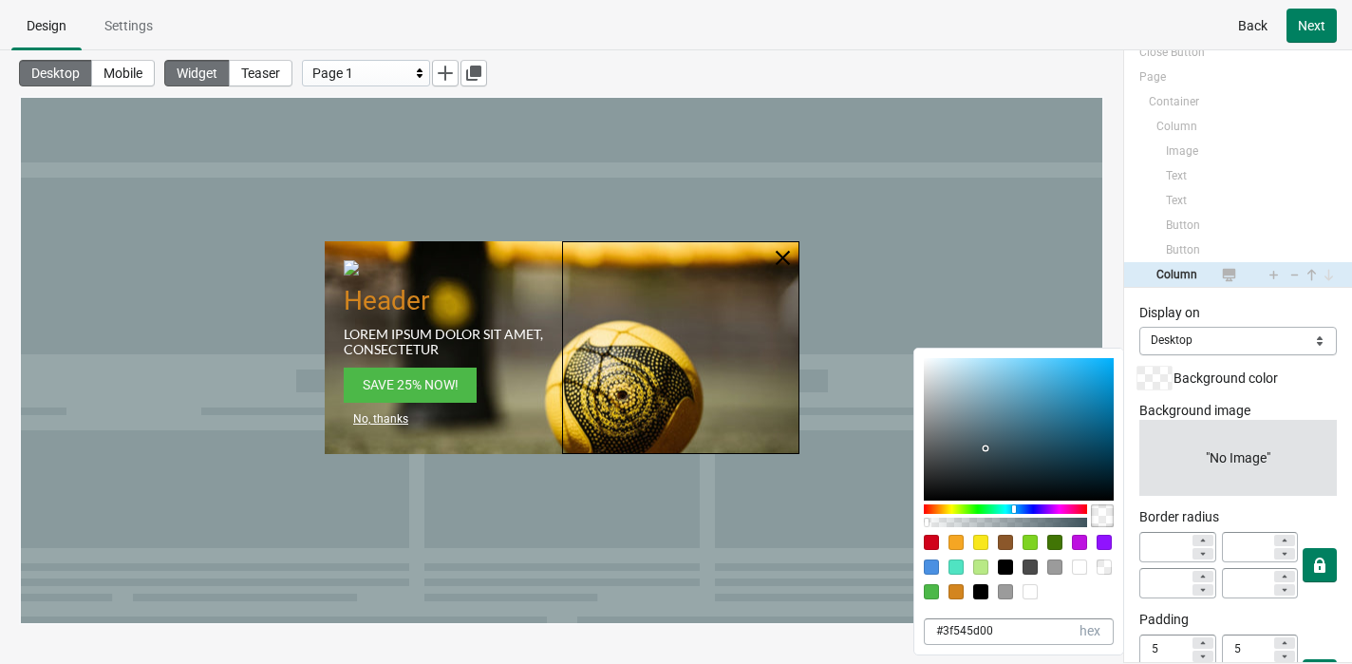
click at [1008, 411] on div at bounding box center [1019, 429] width 190 height 142
type input "598AA0"
type input "89"
type input "138"
type input "160"
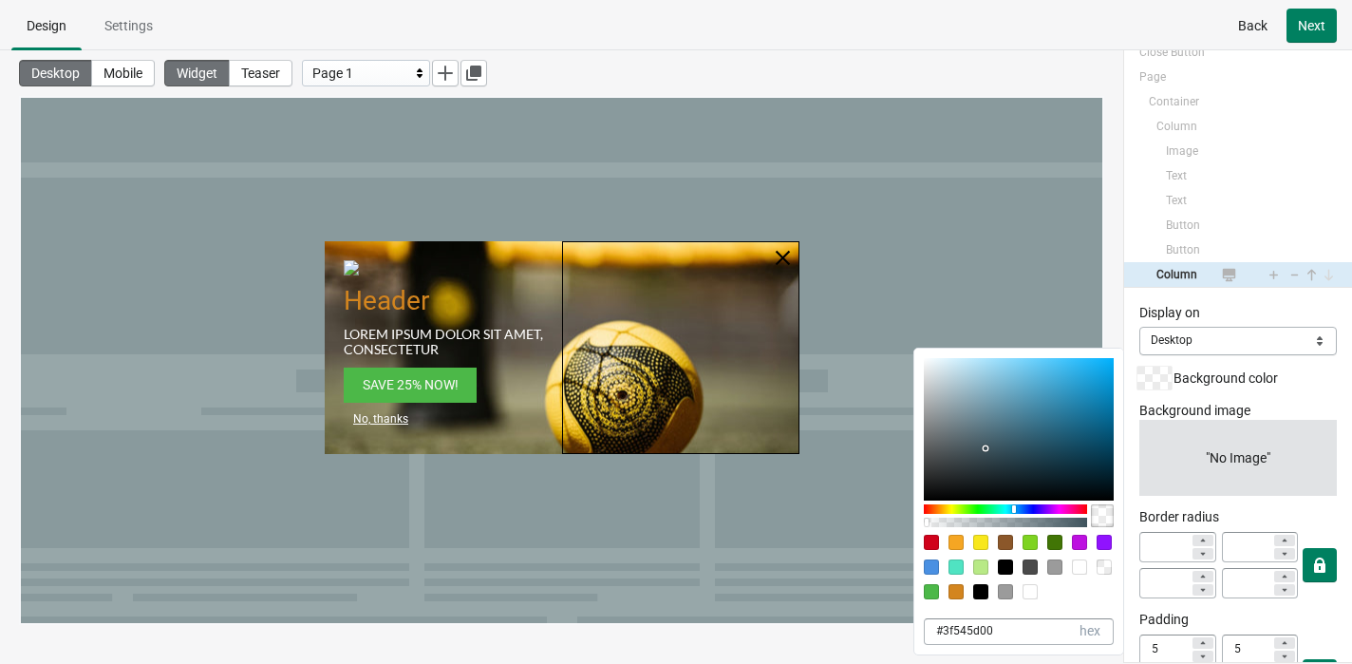
type input "#598aa000"
click at [999, 301] on div at bounding box center [561, 360] width 1081 height 525
click at [1138, 381] on div "598AA0 hex 89 r 138 g 160 b 0 a #598aa000 hex Background color" at bounding box center [1237, 377] width 197 height 23
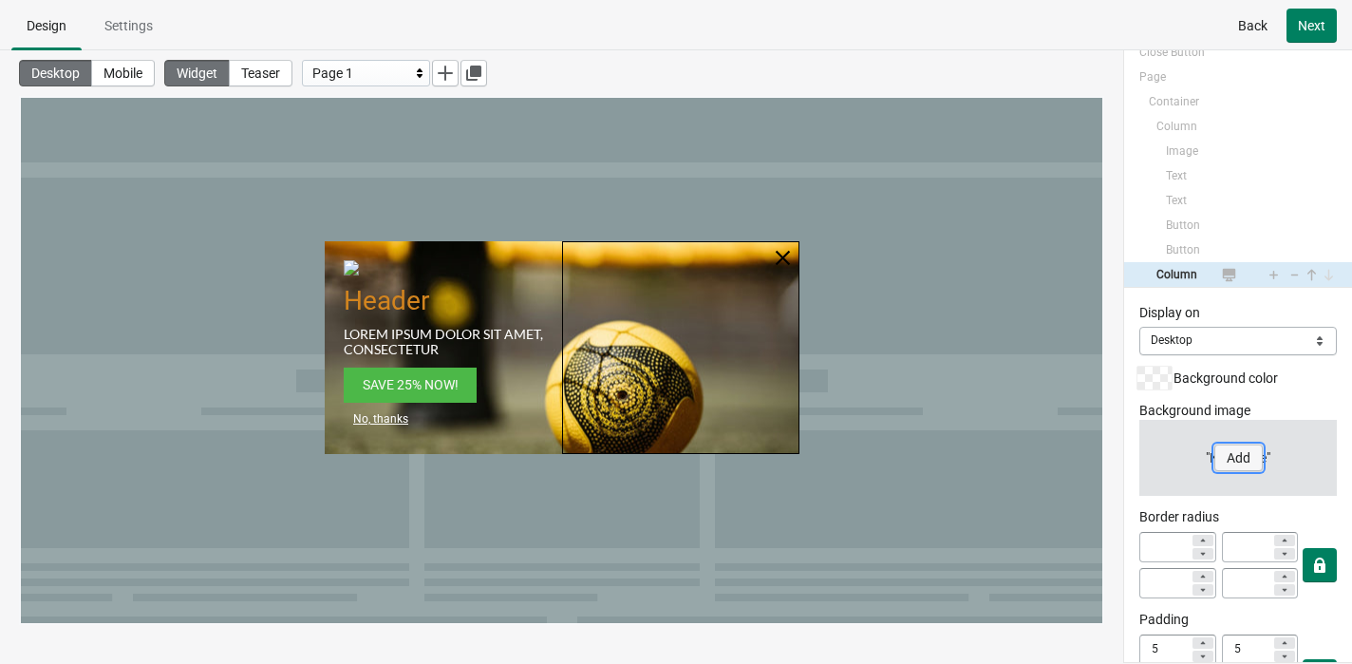
click at [1138, 452] on button "Add" at bounding box center [1238, 457] width 48 height 27
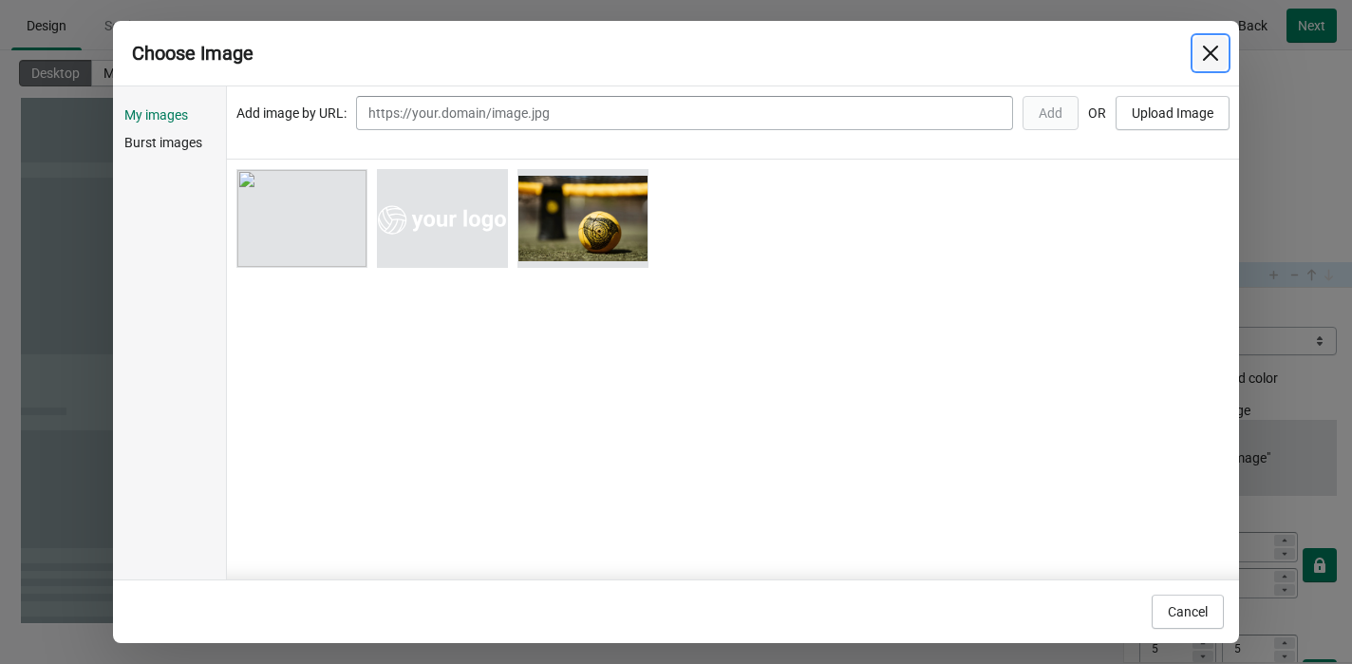
click at [1138, 55] on icon "Close" at bounding box center [1210, 53] width 15 height 15
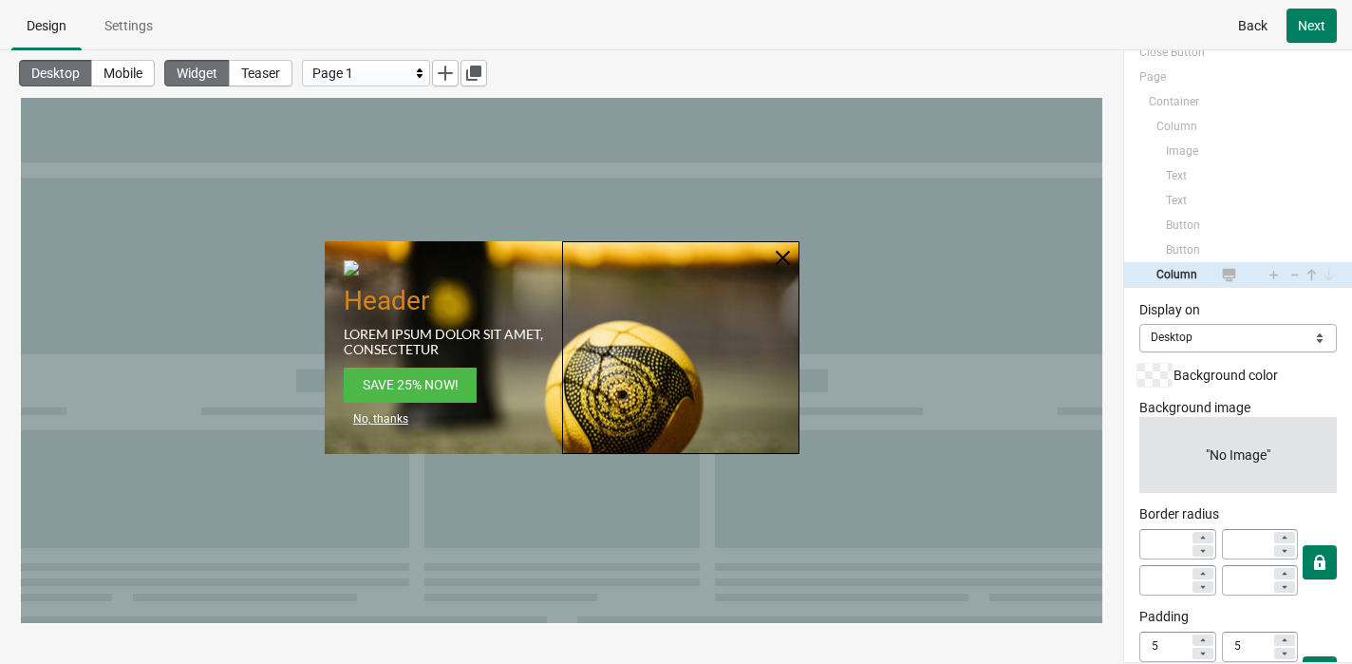
scroll to position [0, 0]
click at [673, 314] on div at bounding box center [680, 347] width 237 height 213
click at [645, 391] on div at bounding box center [680, 347] width 237 height 213
click at [651, 377] on div at bounding box center [680, 347] width 237 height 213
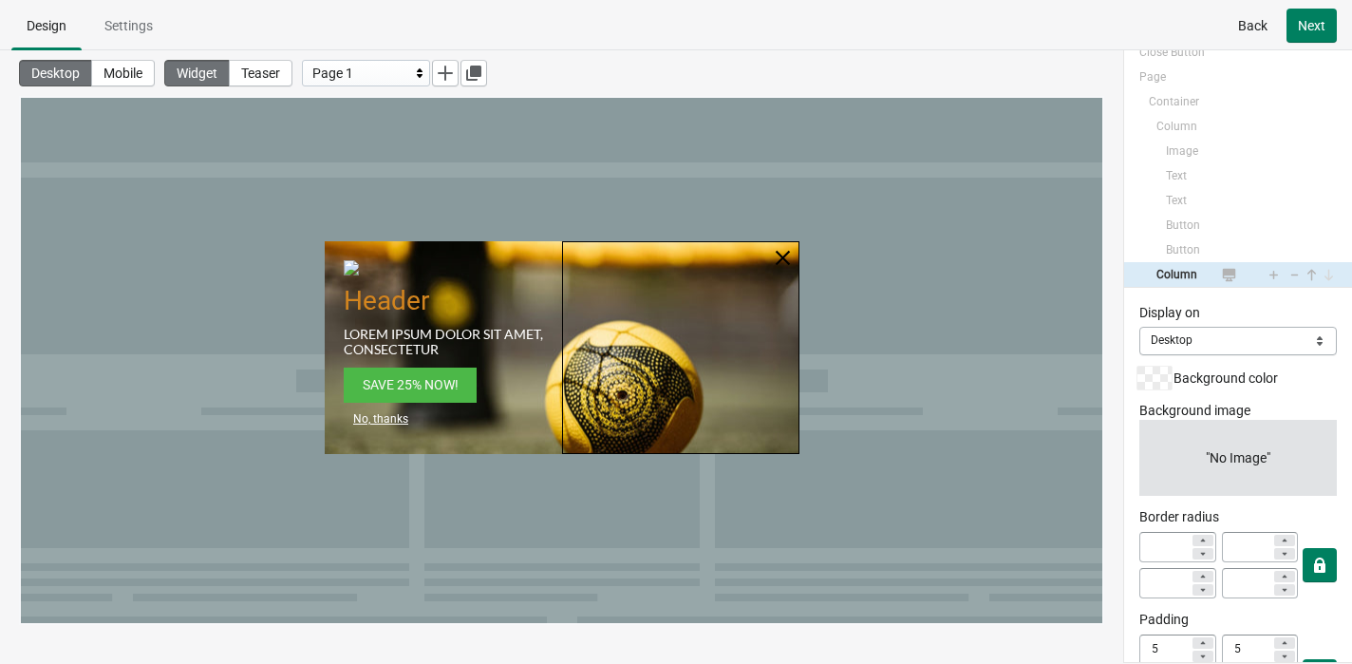
click at [651, 377] on div at bounding box center [680, 347] width 237 height 213
click at [771, 315] on div at bounding box center [680, 347] width 237 height 213
click at [1138, 280] on div "Column" at bounding box center [1238, 274] width 228 height 25
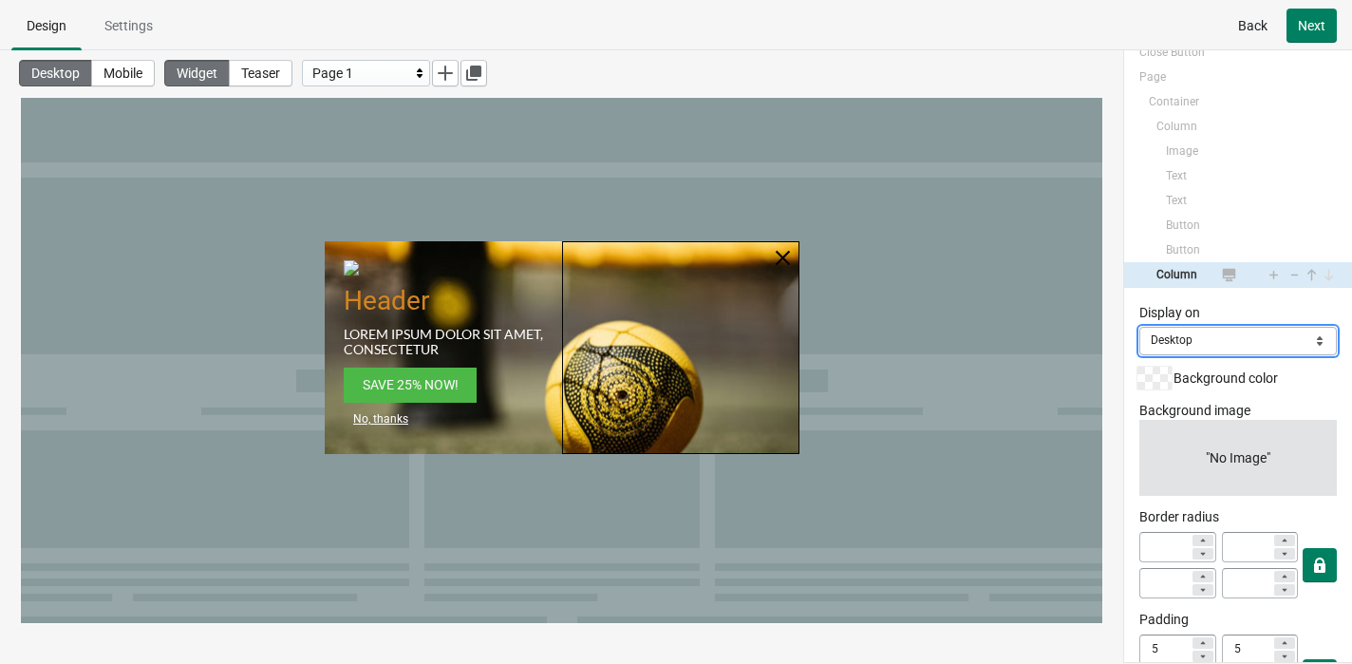
click at [1138, 332] on select "Mobile Desktop Both" at bounding box center [1237, 341] width 197 height 28
select select "both"
click at [1120, 241] on div "Desktop Mobile Widget Teaser Page 1" at bounding box center [561, 337] width 1123 height 574
click at [1138, 33] on button "Back" at bounding box center [1252, 26] width 52 height 34
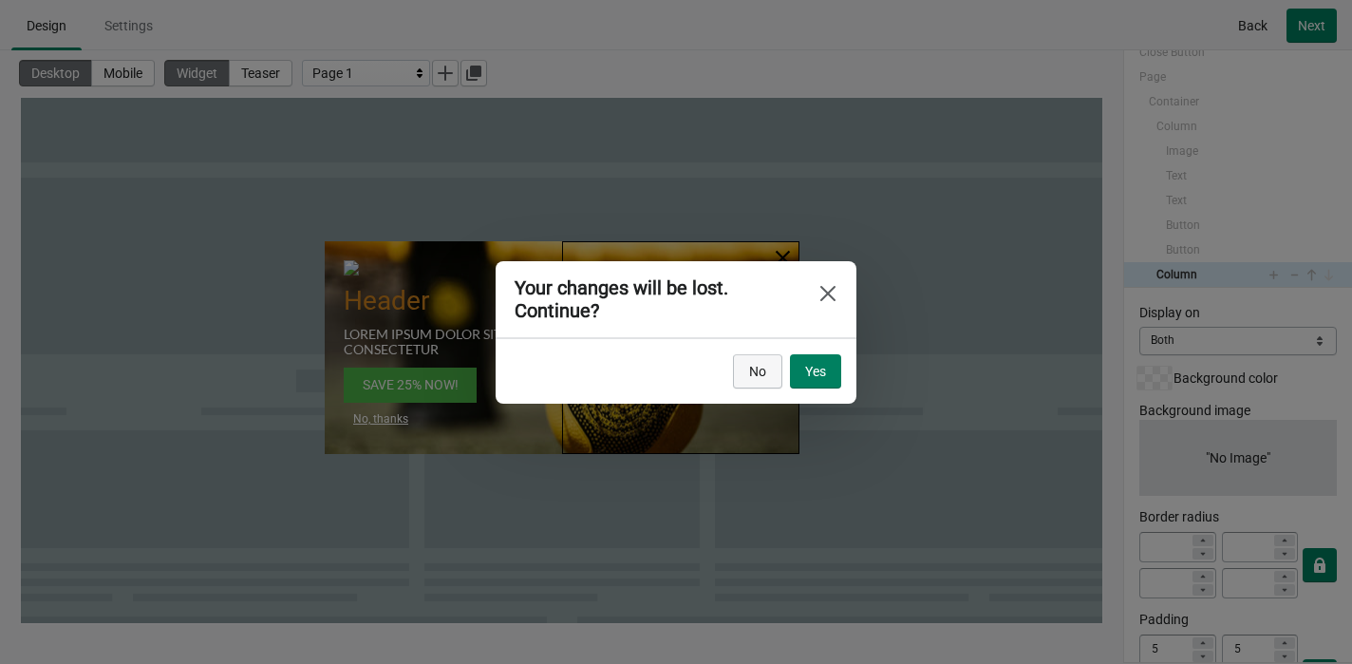
click at [761, 372] on span "No" at bounding box center [757, 371] width 17 height 15
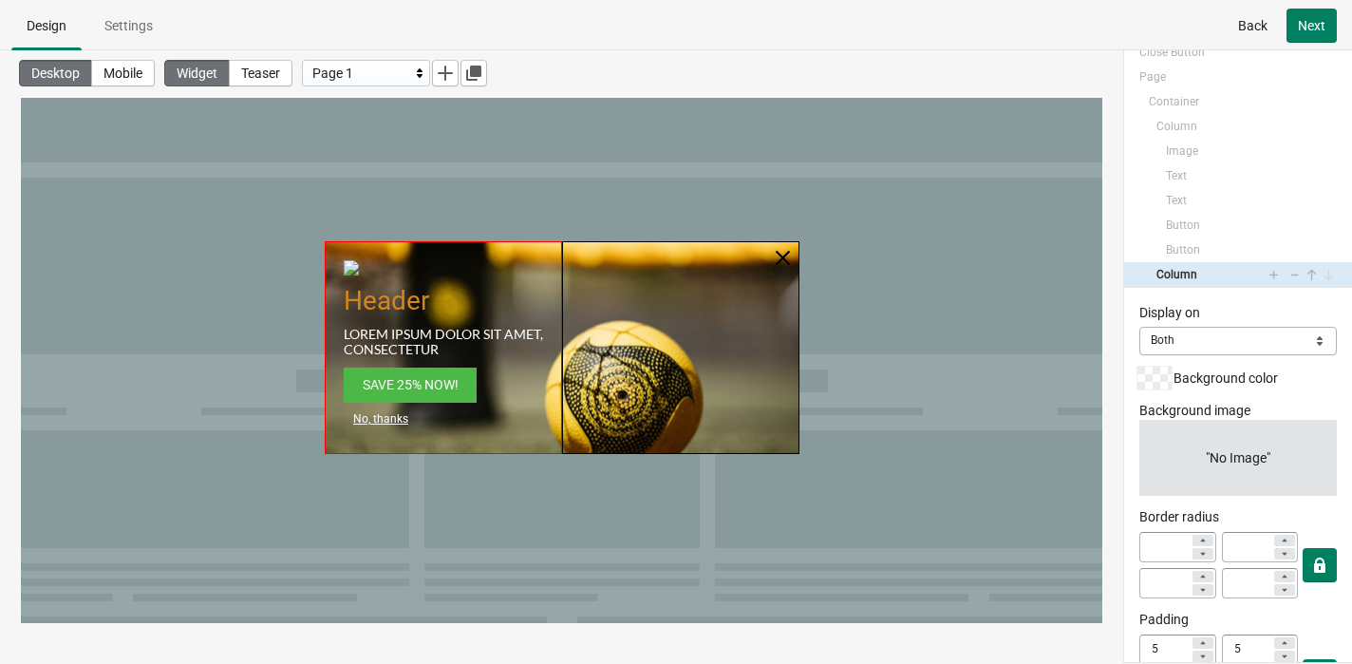
click at [554, 370] on div at bounding box center [443, 347] width 237 height 213
select select "both"
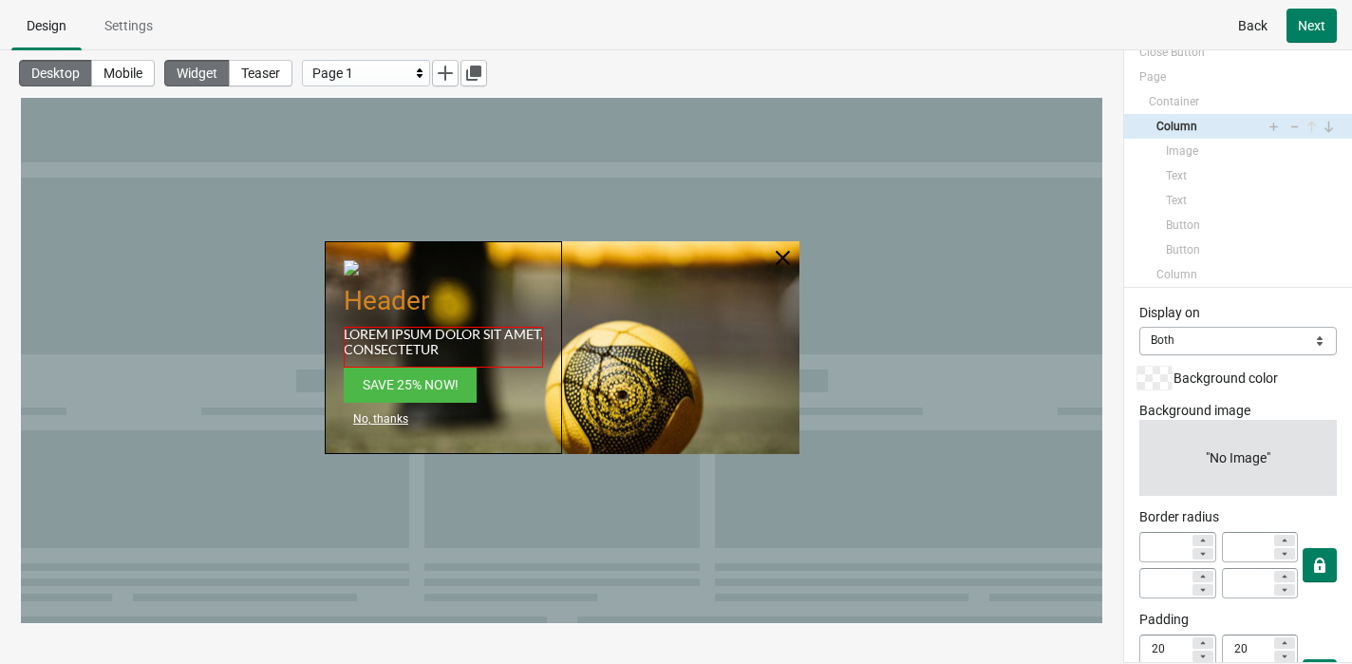
click at [469, 353] on div "Lorem ipsum dolor sit amet, consectetur" at bounding box center [443, 347] width 199 height 42
select select "both"
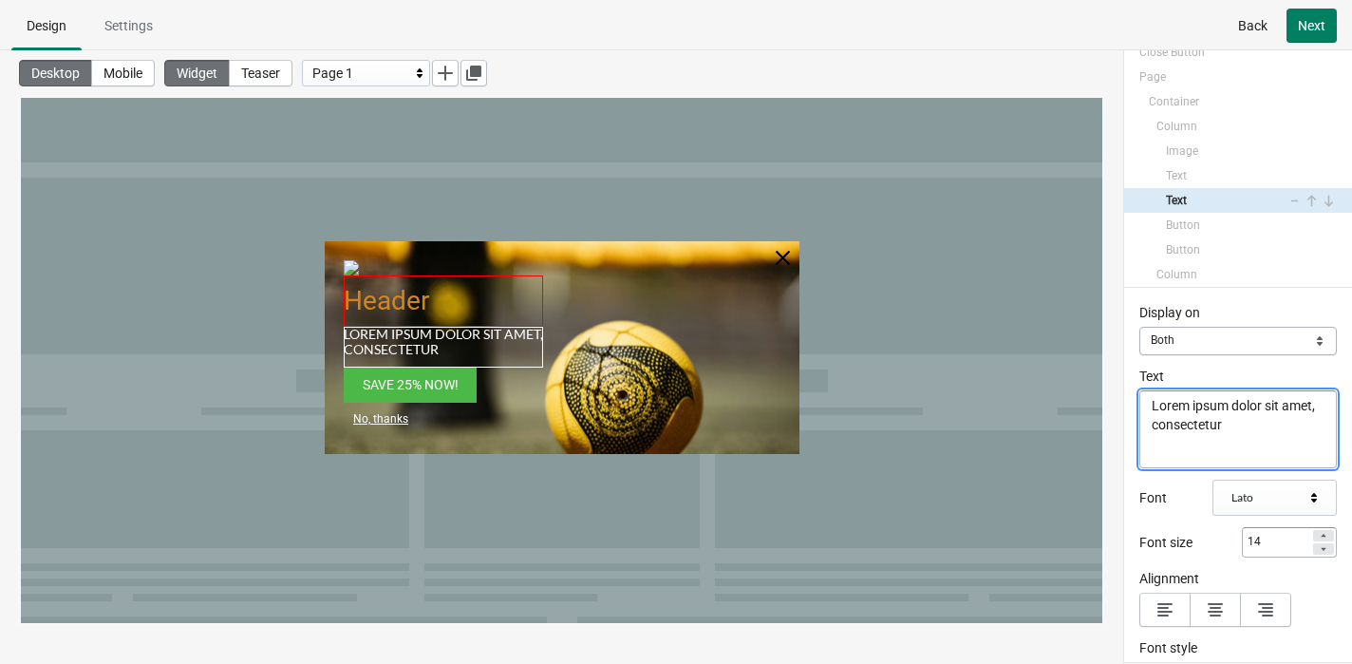
click at [440, 308] on div "Header" at bounding box center [443, 300] width 199 height 51
select select "both"
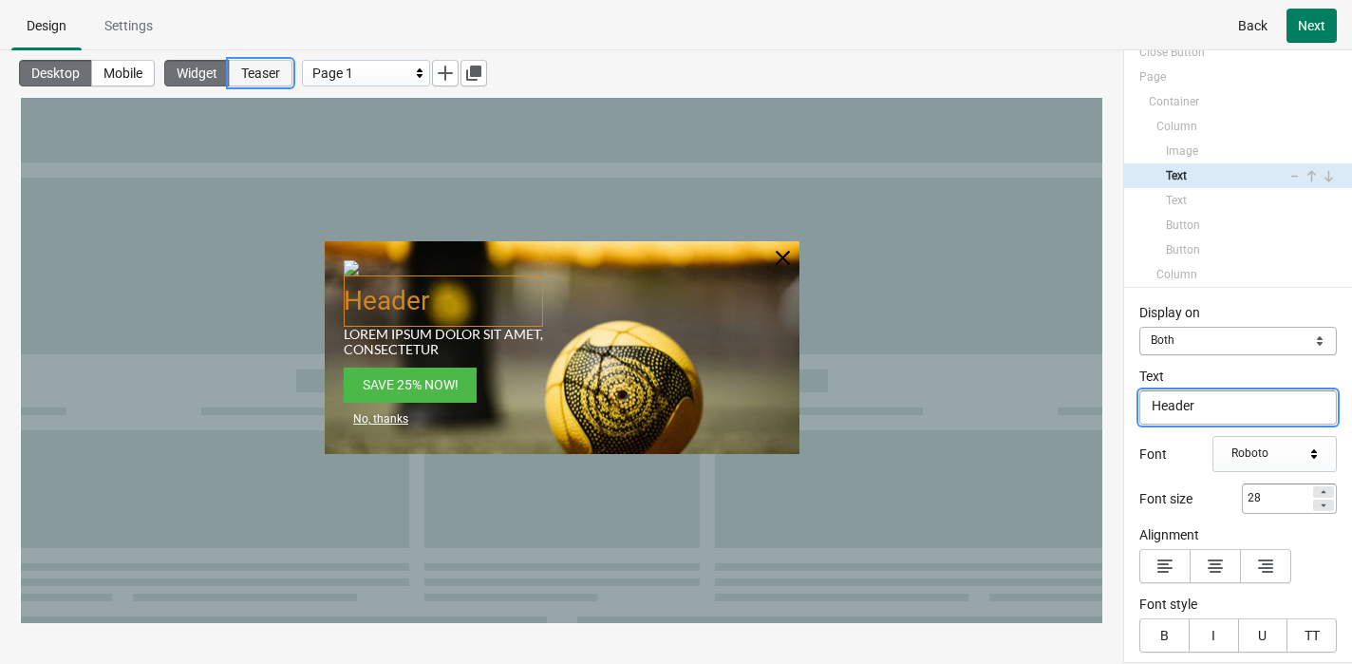
click at [280, 71] on span "Teaser" at bounding box center [260, 72] width 39 height 15
select select "left_bottom"
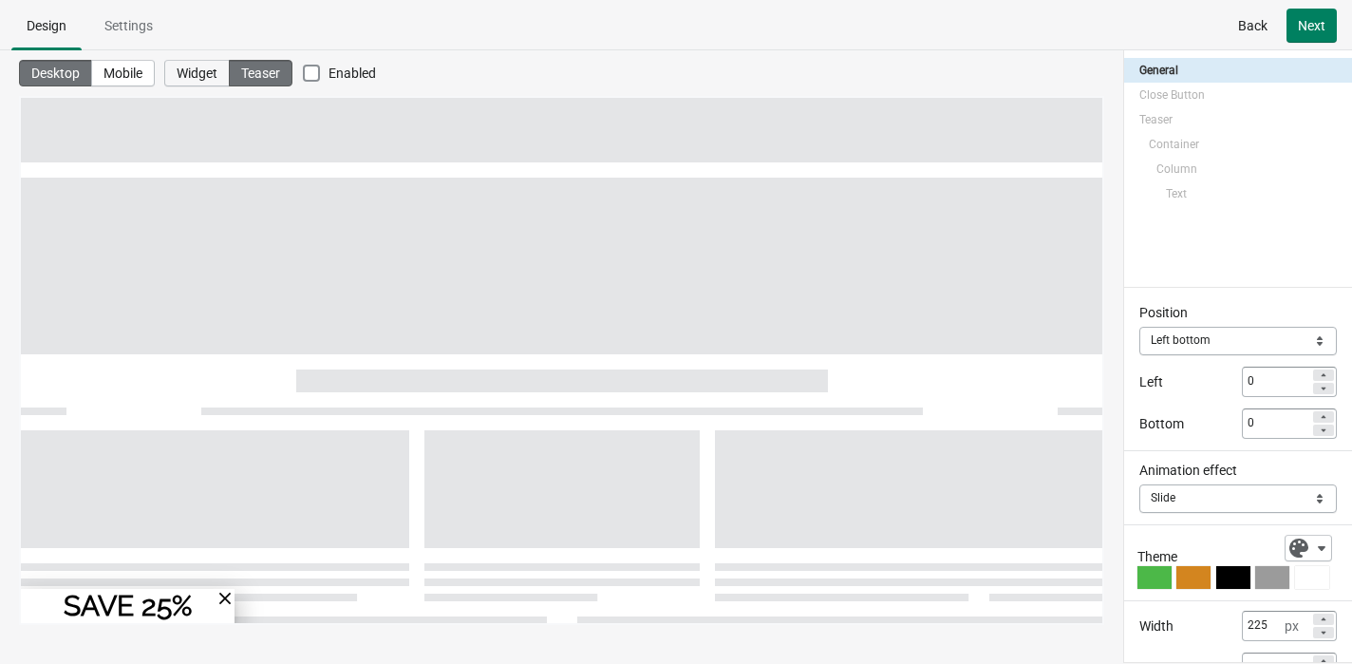
click at [215, 64] on button "Widget" at bounding box center [196, 73] width 65 height 27
select select "center"
select select "dark"
select select "zoom"
select select "cover"
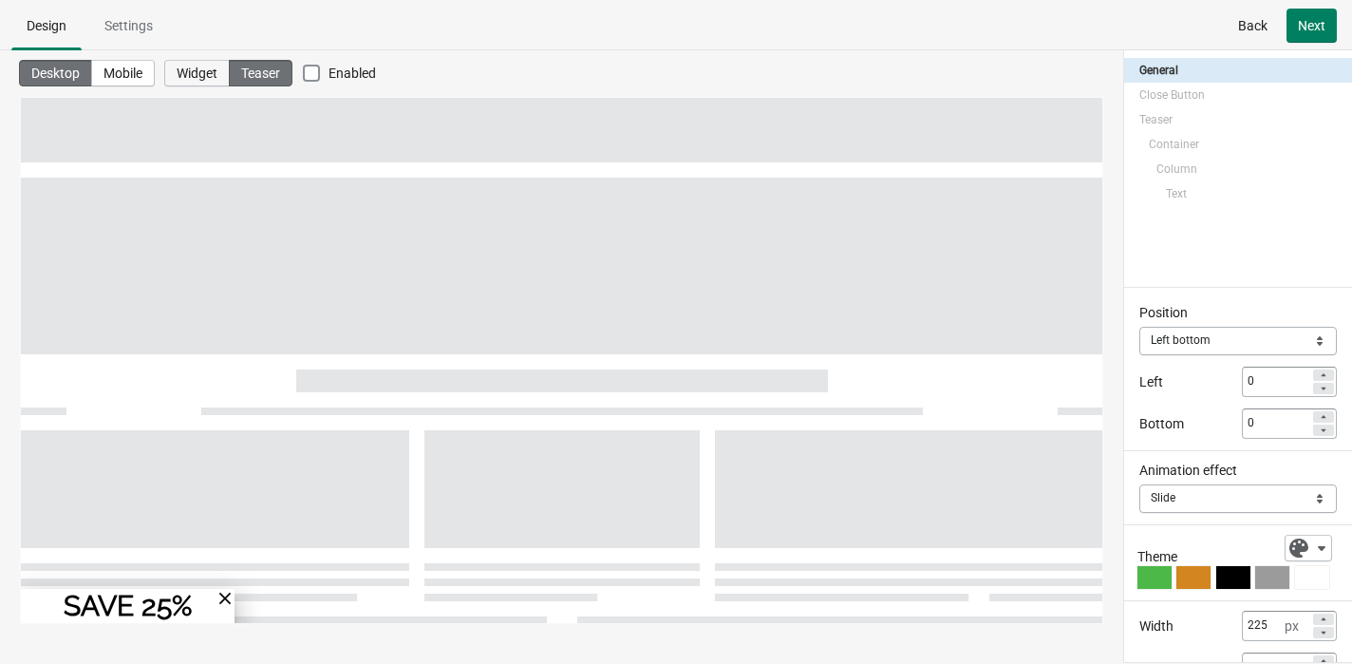
select select "center"
select select "center:vert"
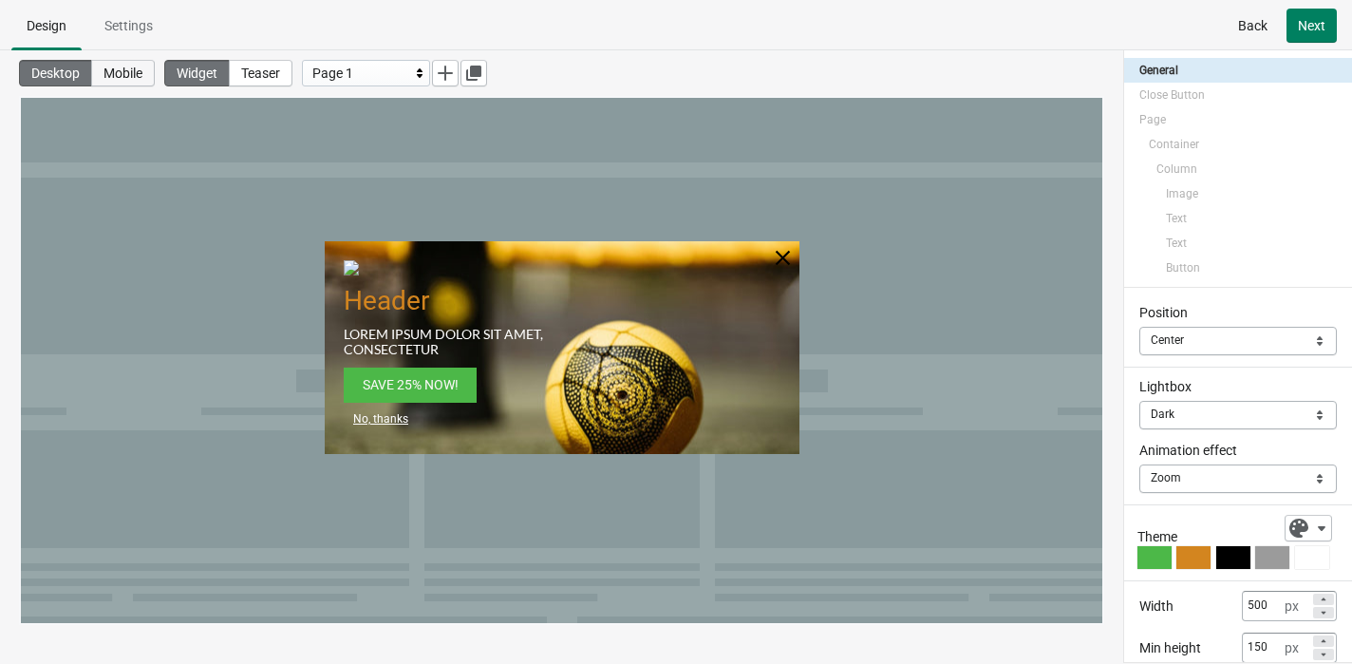
click at [125, 74] on span "Mobile" at bounding box center [122, 72] width 39 height 15
type input "82"
type input "300"
select select "slide"
select select
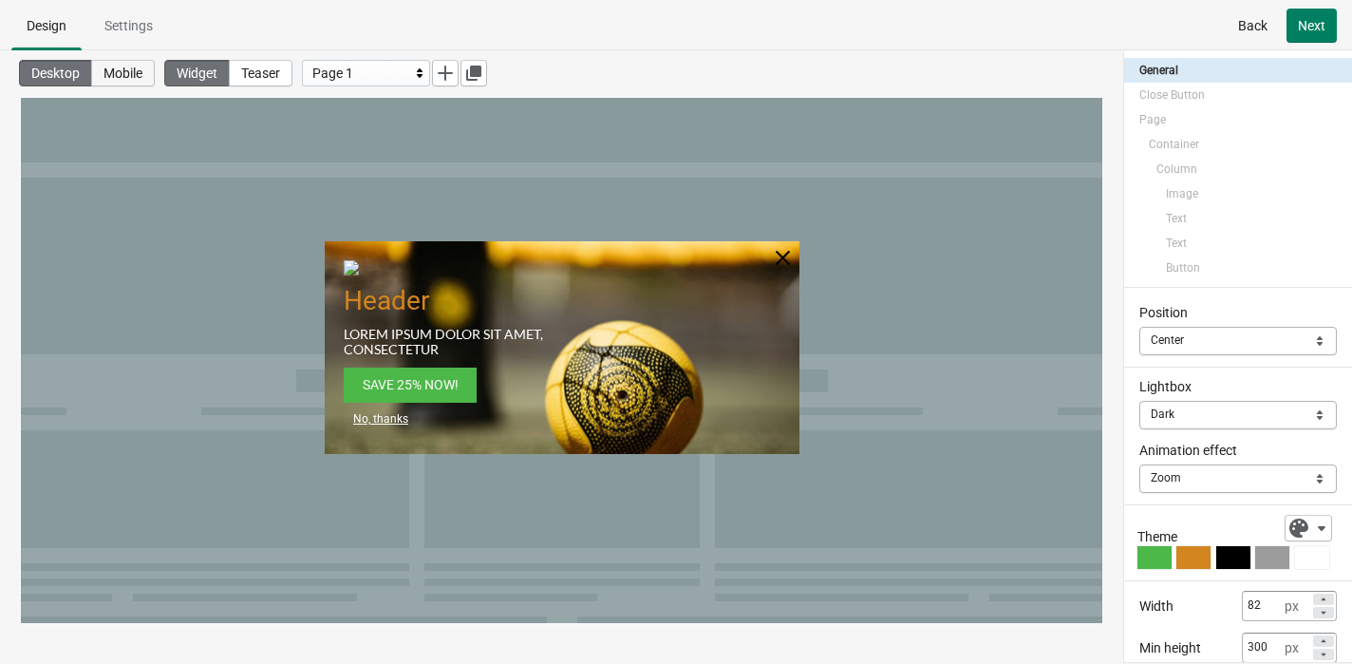
select select
select select "_center_"
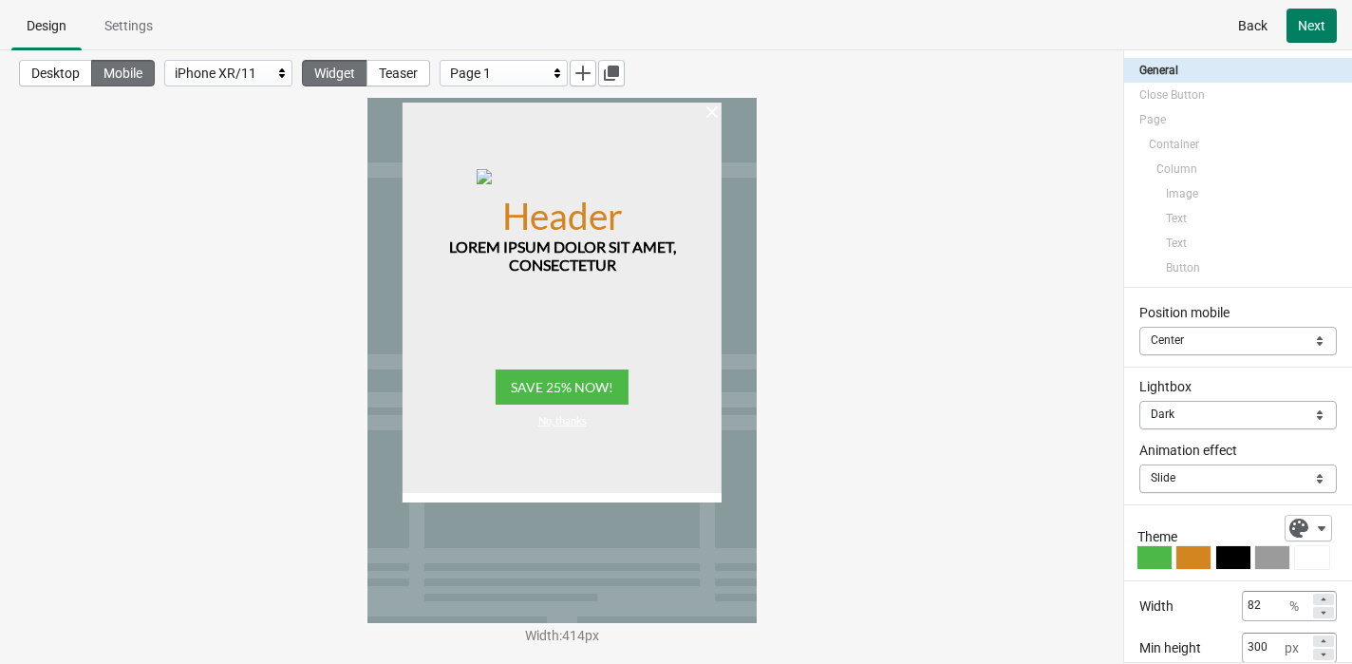
click at [250, 77] on div "iPhone XR/11" at bounding box center [224, 73] width 98 height 23
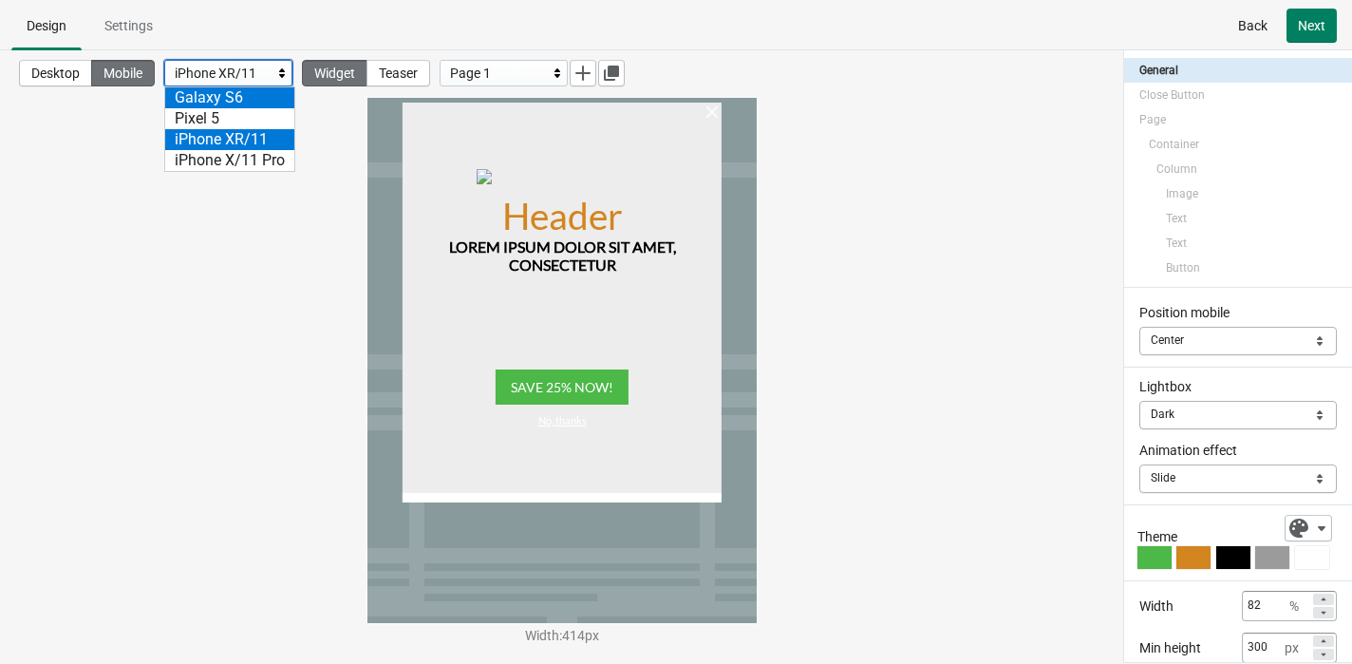
click at [261, 99] on div "Galaxy S6" at bounding box center [229, 97] width 129 height 21
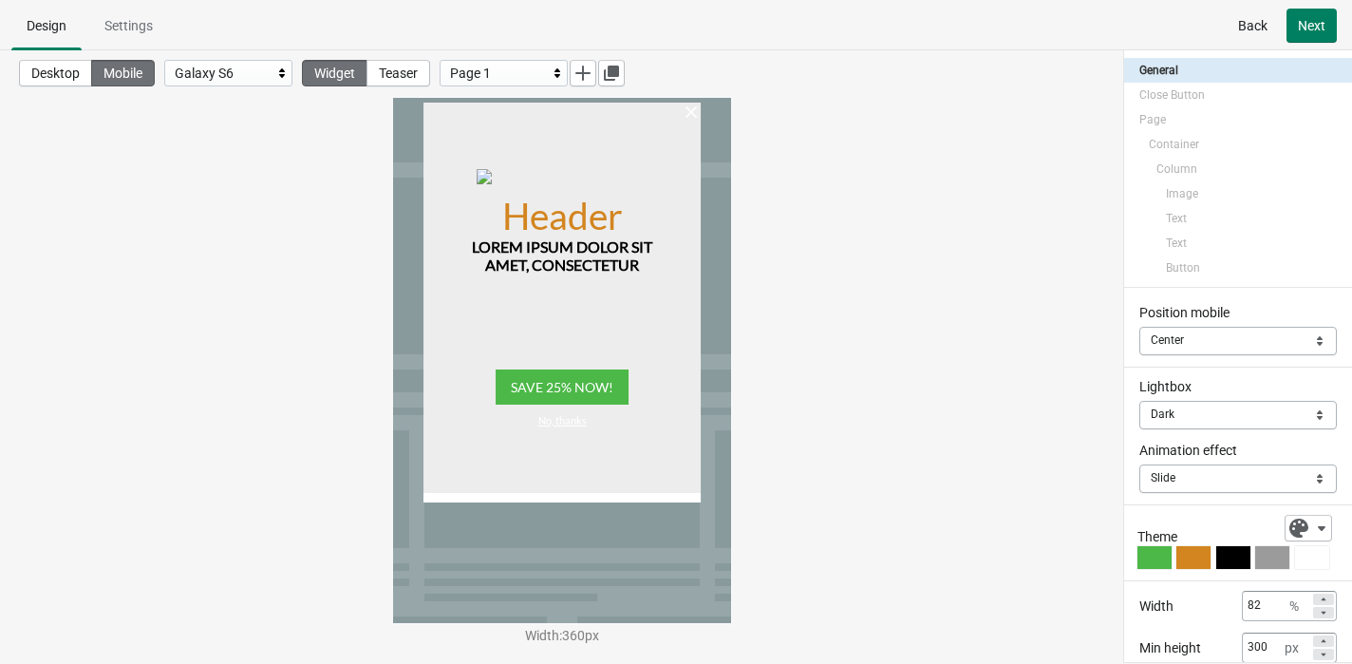
click at [248, 77] on div "Galaxy S6" at bounding box center [224, 73] width 98 height 23
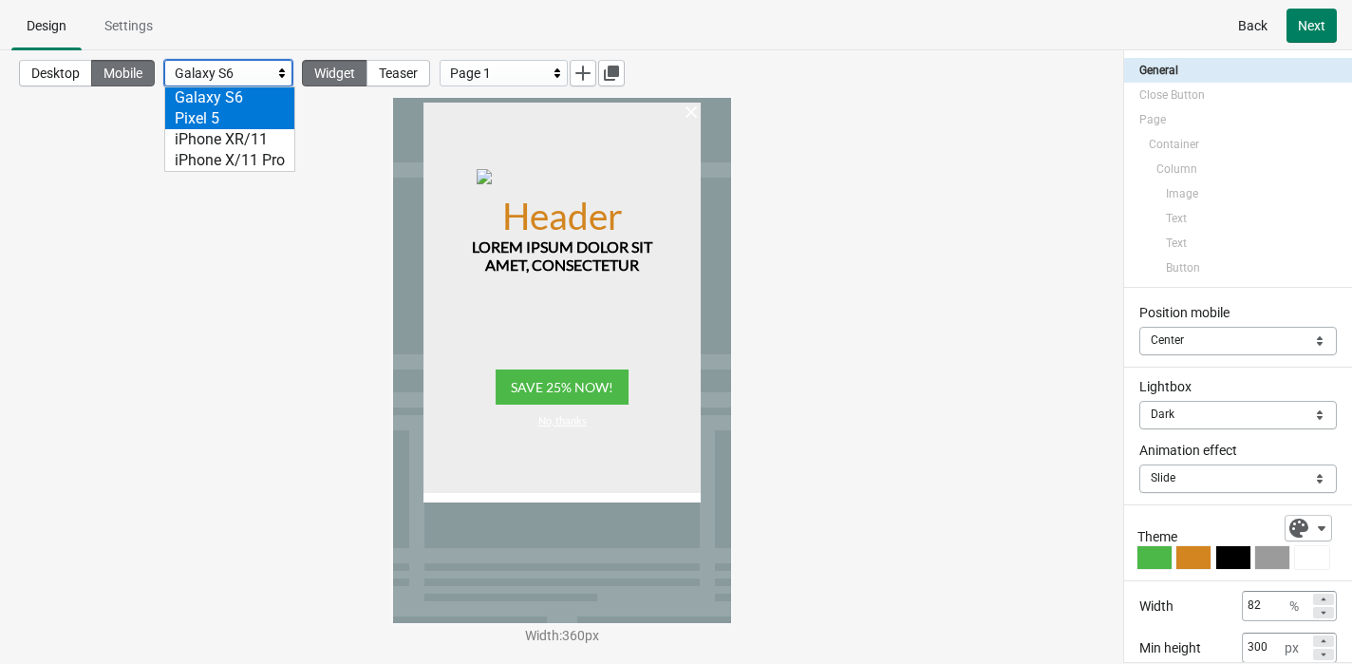
click at [266, 118] on div "Pixel 5" at bounding box center [229, 118] width 129 height 21
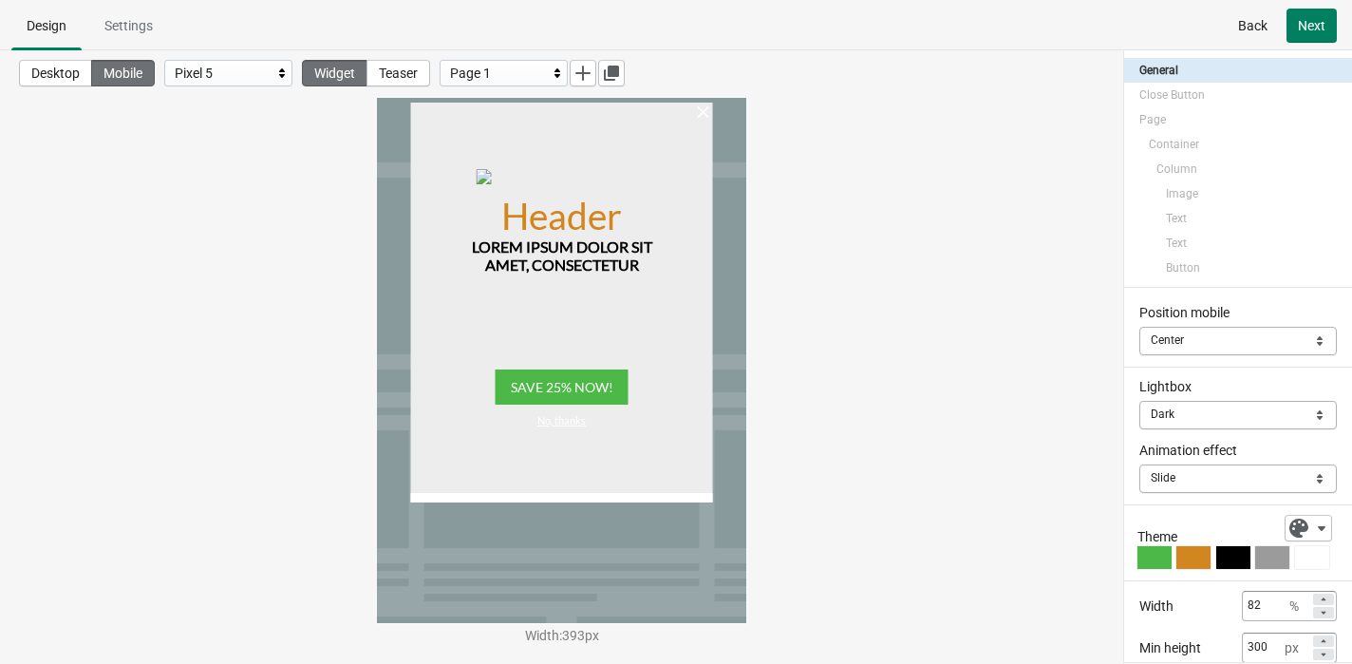
click at [272, 72] on div "Pixel 5" at bounding box center [224, 73] width 98 height 23
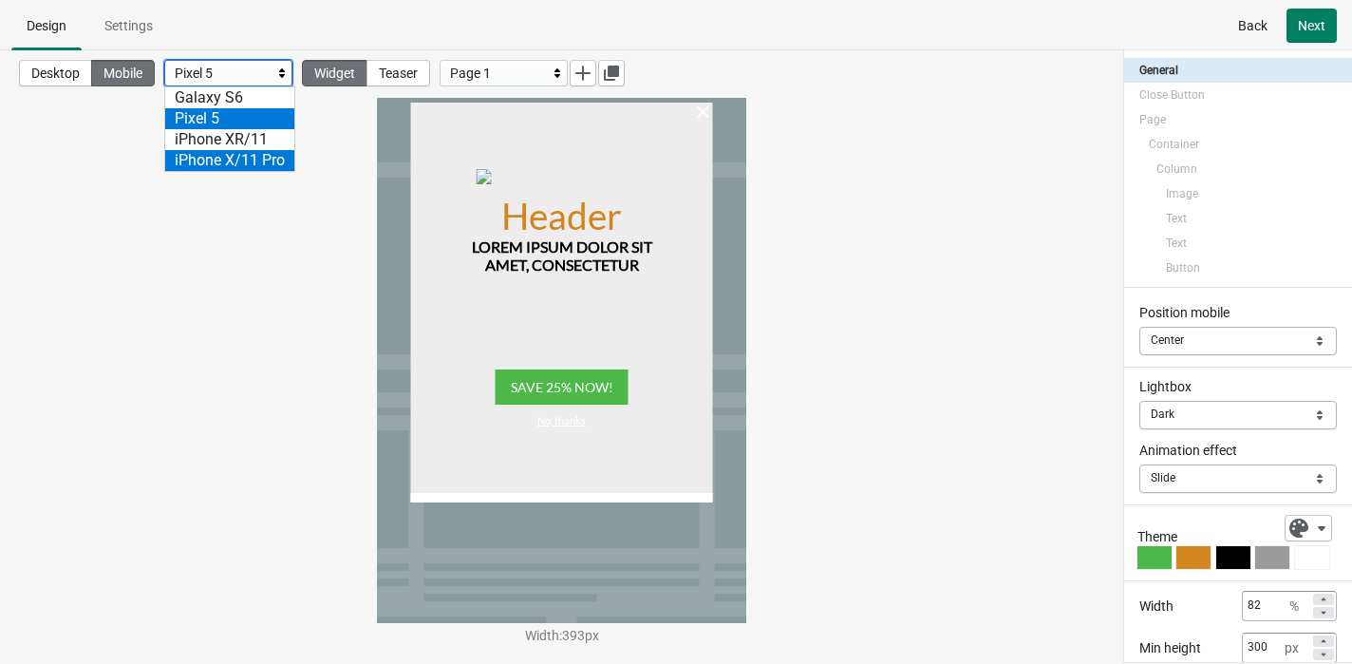
click at [278, 150] on div "iPhone X/11 Pro" at bounding box center [229, 160] width 129 height 21
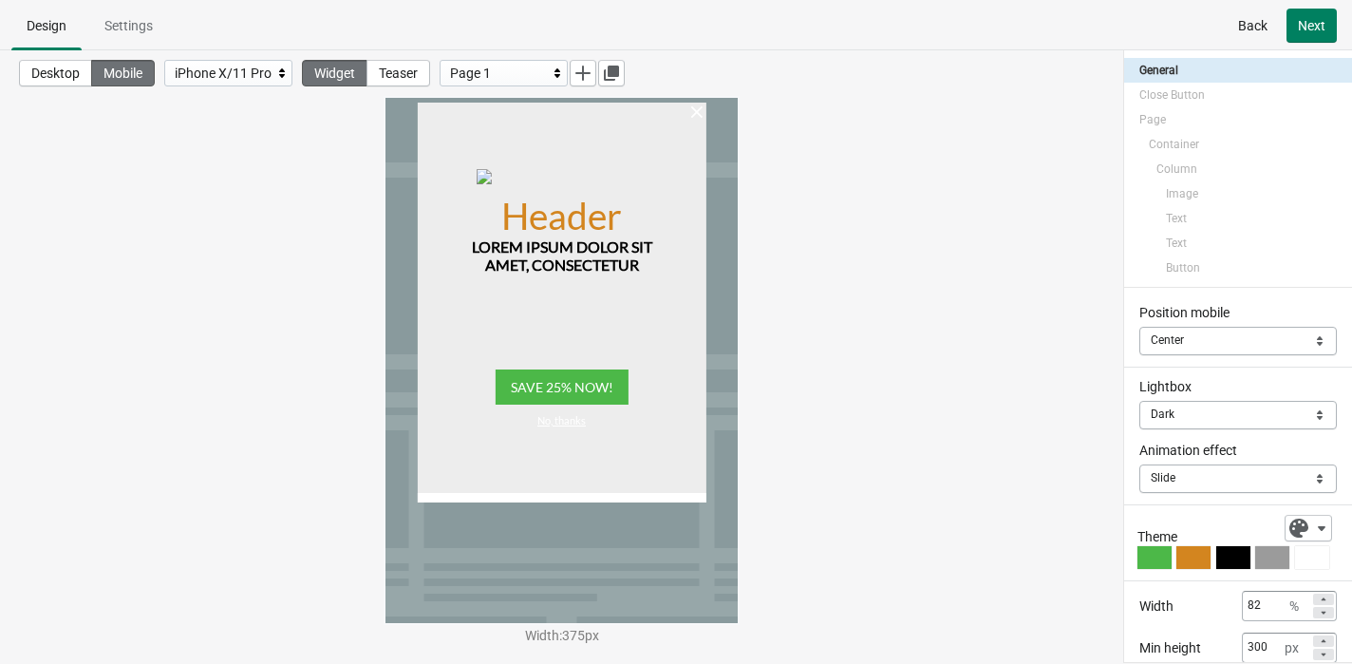
click at [1138, 594] on icon at bounding box center [1323, 598] width 11 height 11
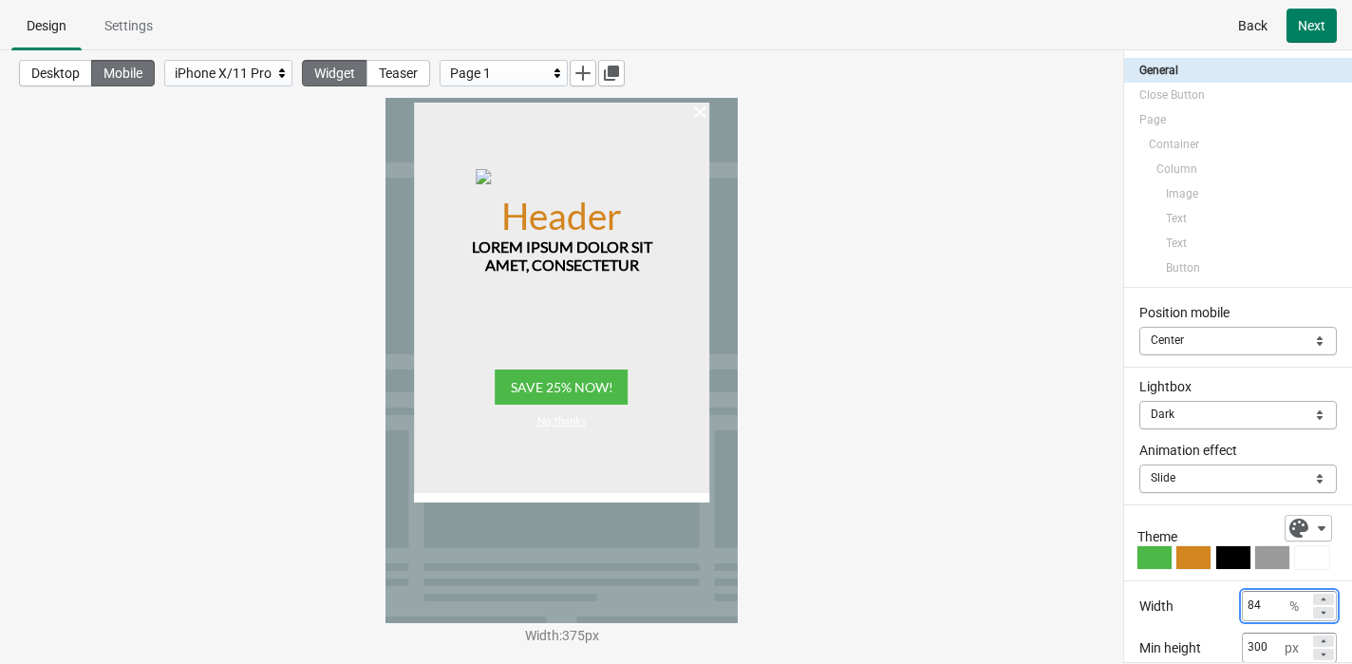
click at [1138, 594] on icon at bounding box center [1323, 598] width 11 height 11
click at [1138, 612] on icon at bounding box center [1323, 612] width 11 height 11
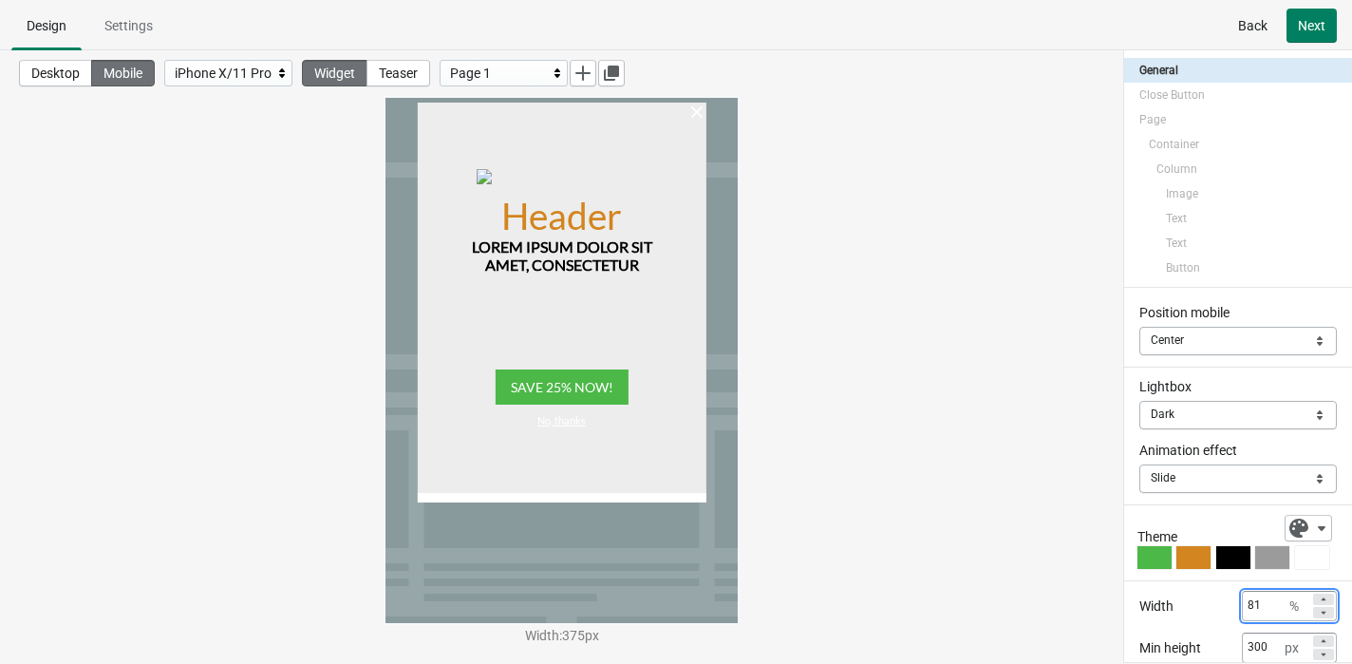
click at [1138, 612] on icon at bounding box center [1323, 612] width 11 height 11
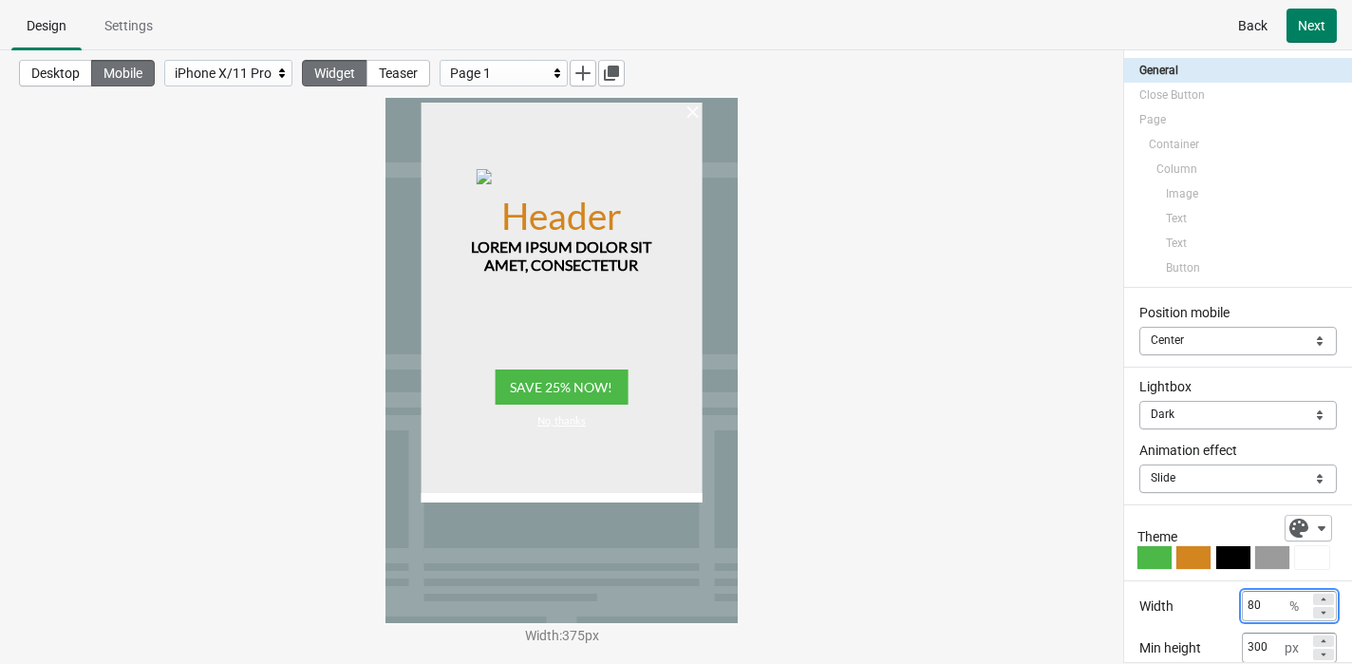
click at [1138, 612] on icon at bounding box center [1323, 612] width 11 height 11
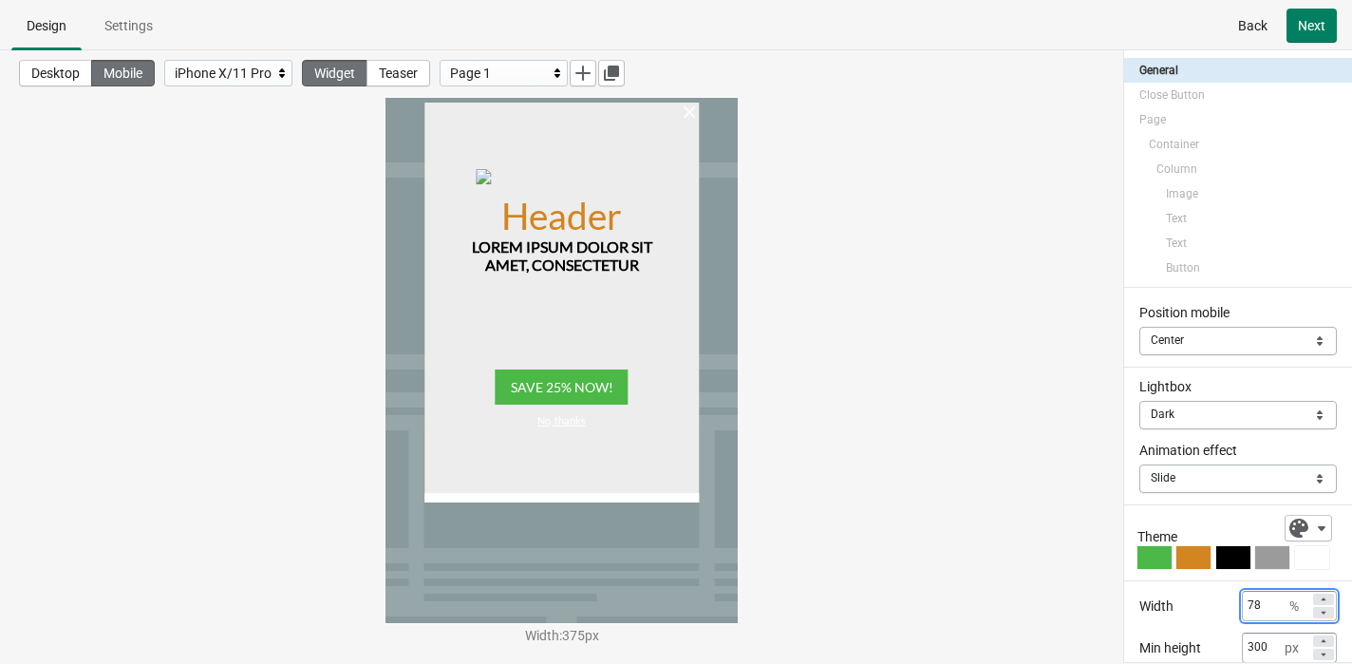
click at [1138, 612] on icon at bounding box center [1323, 612] width 11 height 11
type input "77"
click at [1138, 639] on icon at bounding box center [1323, 640] width 11 height 11
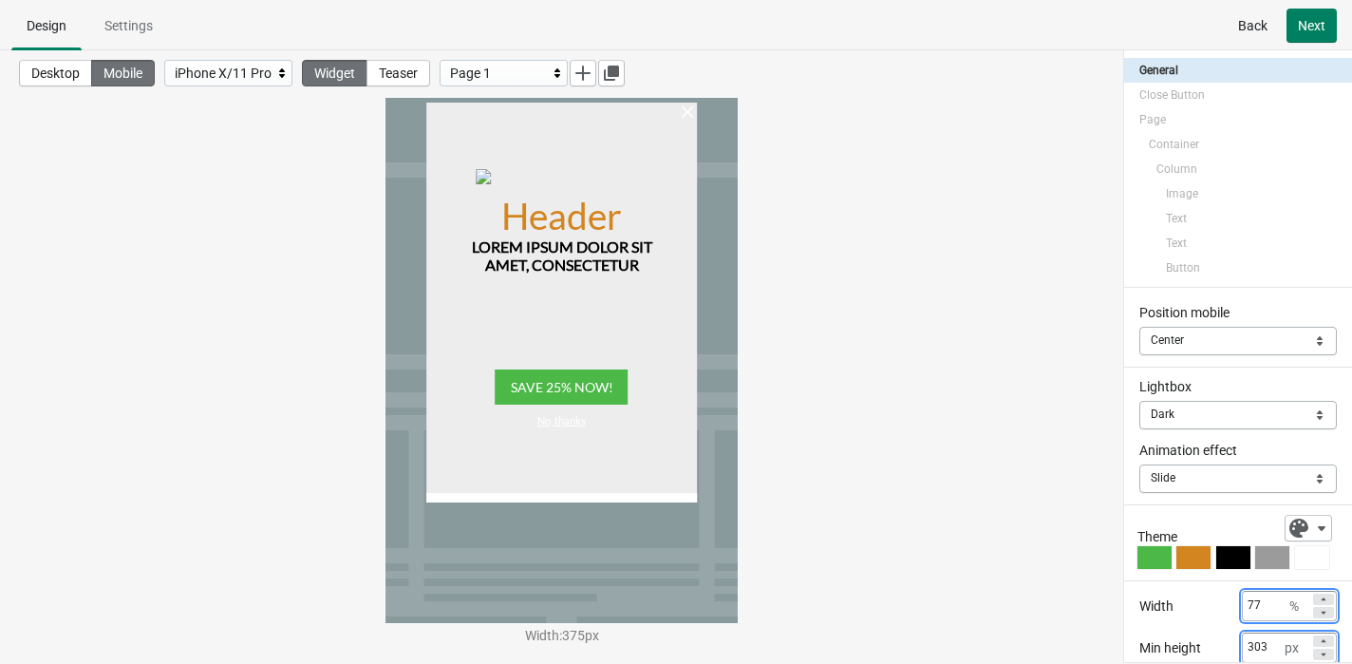
click at [1138, 639] on icon at bounding box center [1323, 640] width 11 height 11
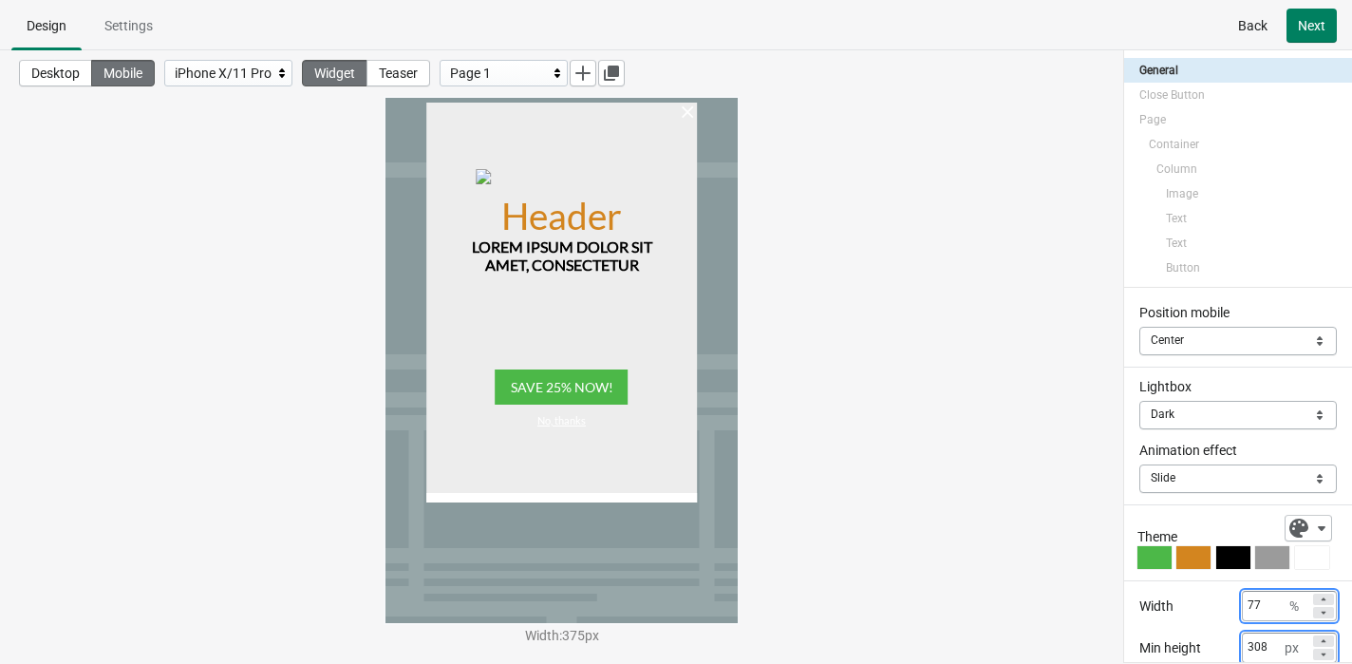
click at [1138, 639] on icon at bounding box center [1323, 640] width 11 height 11
click at [1138, 654] on icon at bounding box center [1323, 653] width 11 height 11
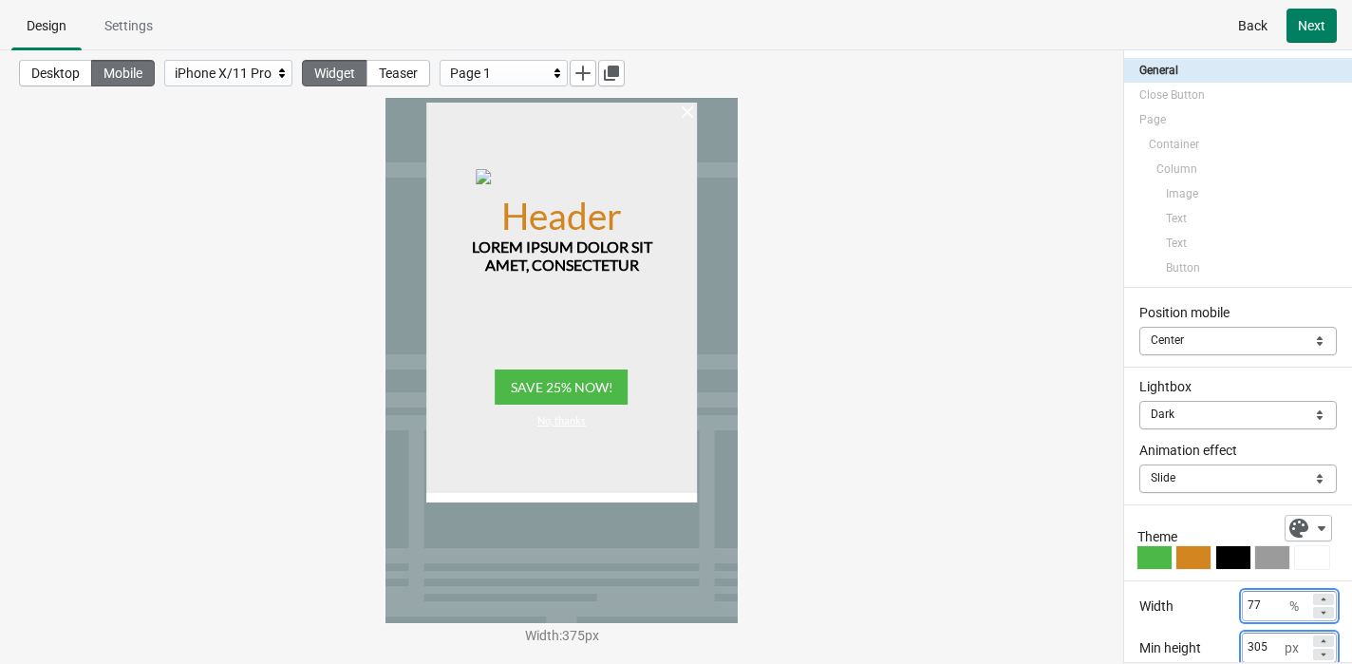
click at [1138, 654] on icon at bounding box center [1323, 653] width 11 height 11
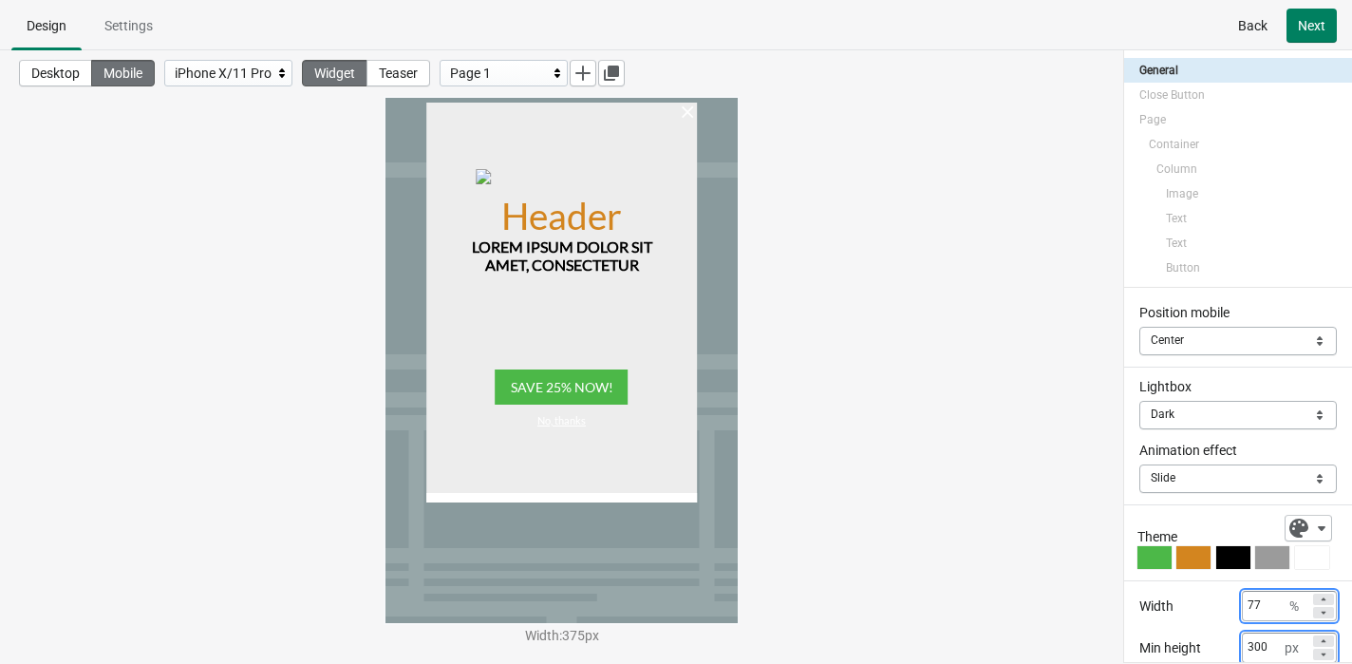
click at [1138, 654] on icon at bounding box center [1323, 653] width 11 height 11
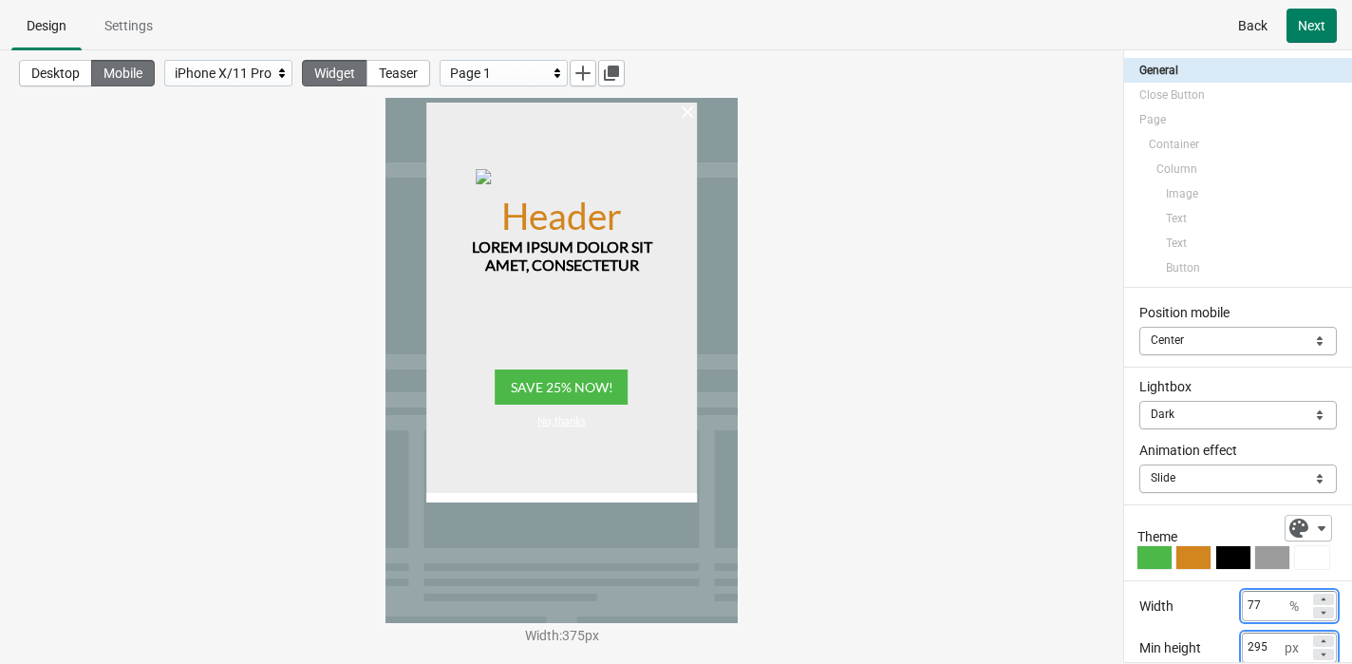
click at [1138, 654] on icon at bounding box center [1323, 653] width 11 height 11
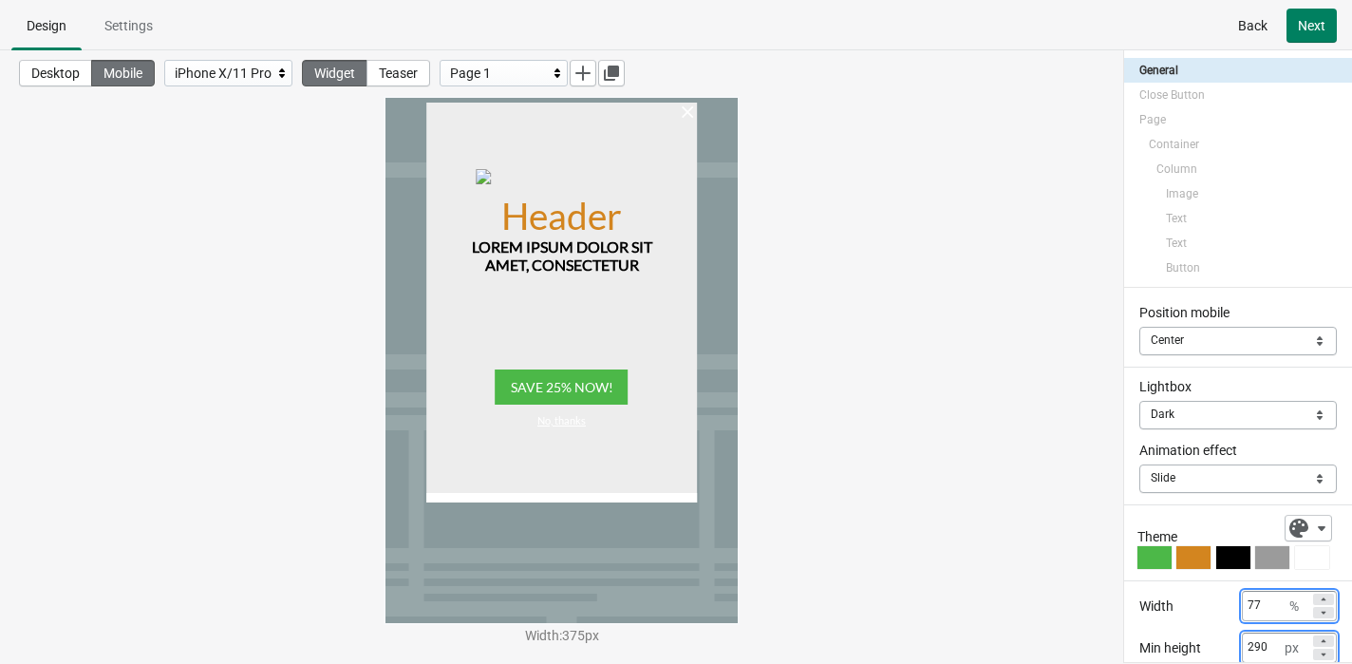
click at [1138, 654] on icon at bounding box center [1323, 653] width 11 height 11
type input "289"
